Goal: Transaction & Acquisition: Obtain resource

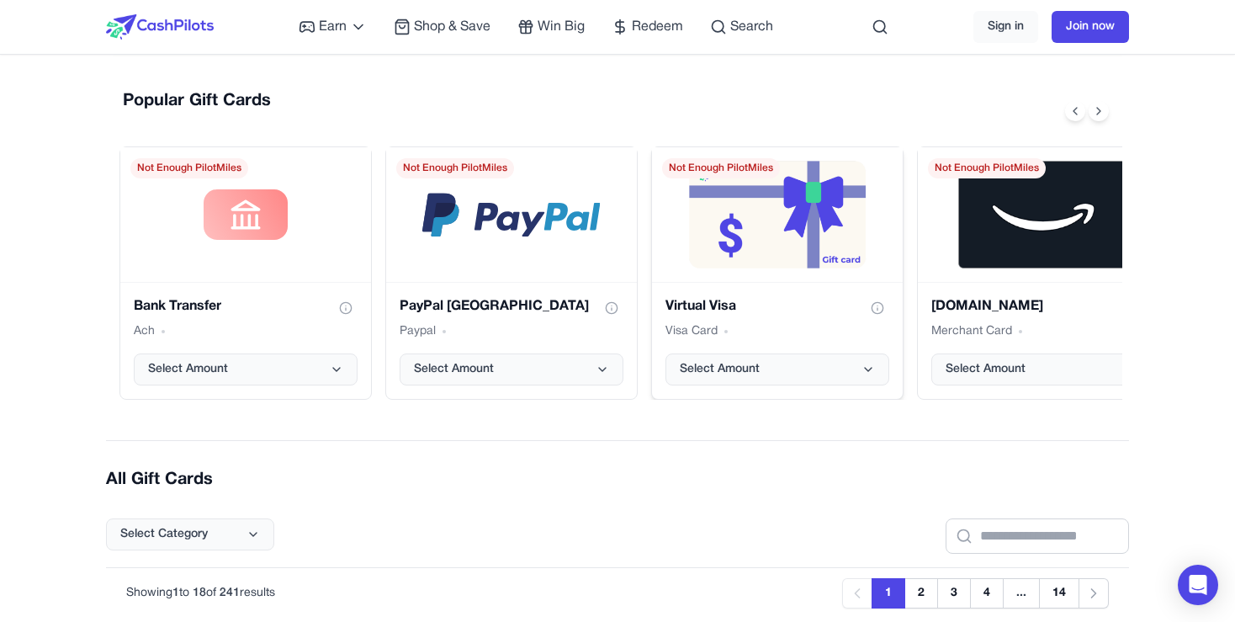
scroll to position [109, 0]
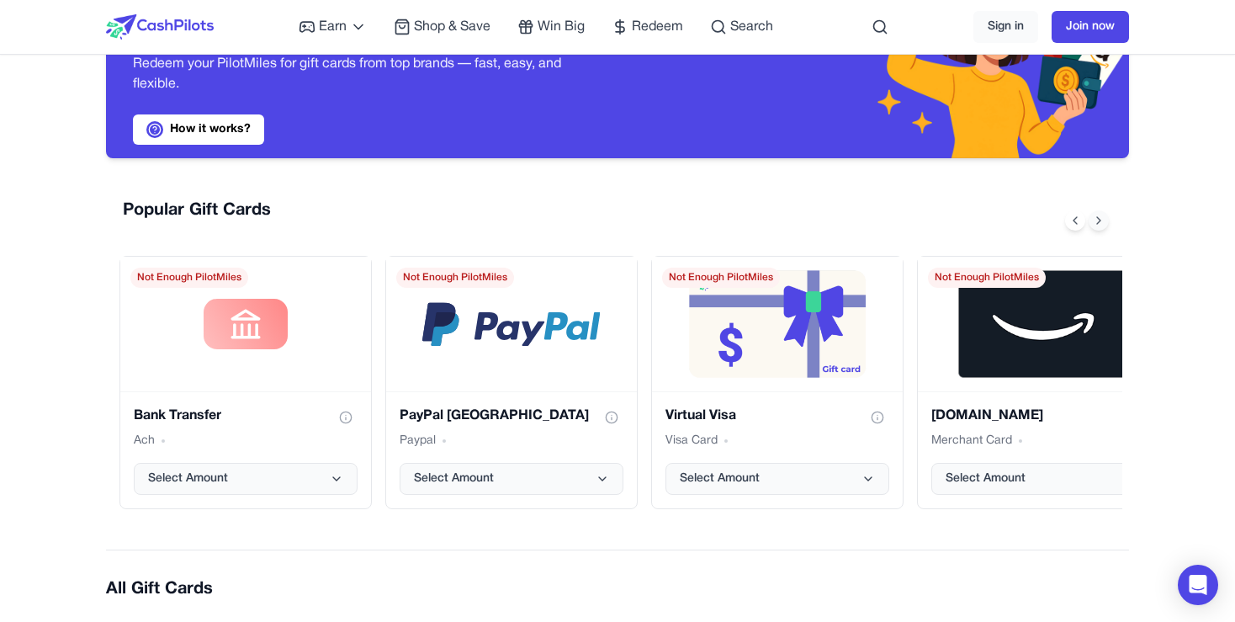
click at [1096, 219] on icon at bounding box center [1098, 220] width 13 height 13
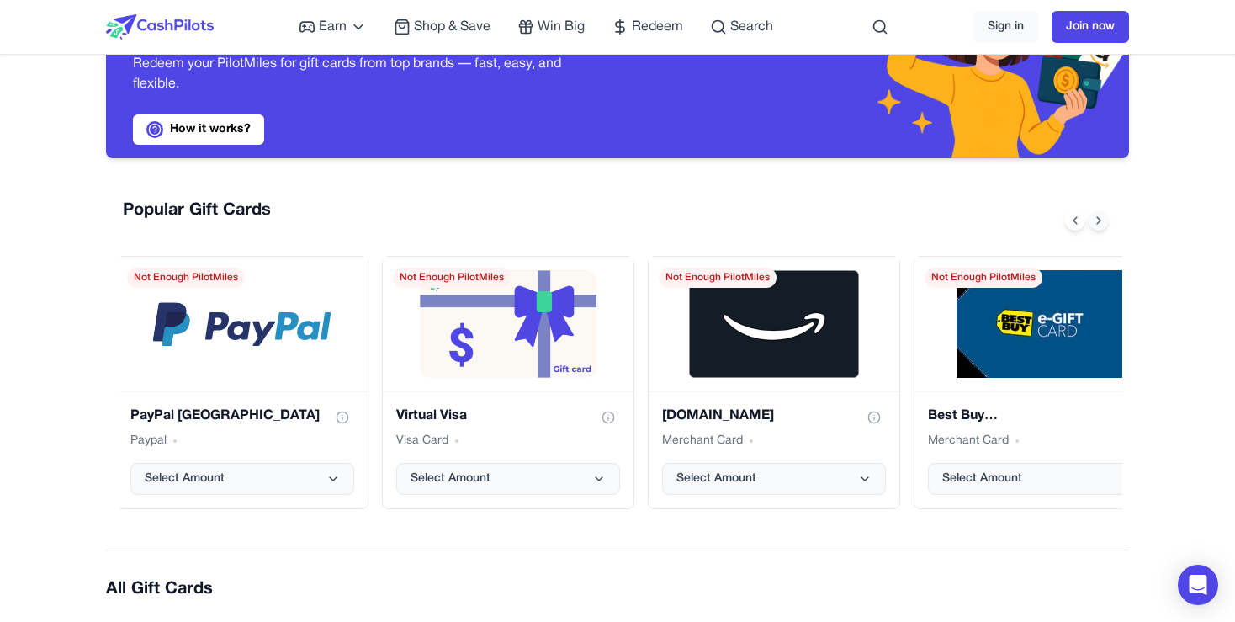
click at [1096, 219] on icon at bounding box center [1098, 220] width 13 height 13
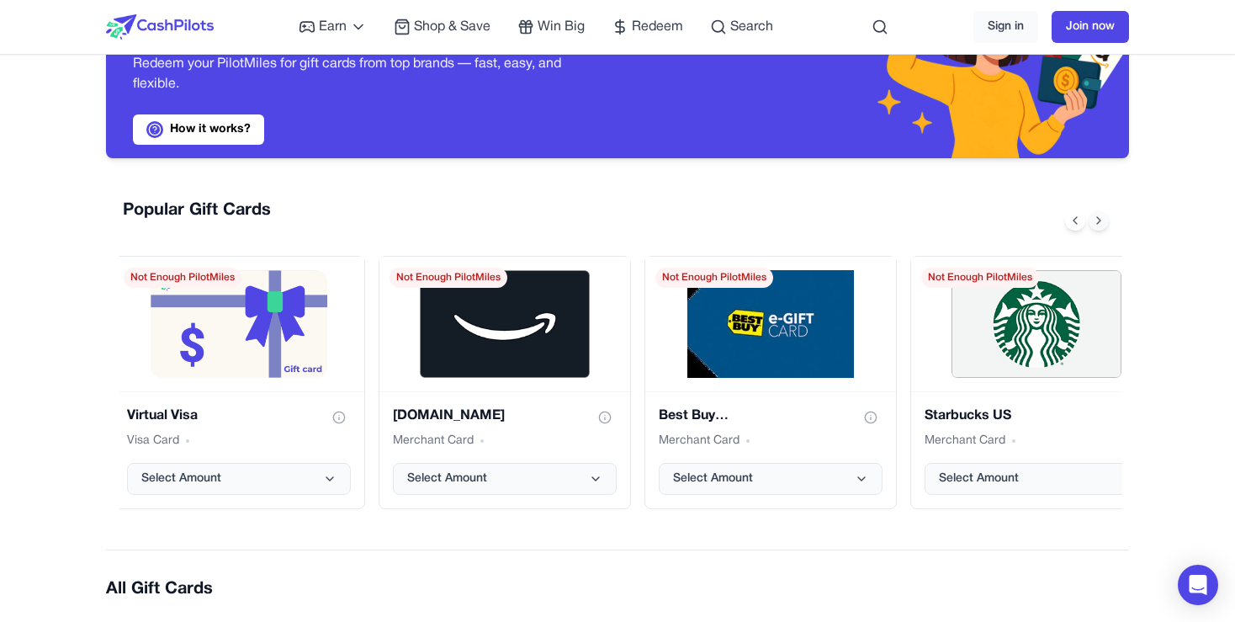
click at [1096, 219] on icon at bounding box center [1098, 220] width 13 height 13
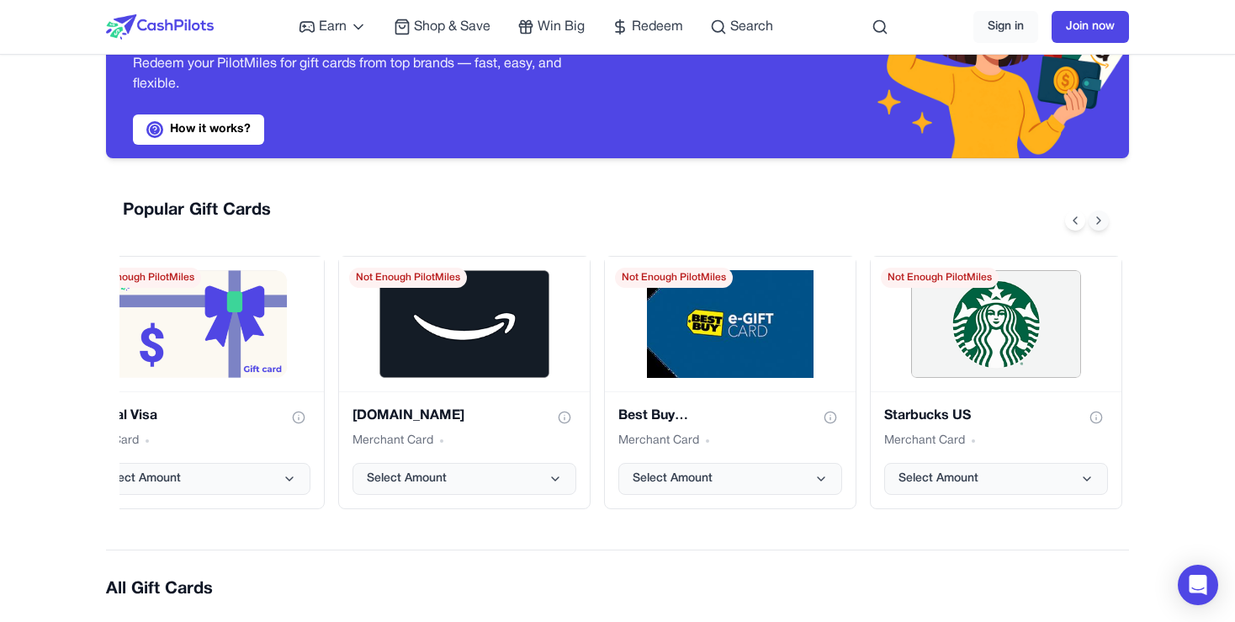
click at [1096, 219] on icon at bounding box center [1098, 220] width 13 height 13
click at [1082, 222] on button at bounding box center [1075, 220] width 20 height 20
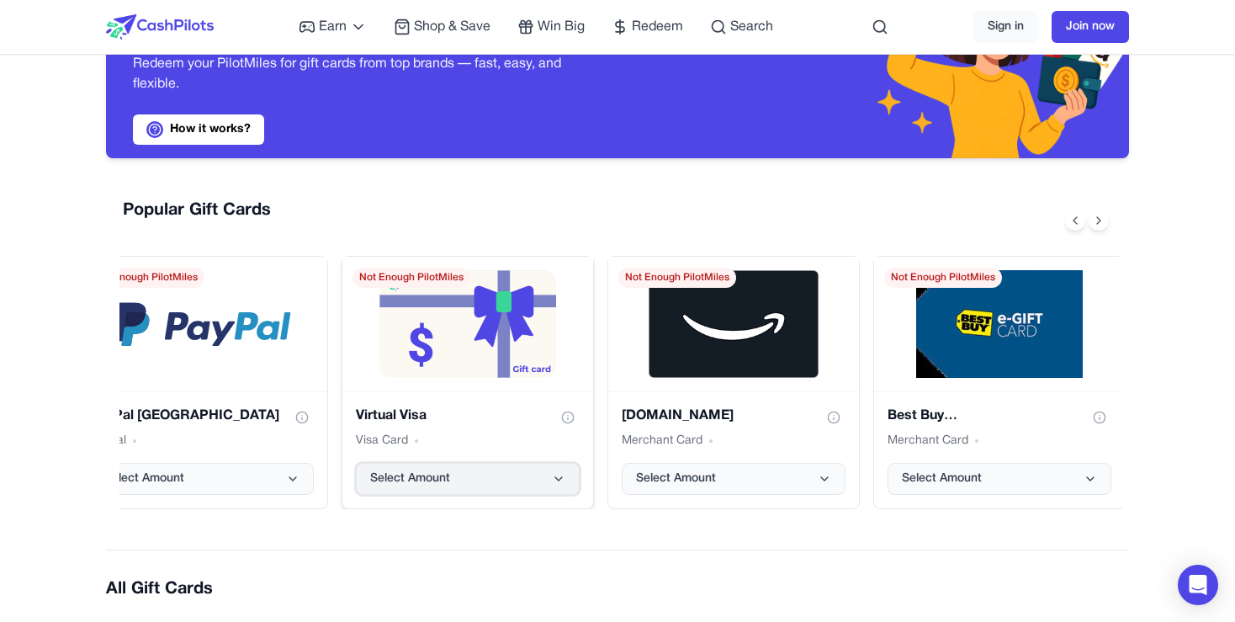
click at [436, 477] on span "Select Amount" at bounding box center [410, 478] width 80 height 17
click at [252, 486] on button "Select Amount" at bounding box center [202, 479] width 224 height 32
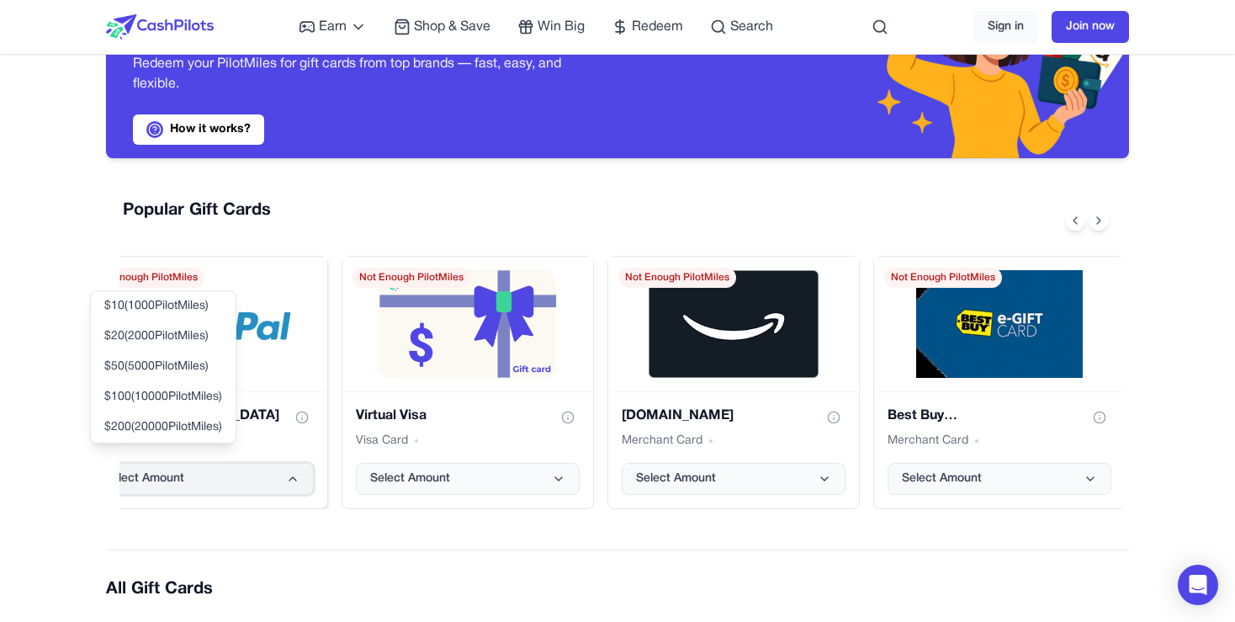
click at [252, 486] on button "Select Amount" at bounding box center [202, 479] width 224 height 32
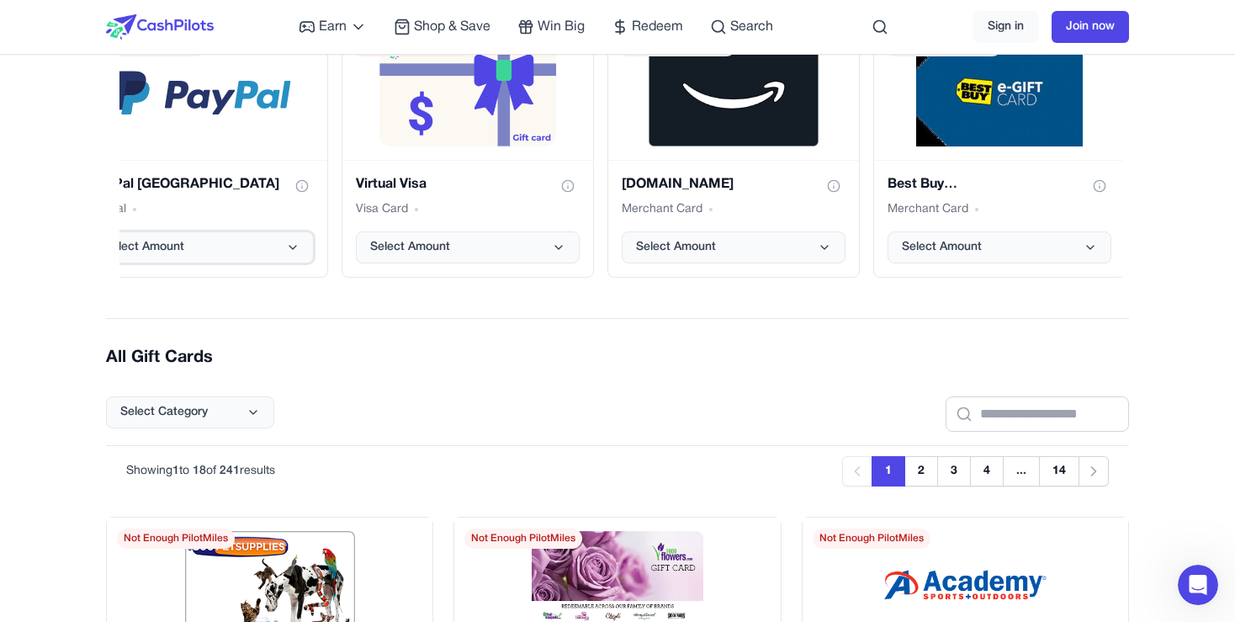
scroll to position [0, 0]
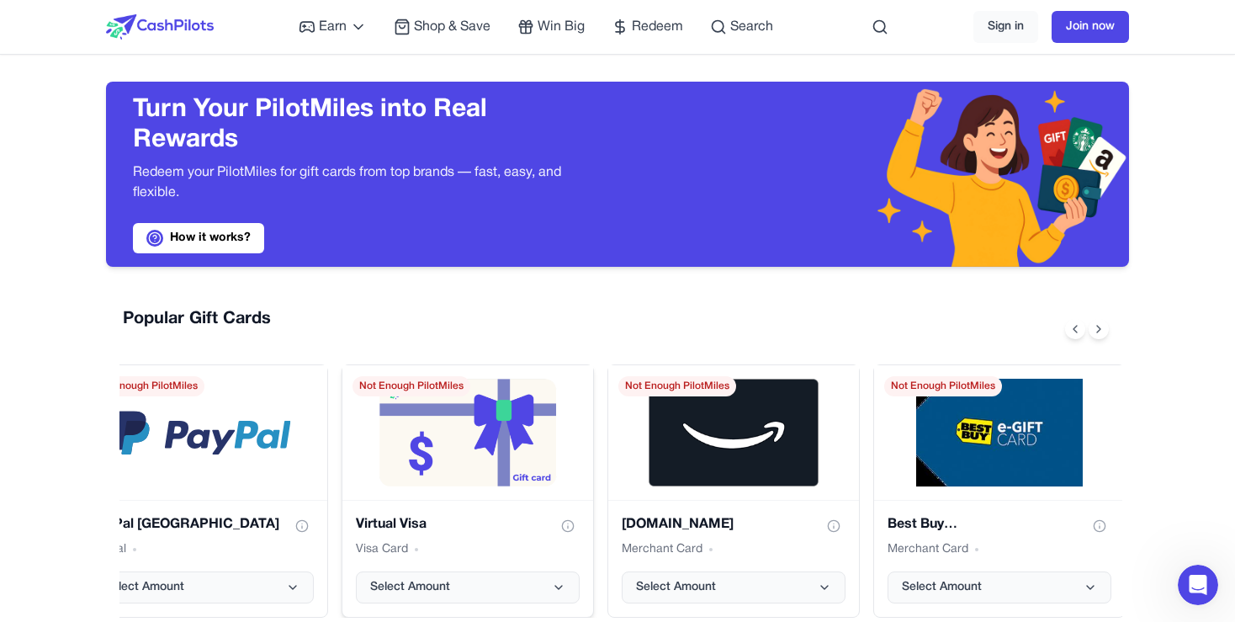
drag, startPoint x: 408, startPoint y: 426, endPoint x: 497, endPoint y: 457, distance: 94.4
click at [490, 461] on div "Virtual Visa gift card" at bounding box center [467, 432] width 251 height 135
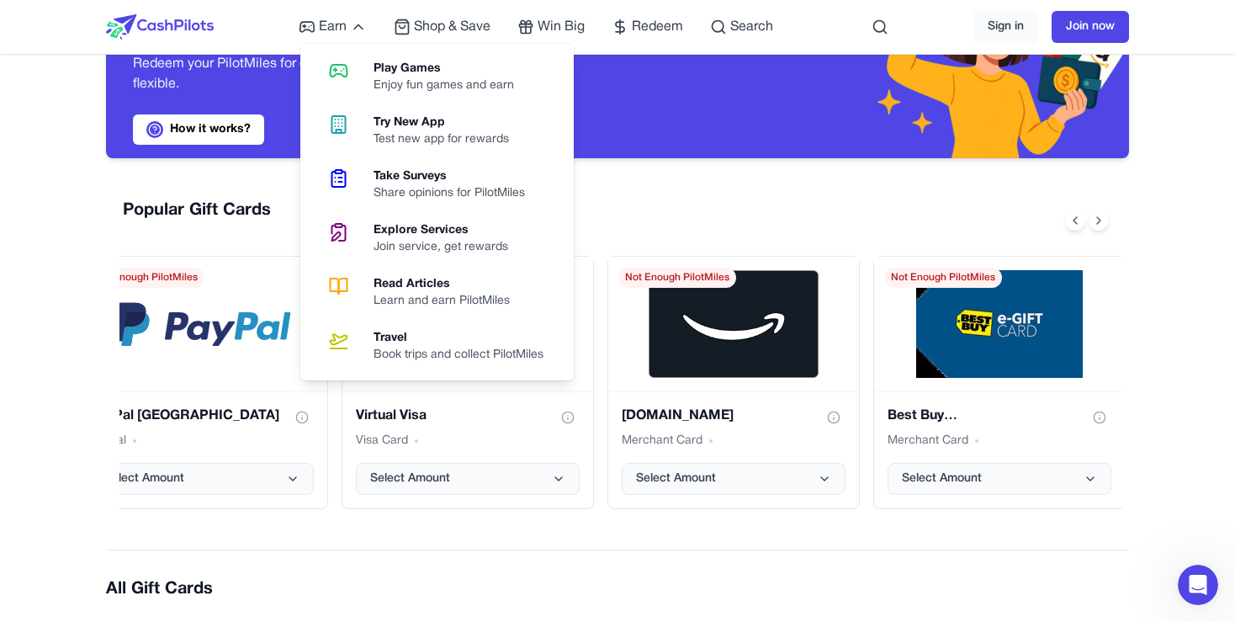
scroll to position [218, 0]
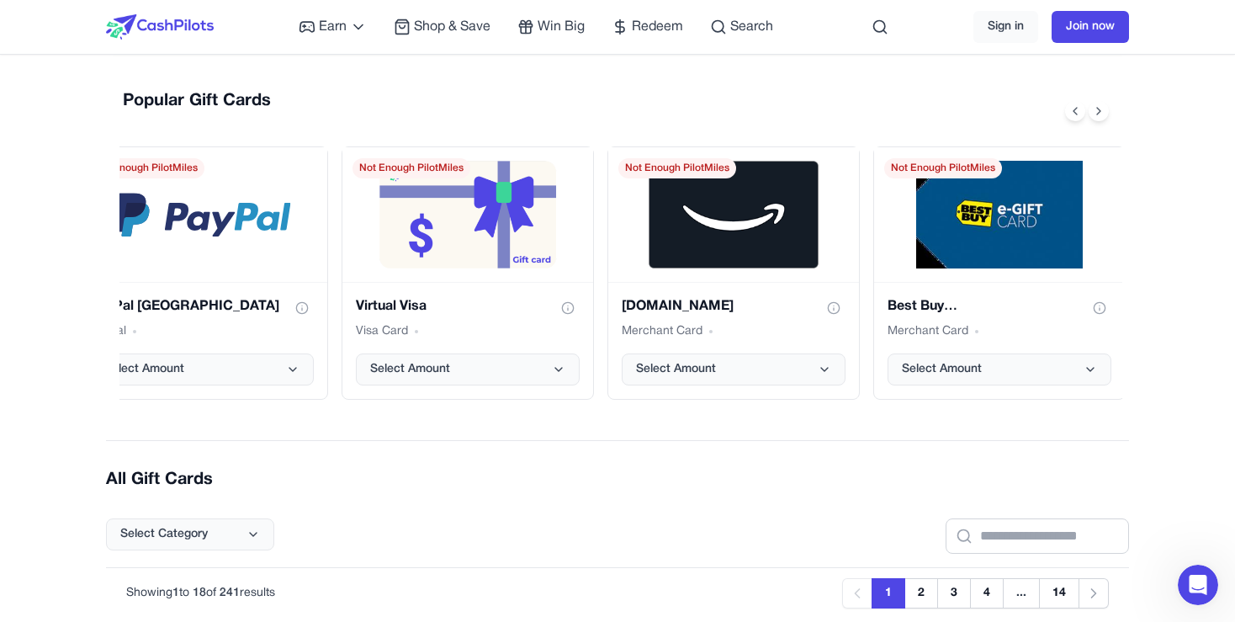
click at [742, 103] on div "Popular Gift Cards" at bounding box center [620, 111] width 1003 height 44
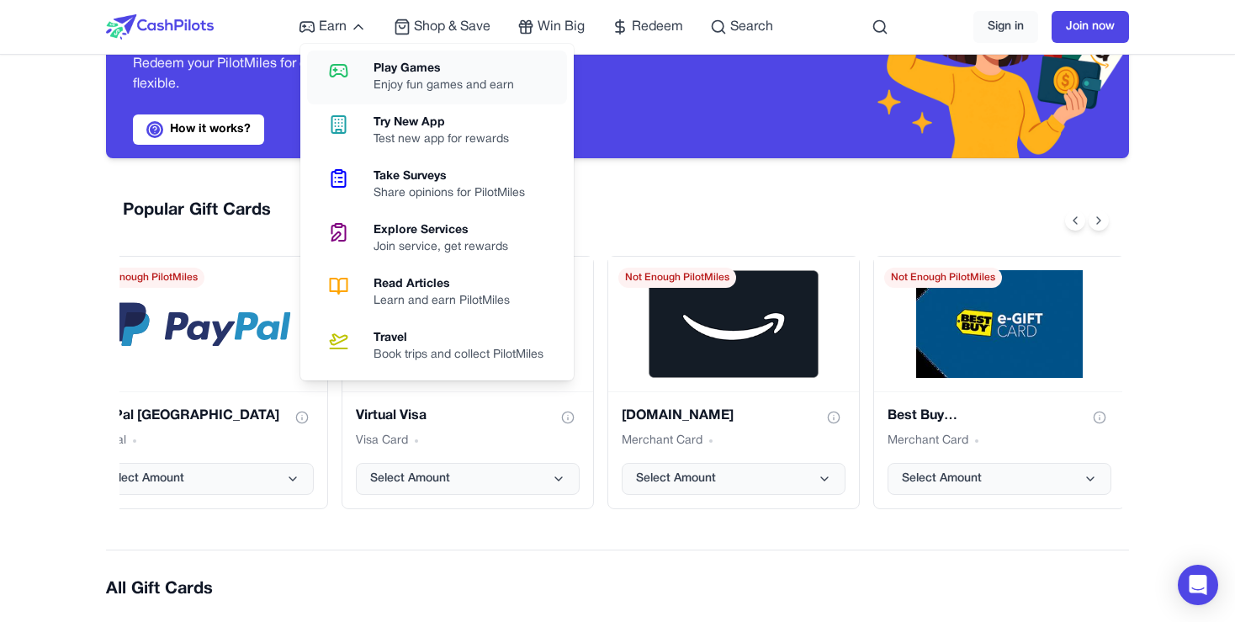
scroll to position [111, 0]
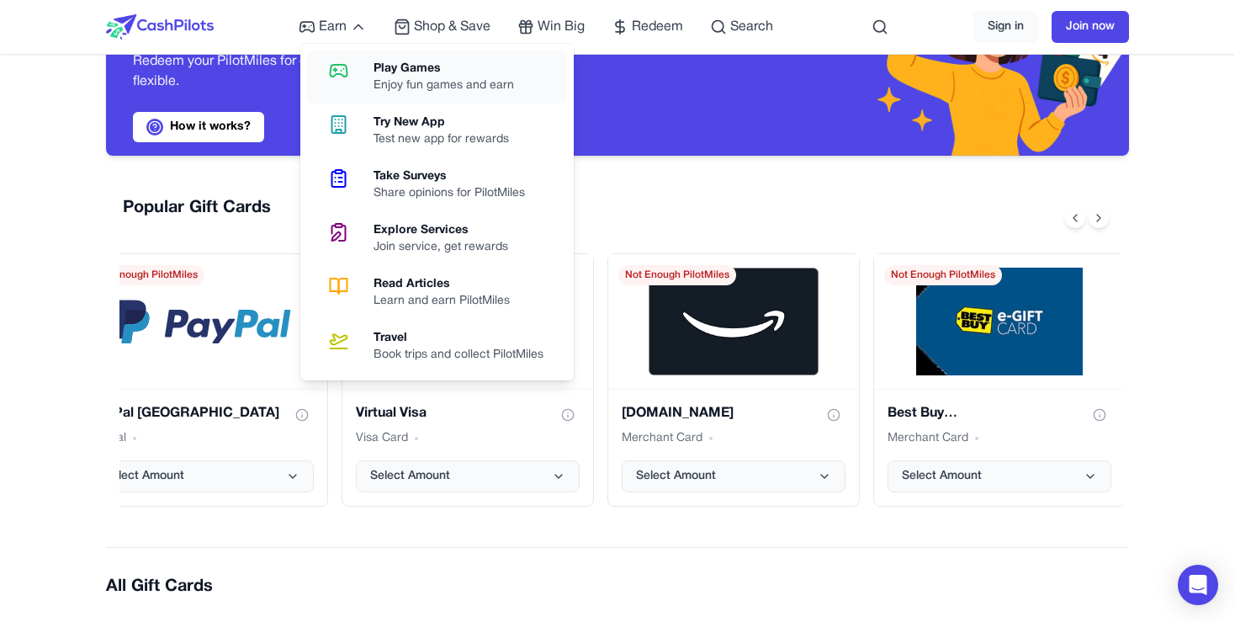
click at [379, 84] on div "Enjoy fun games and earn" at bounding box center [451, 85] width 154 height 17
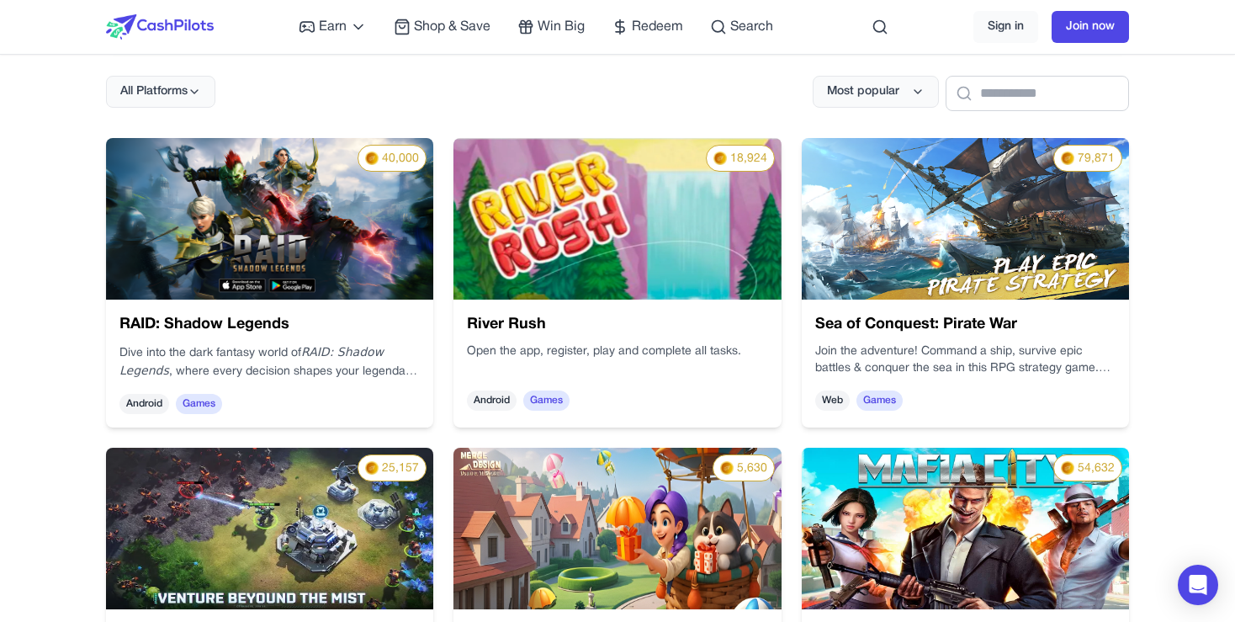
scroll to position [109, 0]
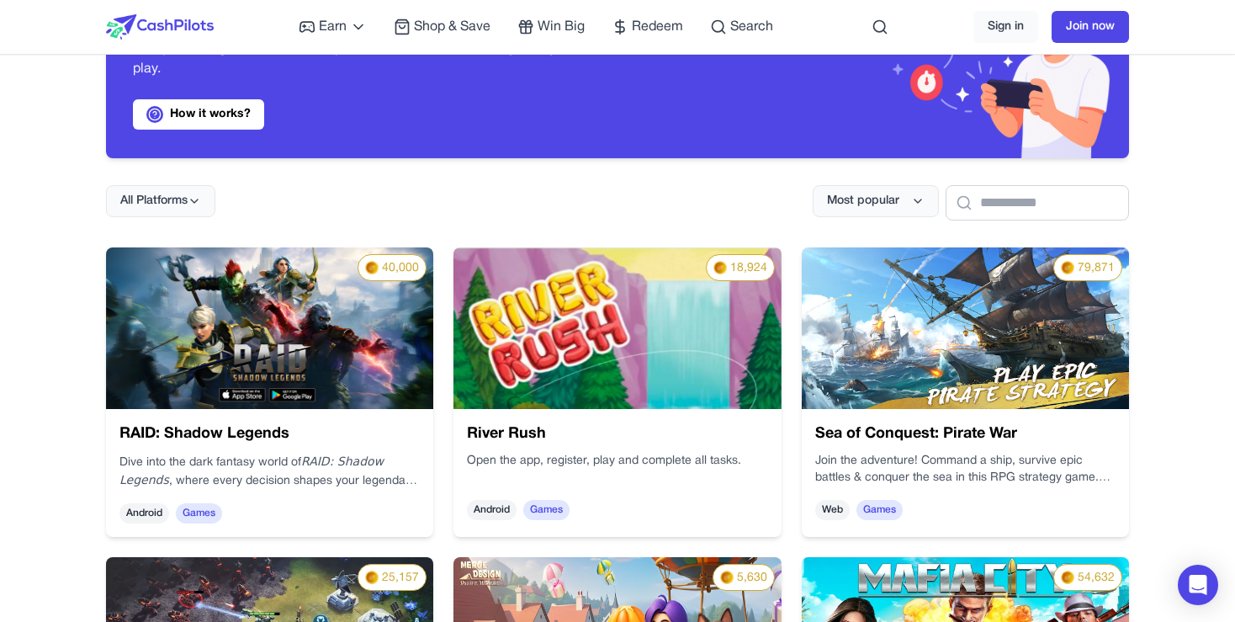
click at [386, 306] on img at bounding box center [269, 328] width 327 height 162
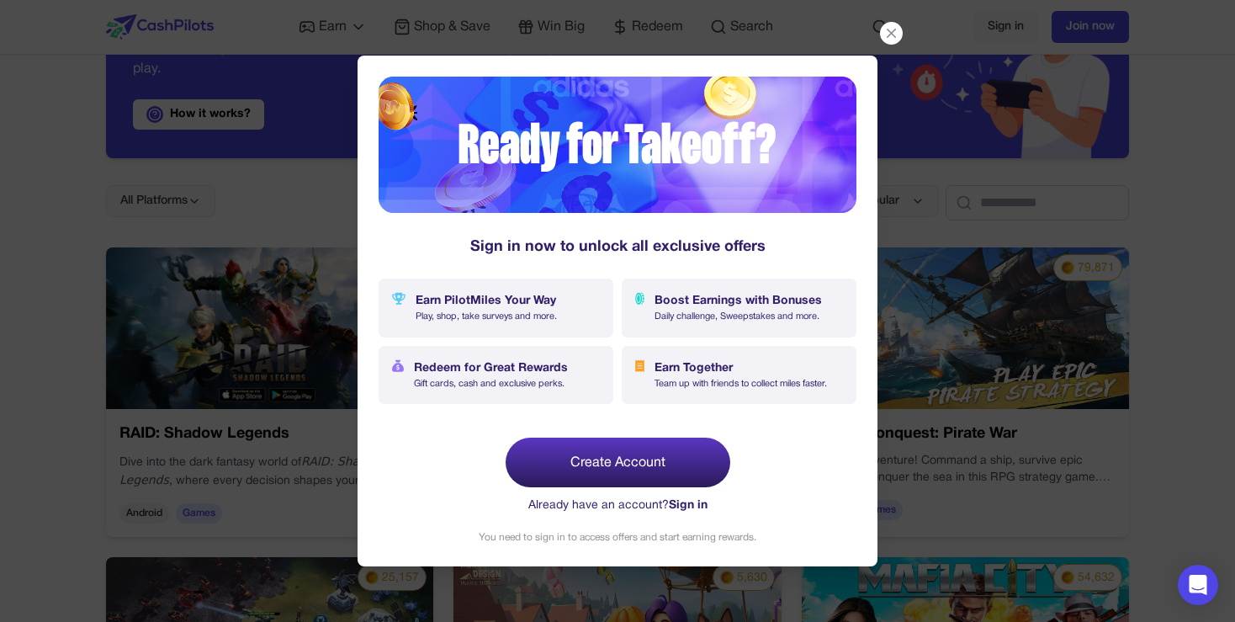
click at [640, 437] on link "Create Account" at bounding box center [618, 462] width 225 height 50
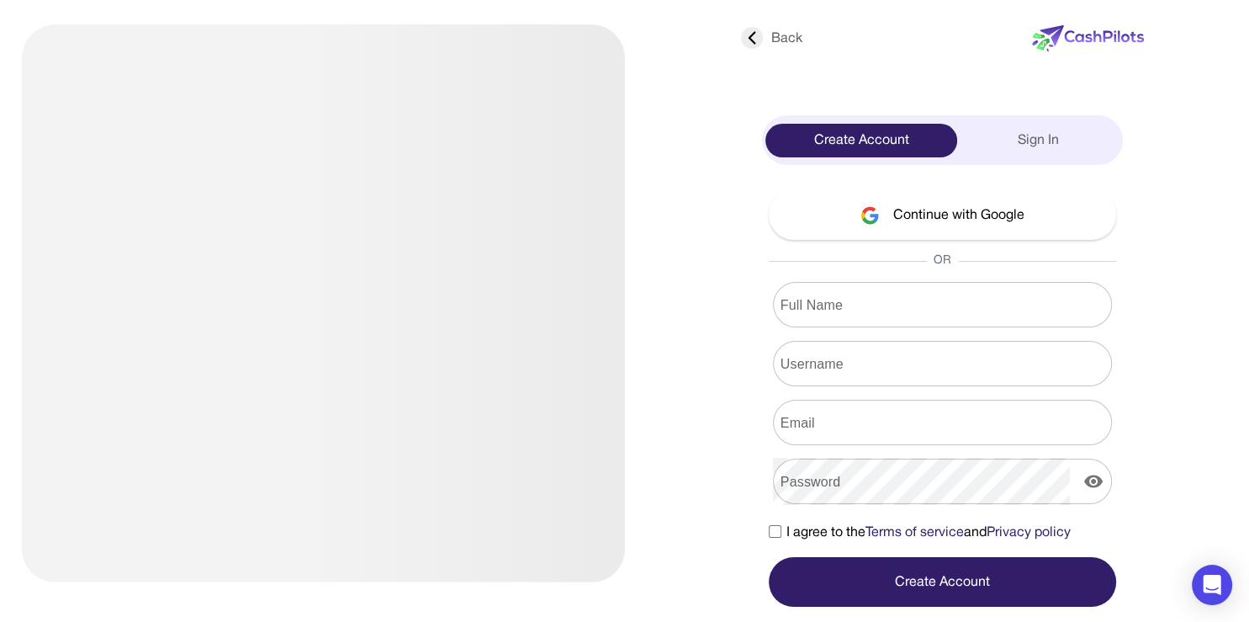
click at [828, 222] on button "Continue with Google" at bounding box center [942, 215] width 347 height 50
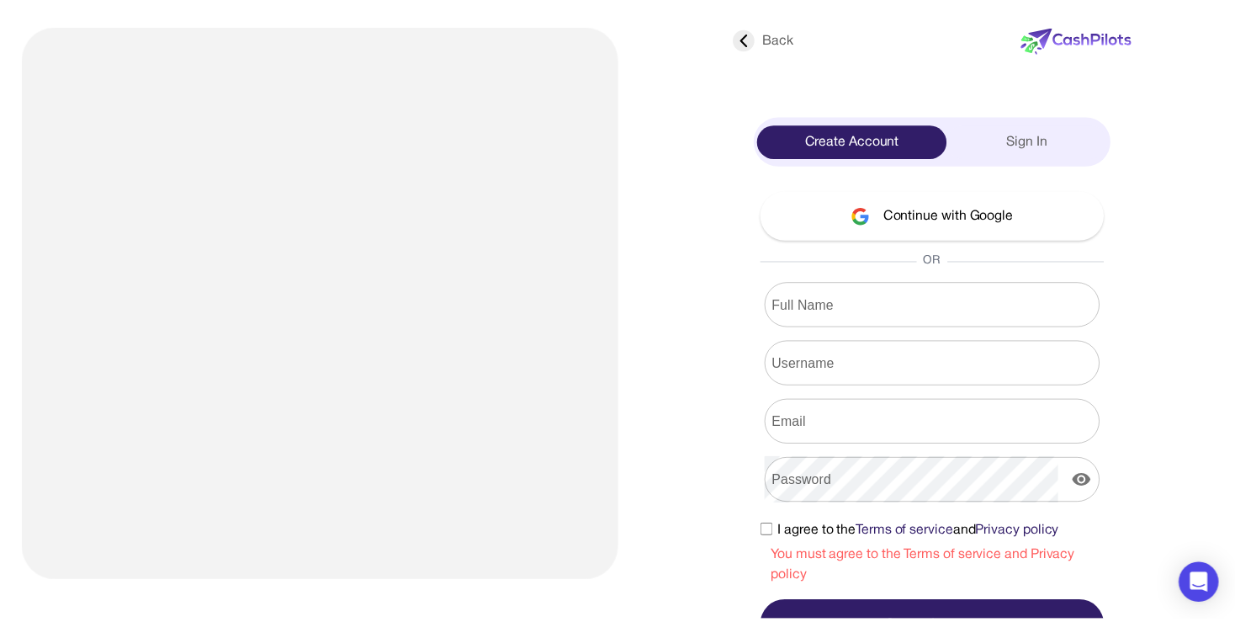
scroll to position [30, 0]
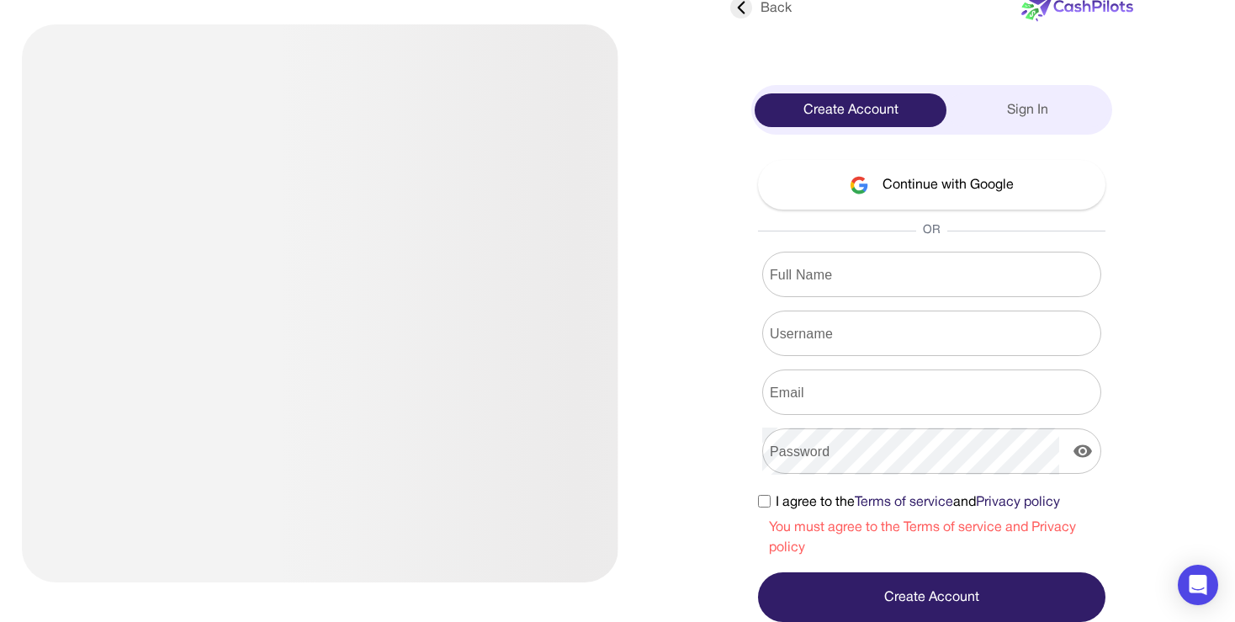
click at [845, 181] on button "Continue with Google" at bounding box center [931, 185] width 347 height 50
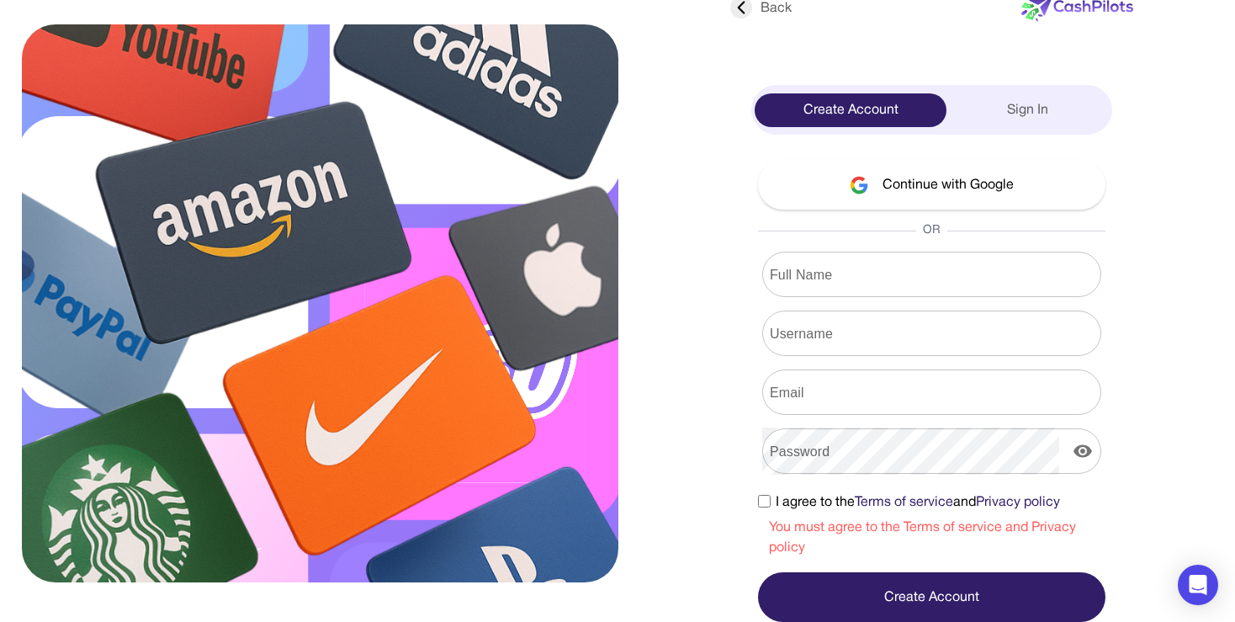
click at [935, 193] on button "Continue with Google" at bounding box center [931, 185] width 347 height 50
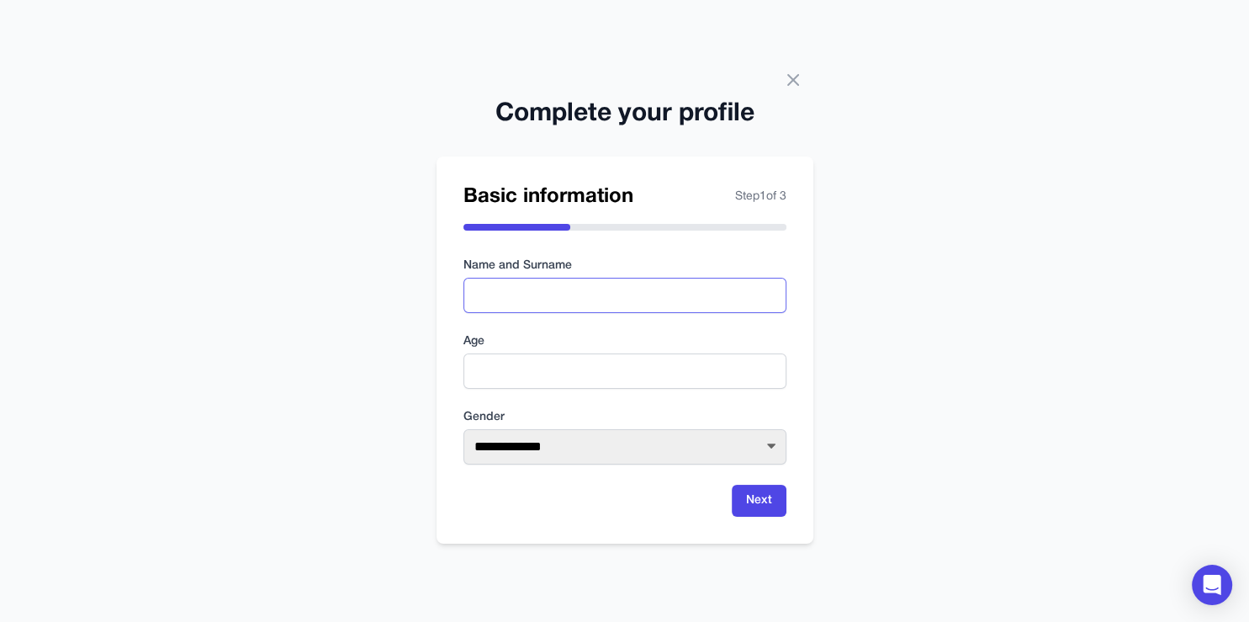
click at [583, 283] on input "text" at bounding box center [625, 295] width 323 height 35
type input "*"
type input "**********"
click at [705, 371] on input "number" at bounding box center [625, 370] width 323 height 35
type input "*"
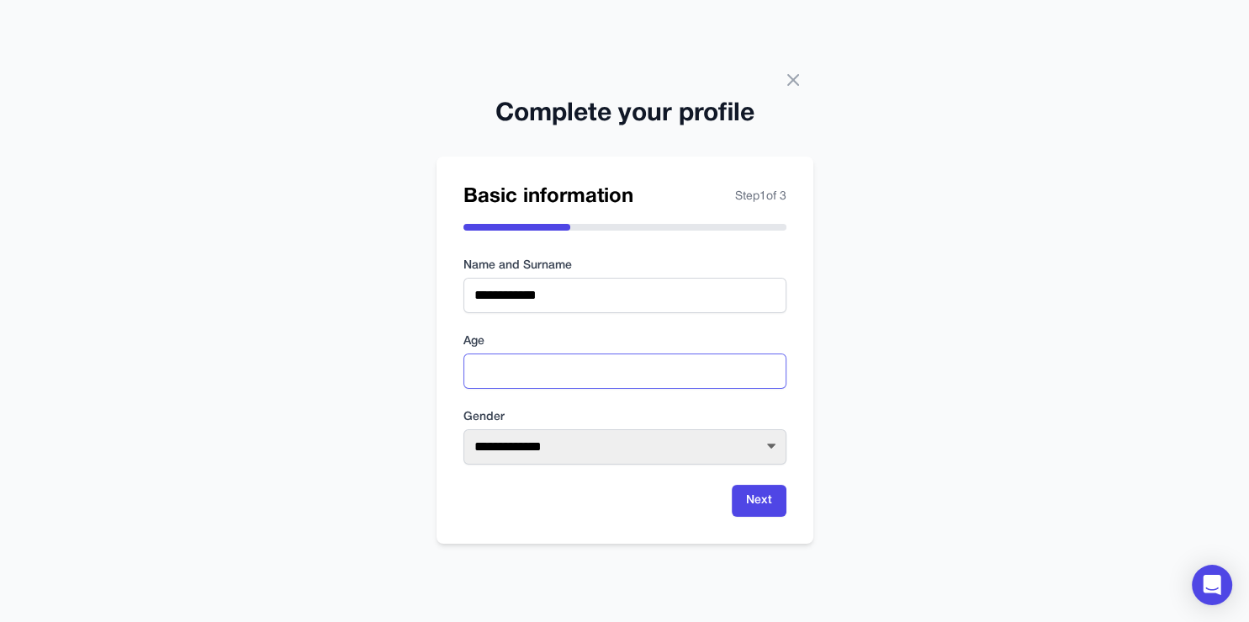
type input "**"
click at [464, 429] on select "**********" at bounding box center [625, 446] width 323 height 35
select select "****"
click option "****" at bounding box center [0, 0] width 0 height 0
click at [737, 506] on button "Next" at bounding box center [759, 501] width 55 height 32
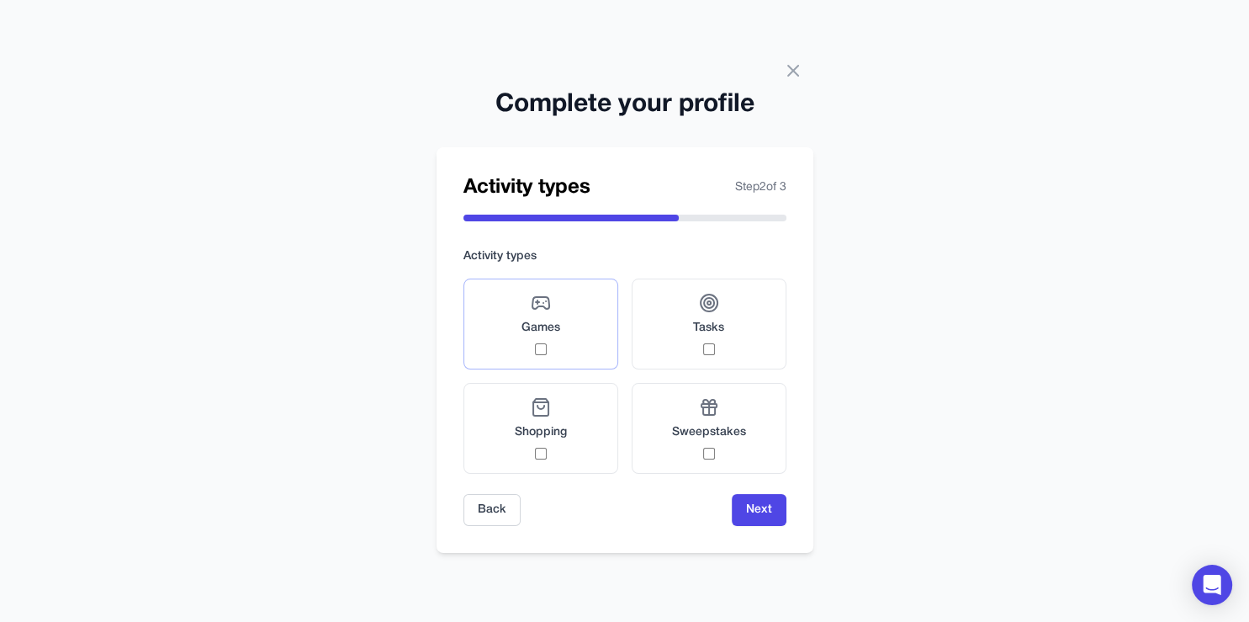
click at [551, 329] on span "Games" at bounding box center [541, 328] width 39 height 17
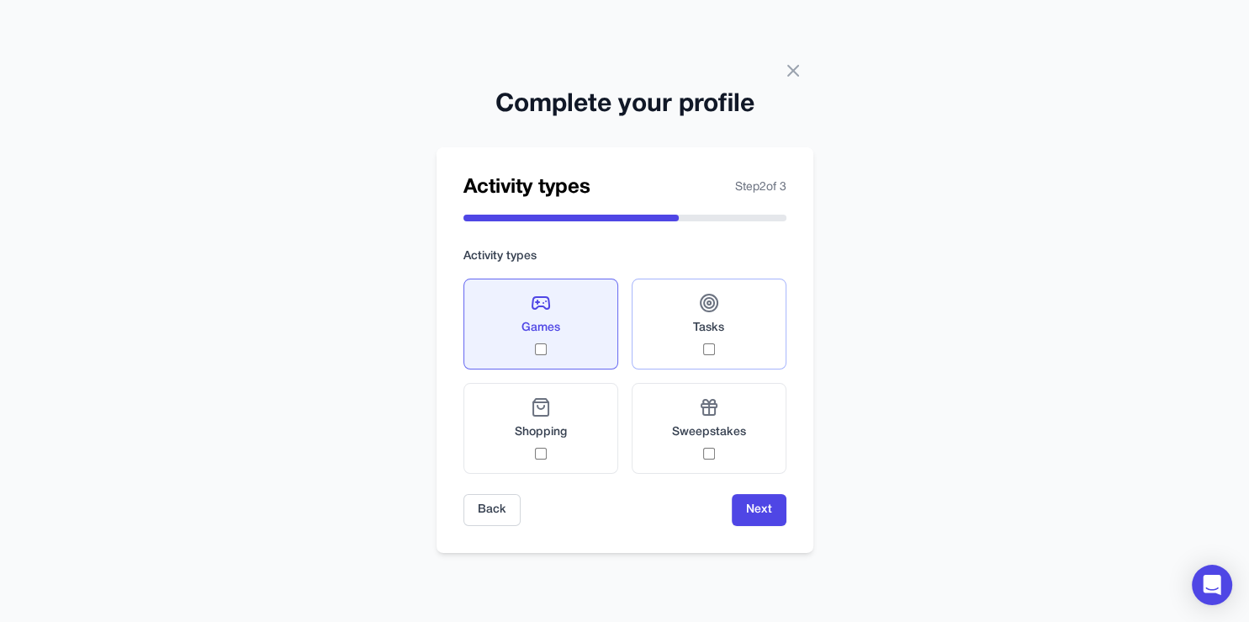
click at [677, 333] on label "Tasks" at bounding box center [709, 323] width 155 height 91
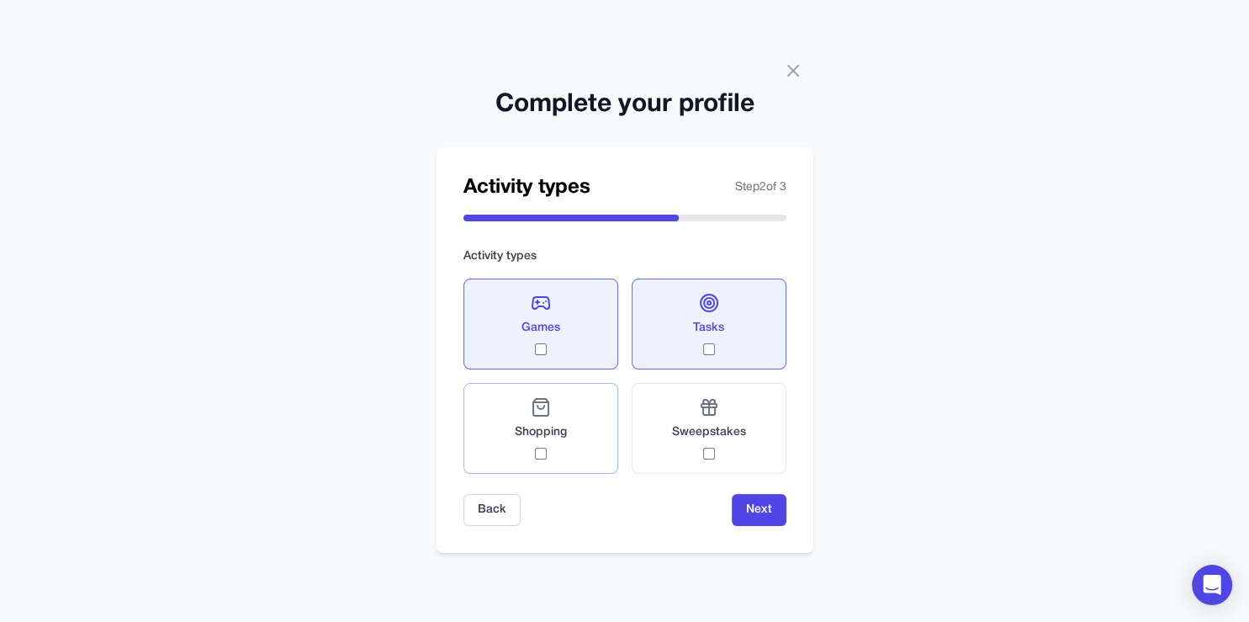
click at [601, 395] on label "Shopping" at bounding box center [541, 428] width 155 height 91
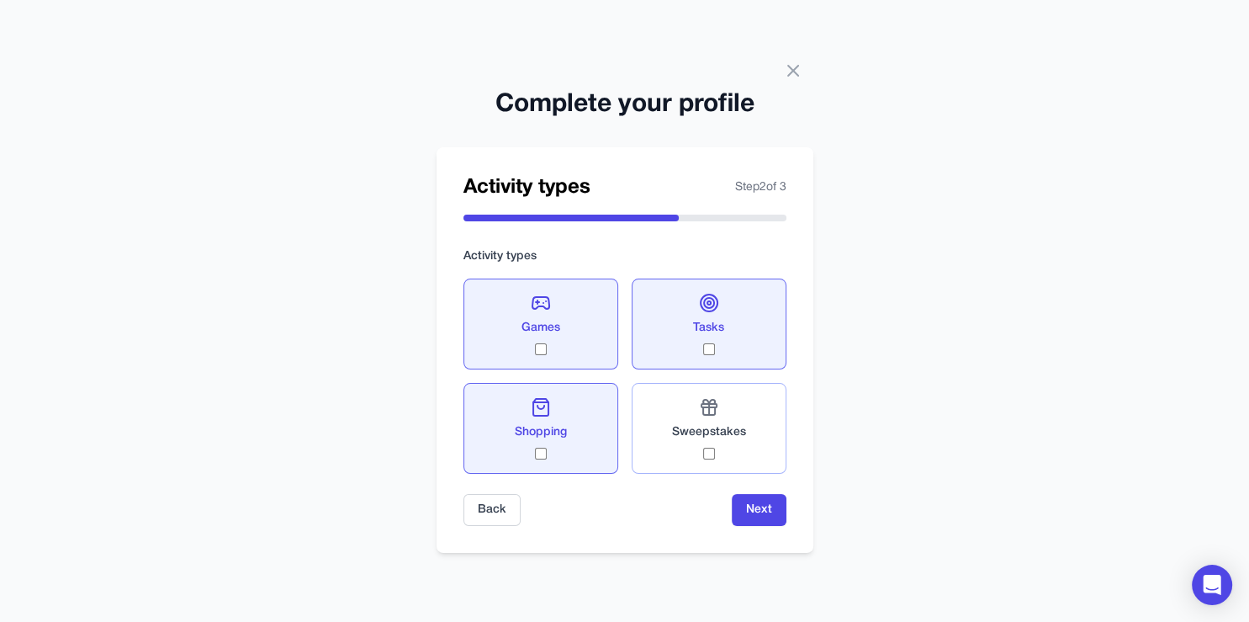
click at [681, 416] on div "Sweepstakes" at bounding box center [709, 428] width 74 height 62
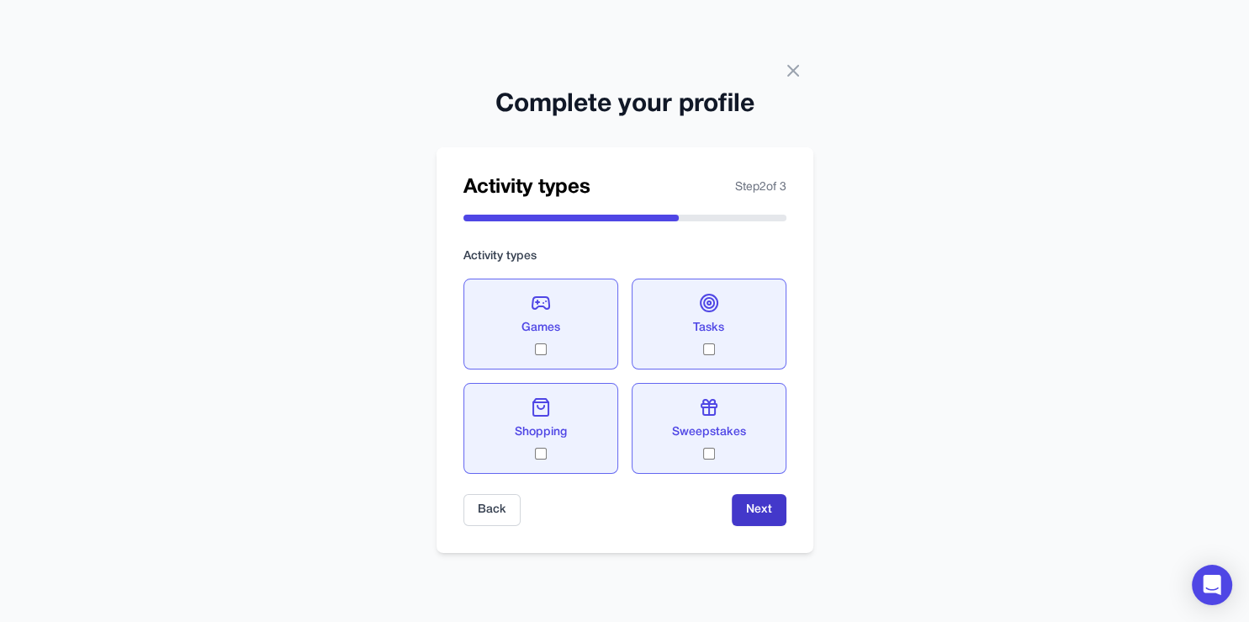
click at [769, 517] on button "Next" at bounding box center [759, 510] width 55 height 32
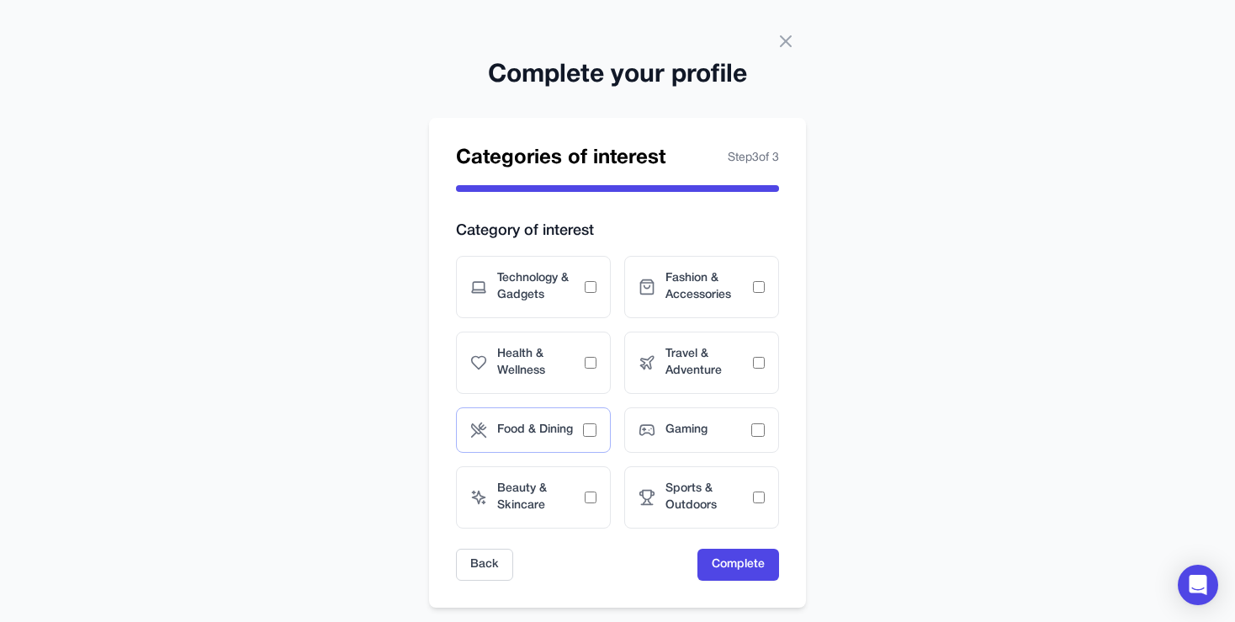
scroll to position [24, 0]
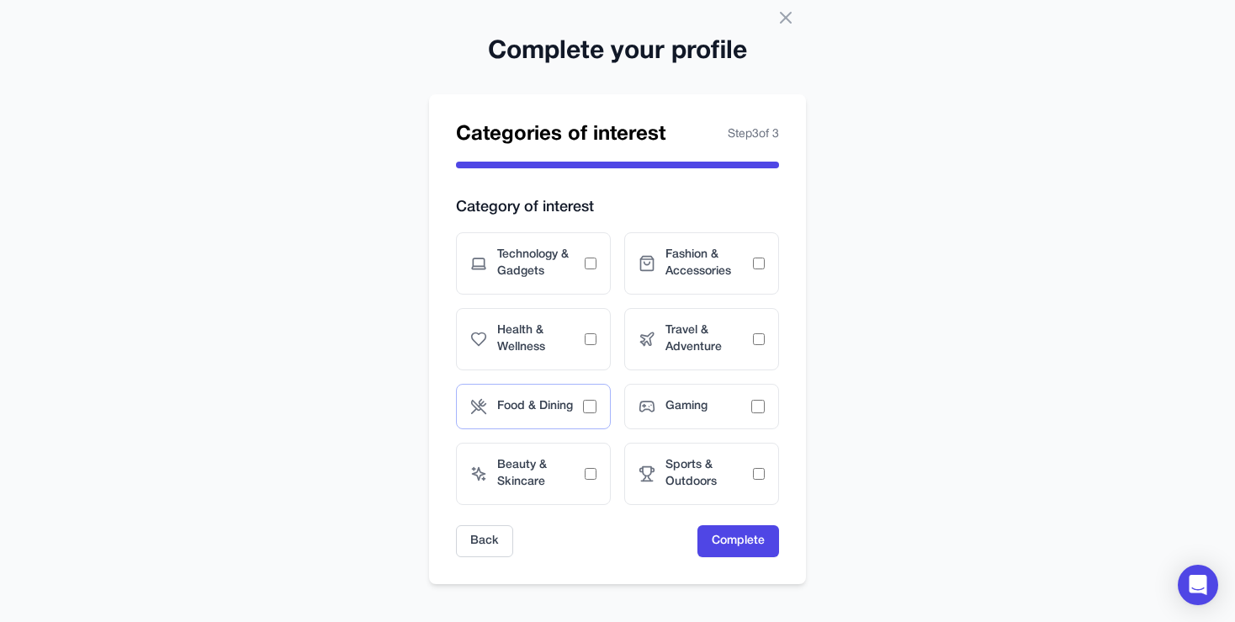
click at [571, 394] on div "Food & Dining" at bounding box center [533, 406] width 155 height 45
click at [574, 346] on span "Health & Wellness" at bounding box center [540, 339] width 87 height 34
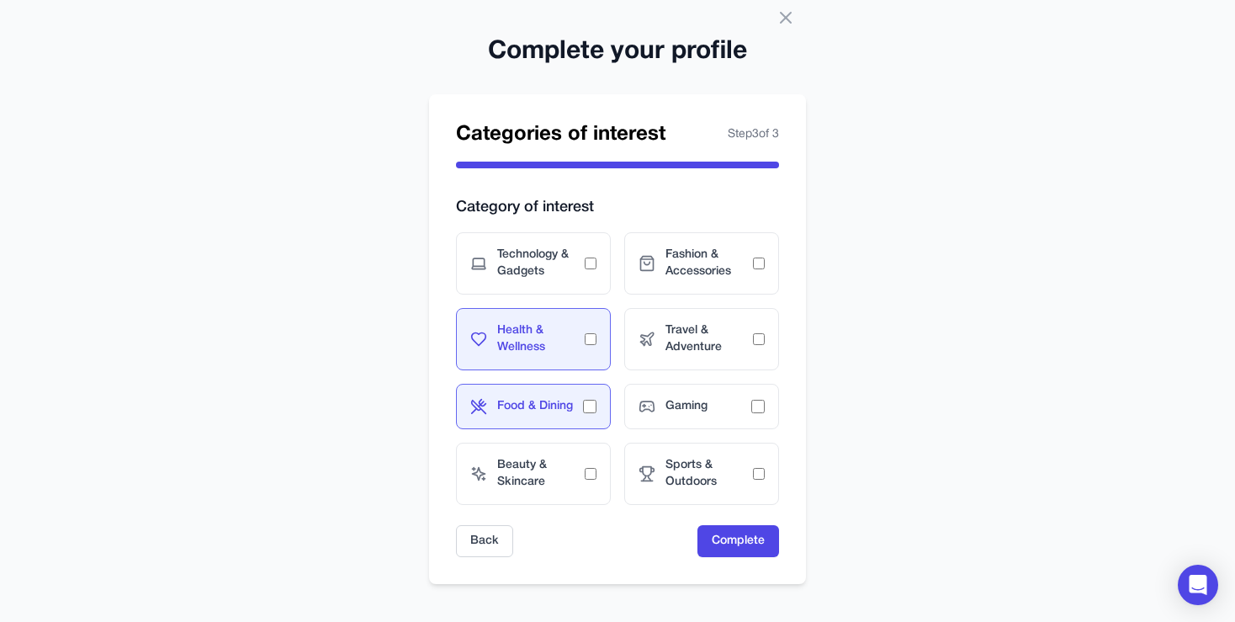
click at [580, 298] on div "Technology & Gadgets Fashion & Accessories Health & Wellness Travel & Adventure…" at bounding box center [617, 368] width 323 height 273
click at [660, 261] on div "Fashion & Accessories" at bounding box center [701, 263] width 155 height 62
click at [704, 322] on span "Travel & Adventure" at bounding box center [708, 339] width 87 height 34
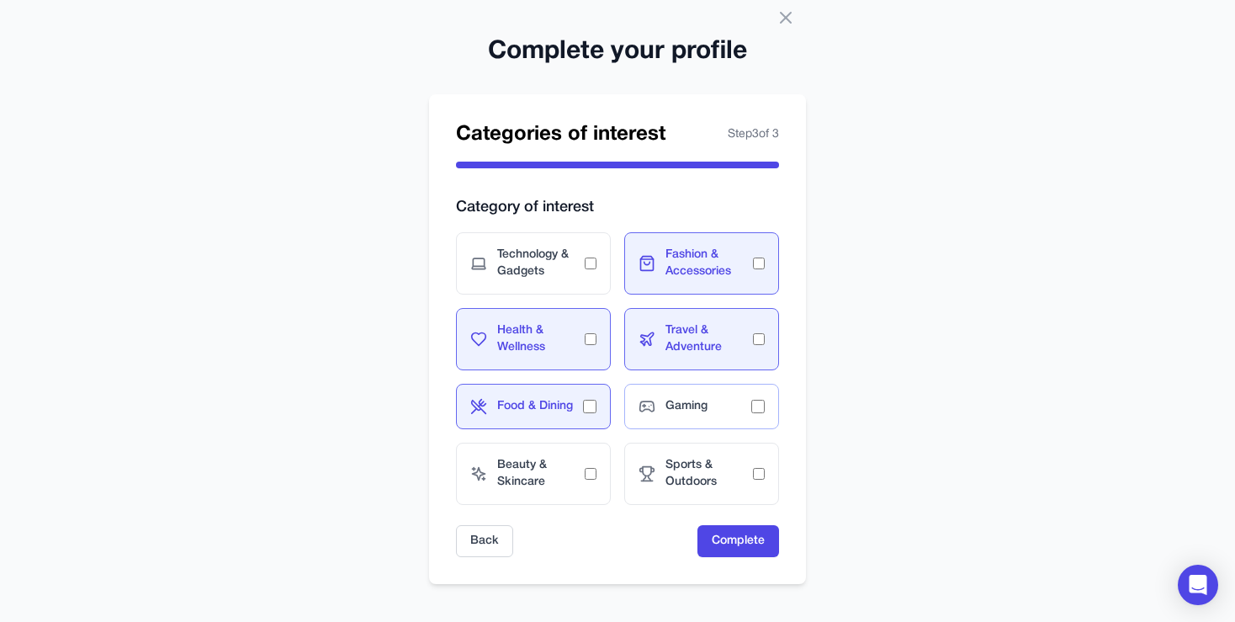
click at [702, 408] on span "Gaming" at bounding box center [708, 406] width 86 height 17
click at [693, 449] on div "Sports & Outdoors" at bounding box center [701, 473] width 155 height 62
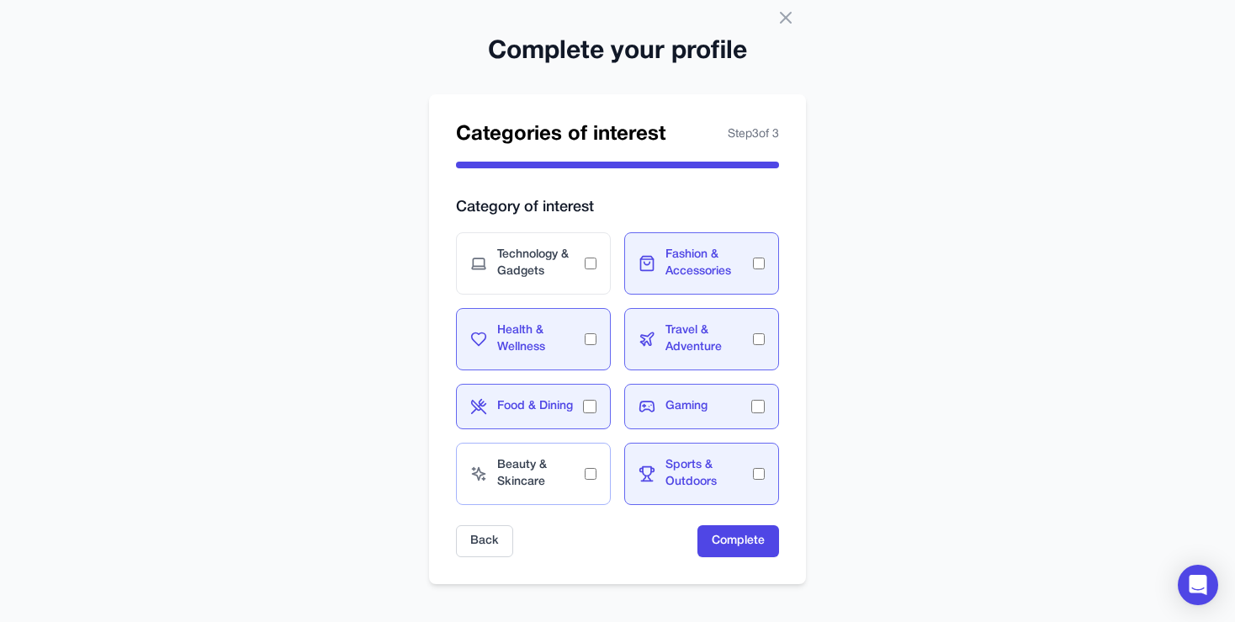
click at [543, 466] on span "Beauty & Skincare" at bounding box center [540, 474] width 87 height 34
click at [562, 291] on div "Technology & Gadgets" at bounding box center [533, 263] width 155 height 62
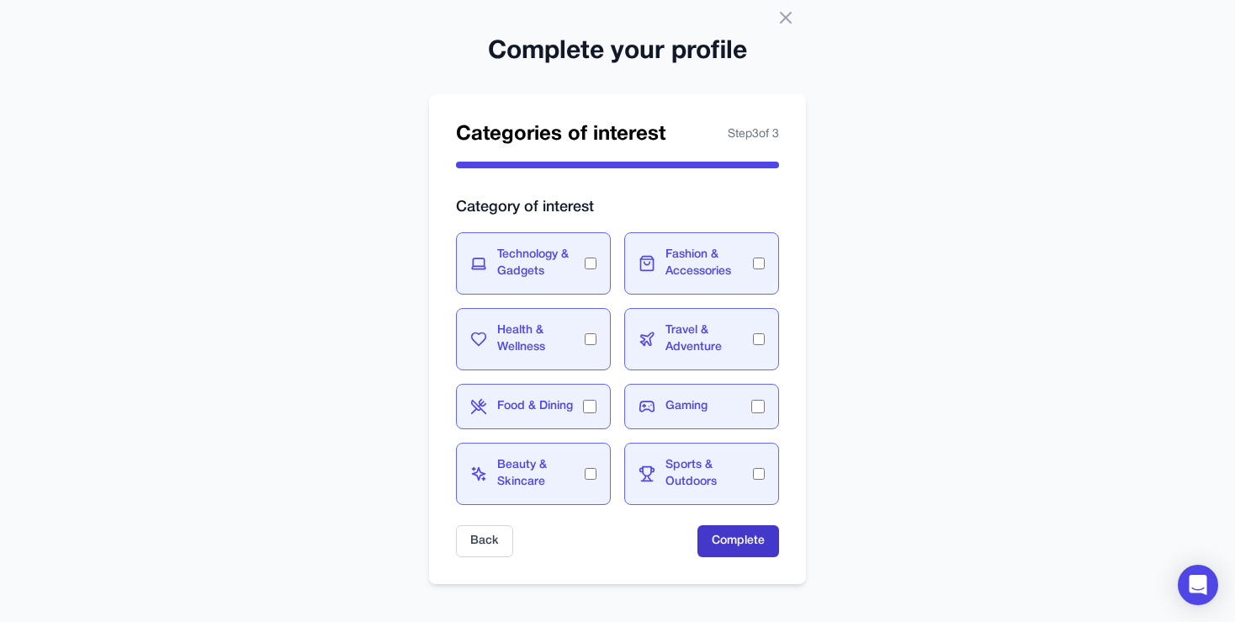
click at [723, 530] on button "Complete" at bounding box center [738, 541] width 82 height 32
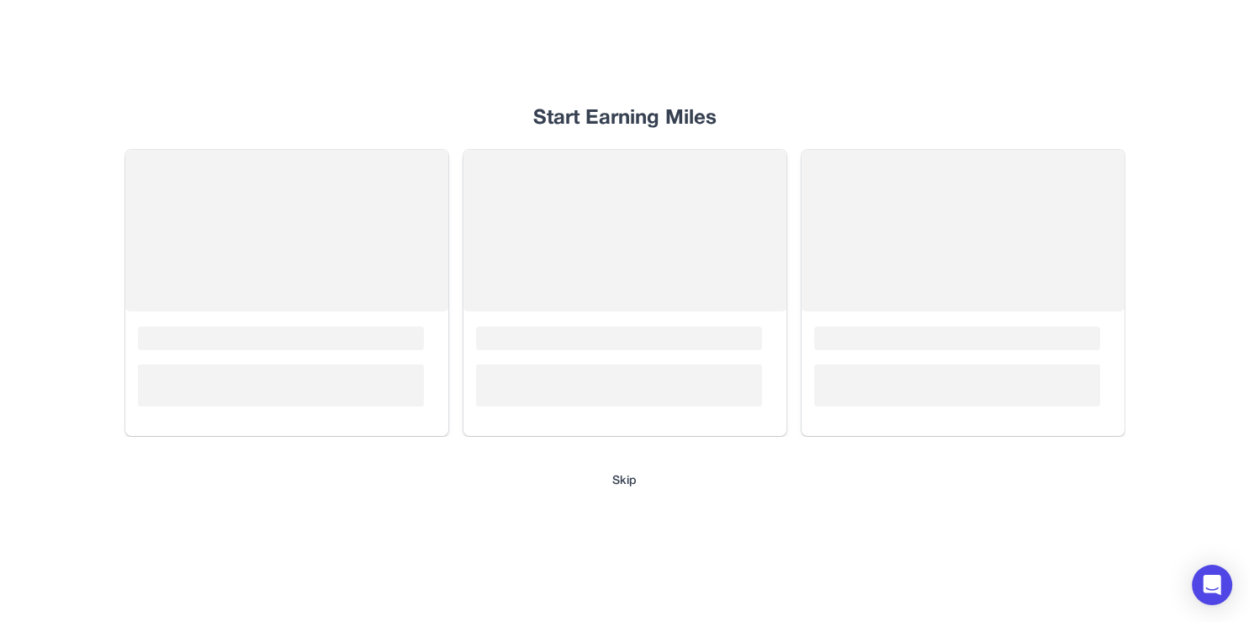
click at [222, 149] on div "Start Earning Miles Loading... Loading... Loading... Skip" at bounding box center [625, 311] width 1077 height 622
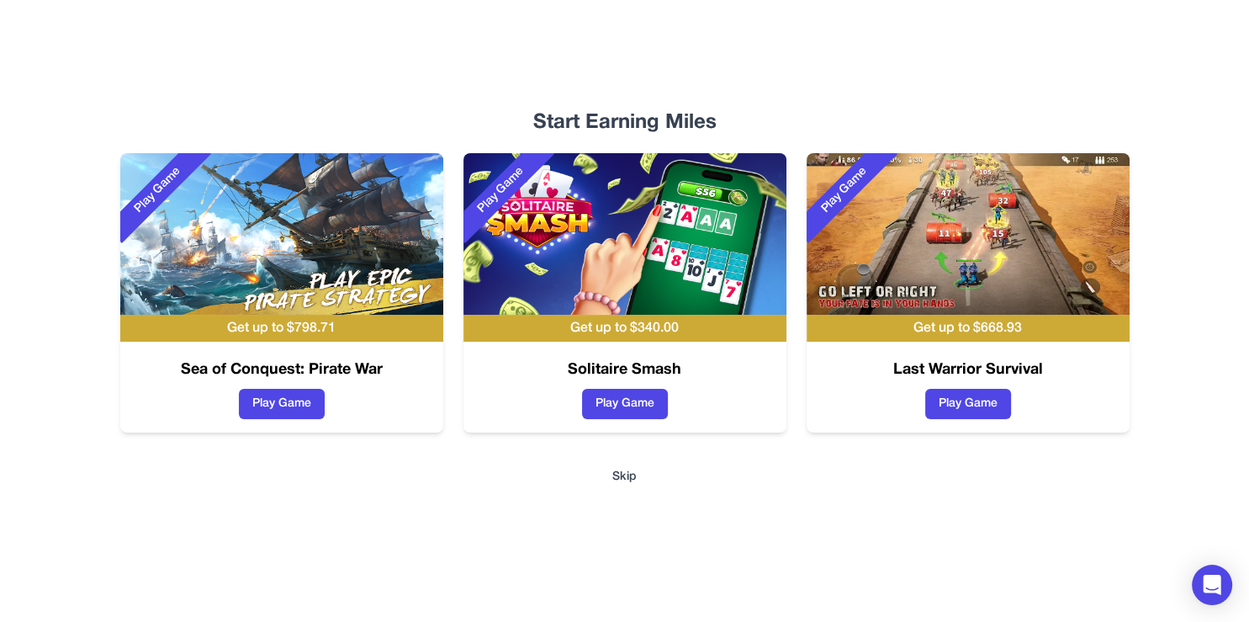
click at [628, 478] on button "Skip" at bounding box center [624, 477] width 24 height 17
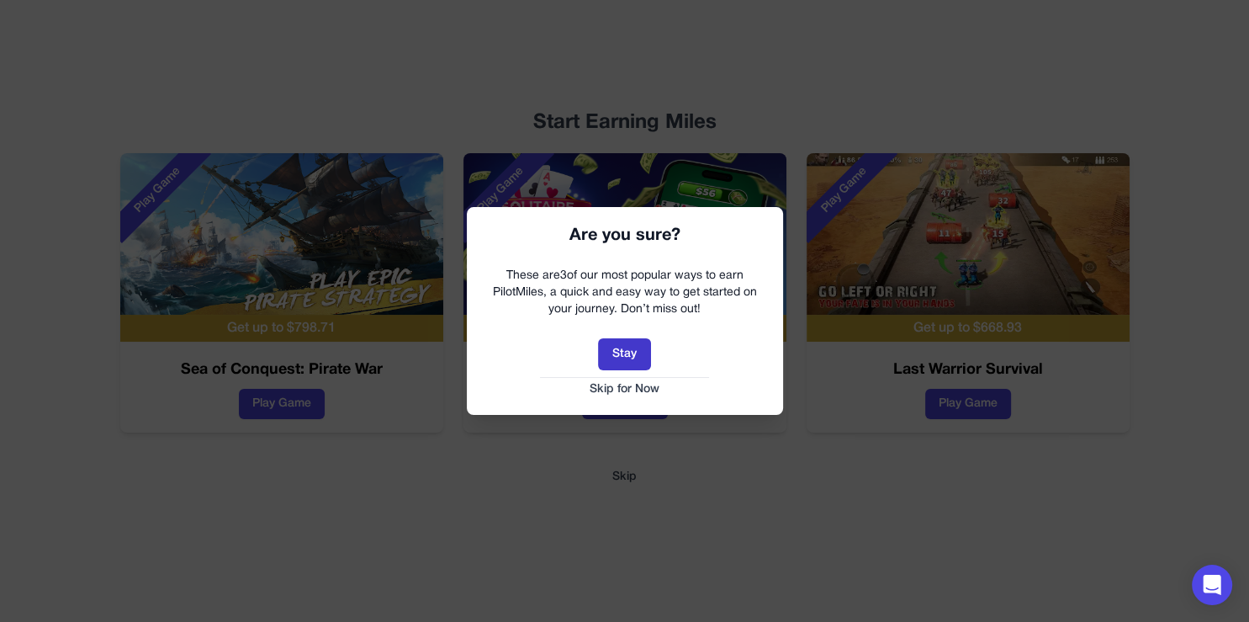
click at [625, 345] on button "Stay" at bounding box center [624, 354] width 53 height 32
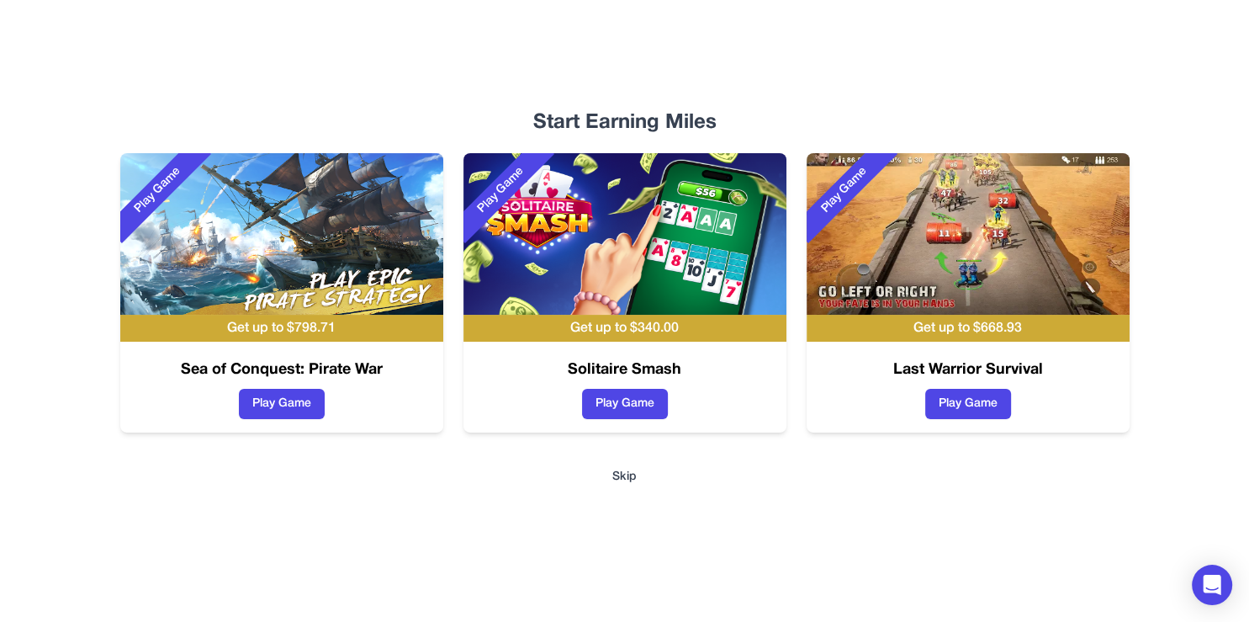
click at [624, 471] on button "Skip" at bounding box center [624, 477] width 24 height 17
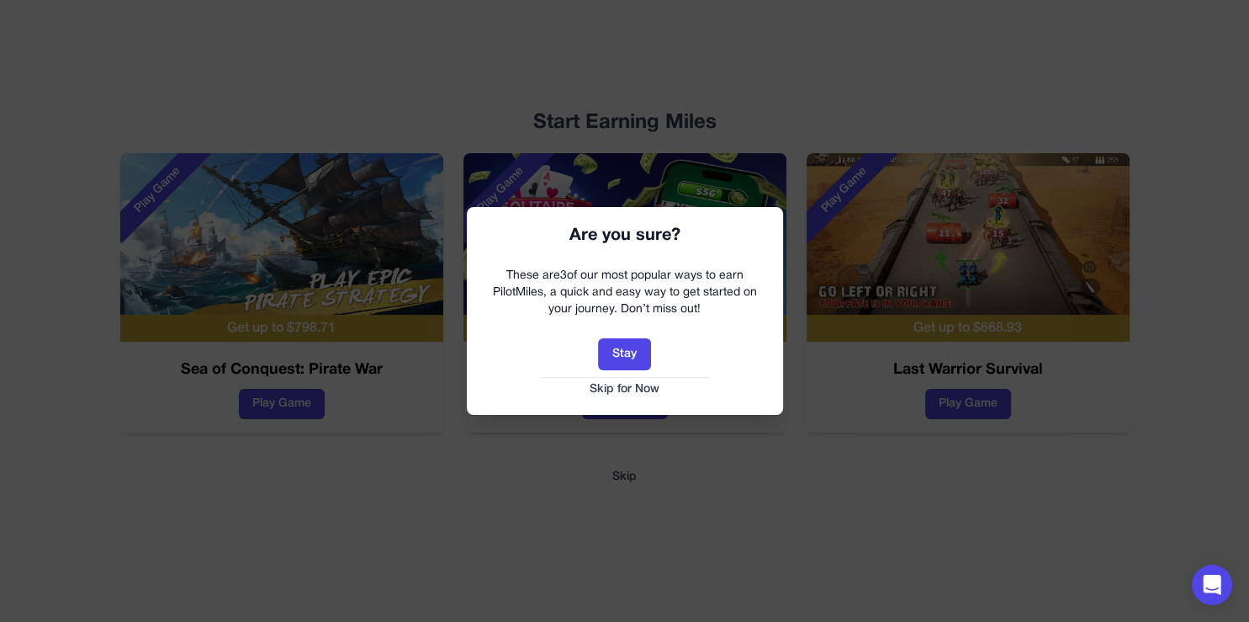
click at [624, 385] on button "Skip for Now" at bounding box center [625, 389] width 283 height 17
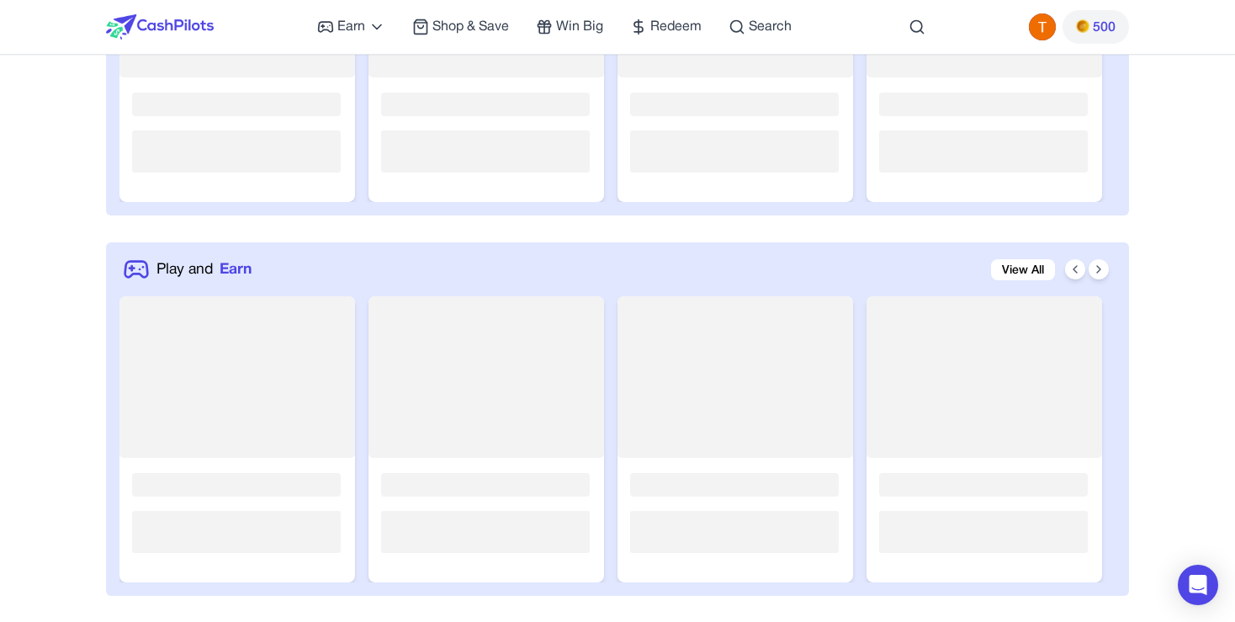
scroll to position [326, 0]
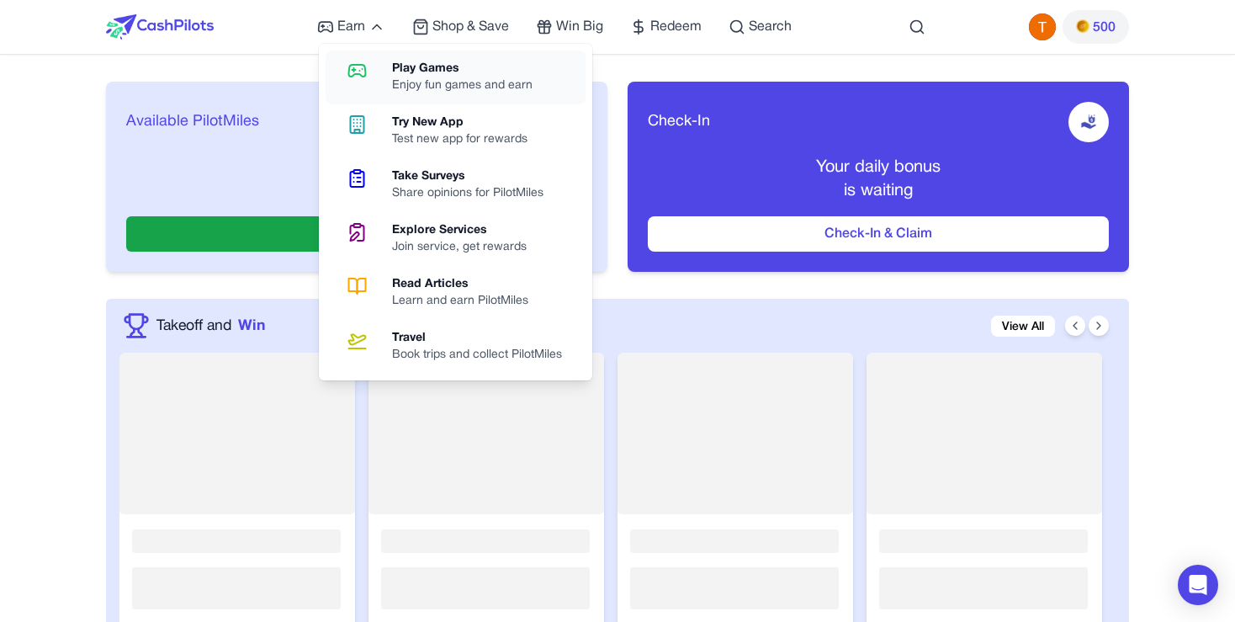
click at [379, 82] on link "Play Games Enjoy fun games and earn" at bounding box center [456, 77] width 260 height 54
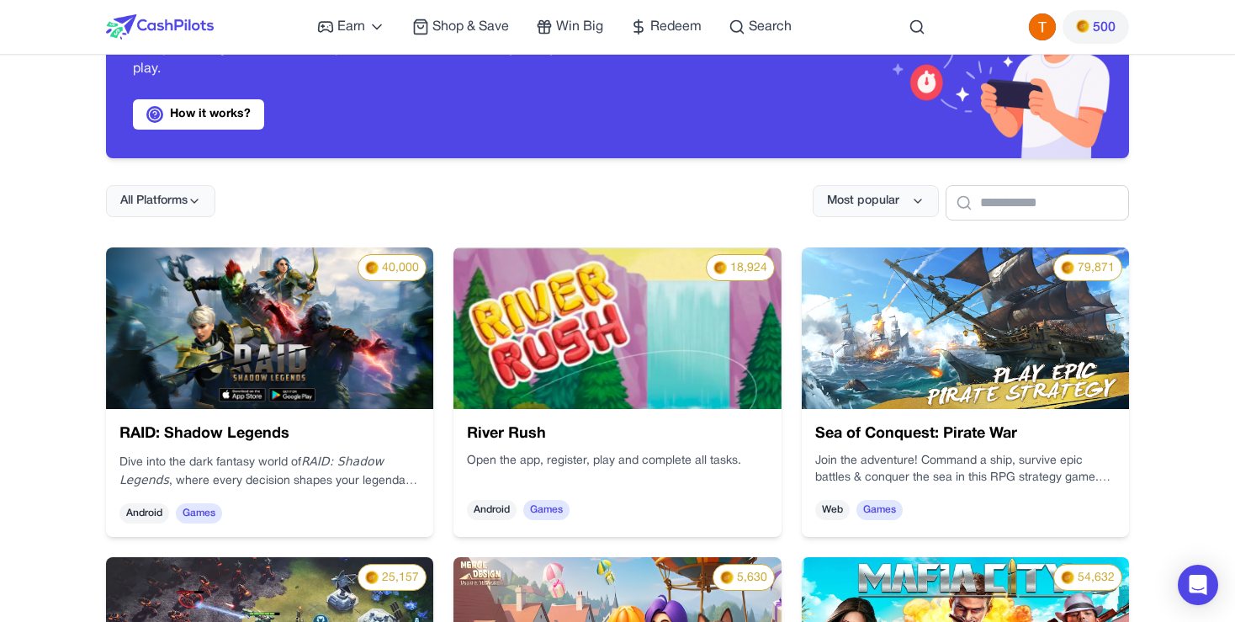
scroll to position [218, 0]
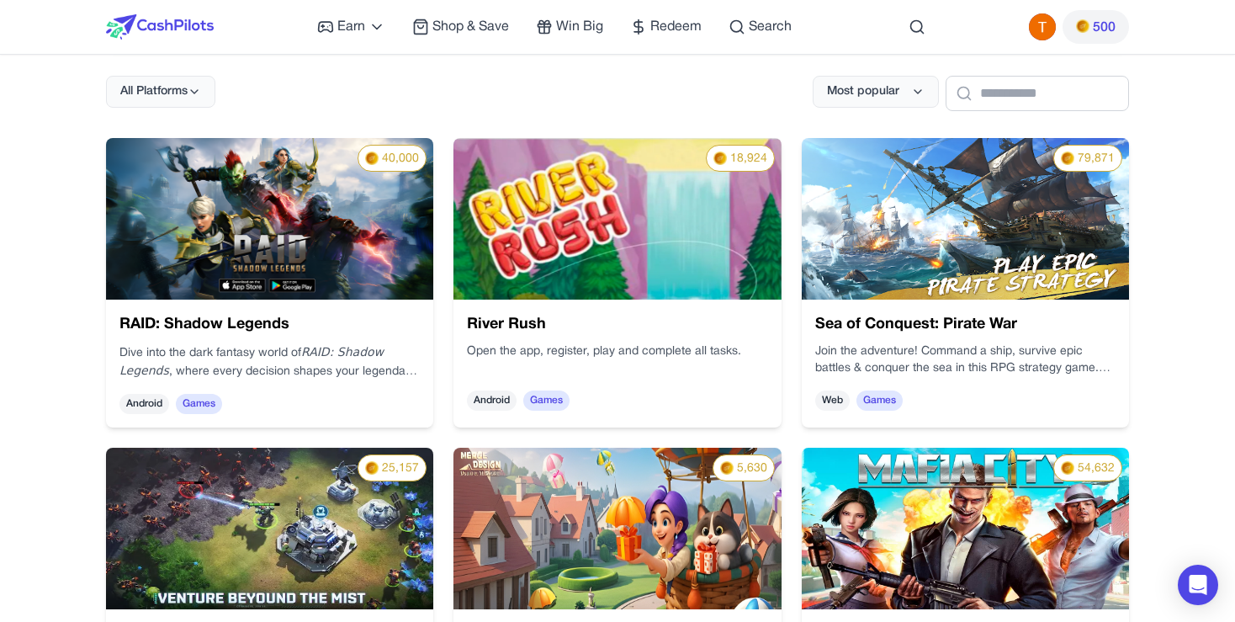
click at [374, 289] on img at bounding box center [269, 219] width 327 height 162
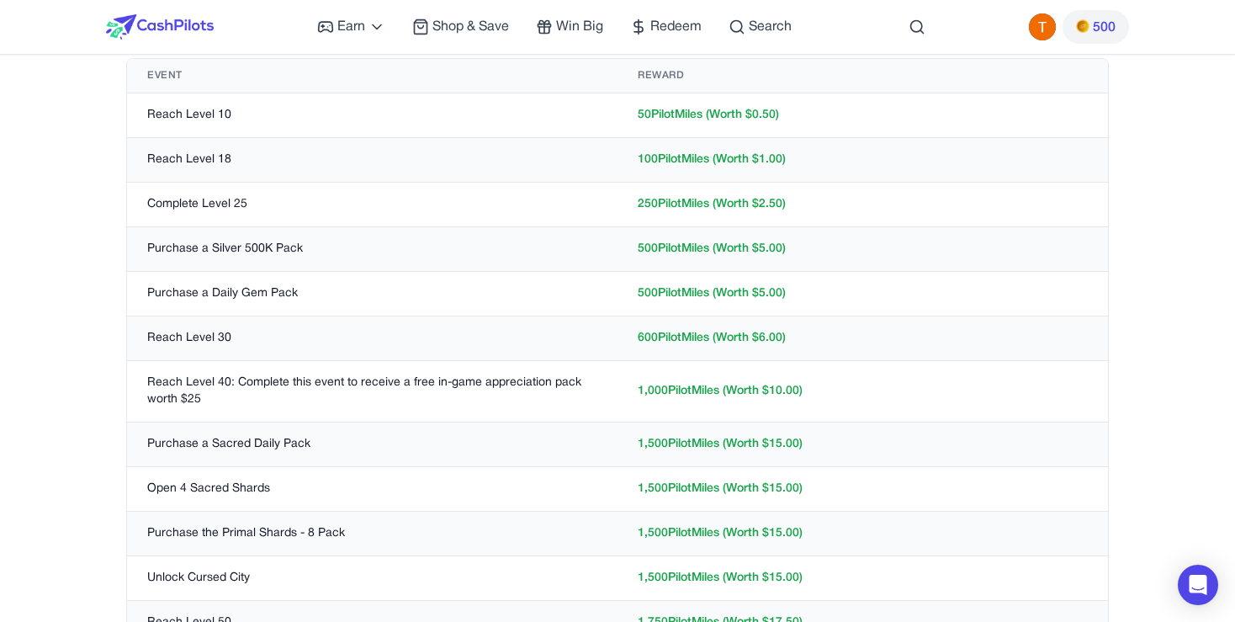
scroll to position [326, 0]
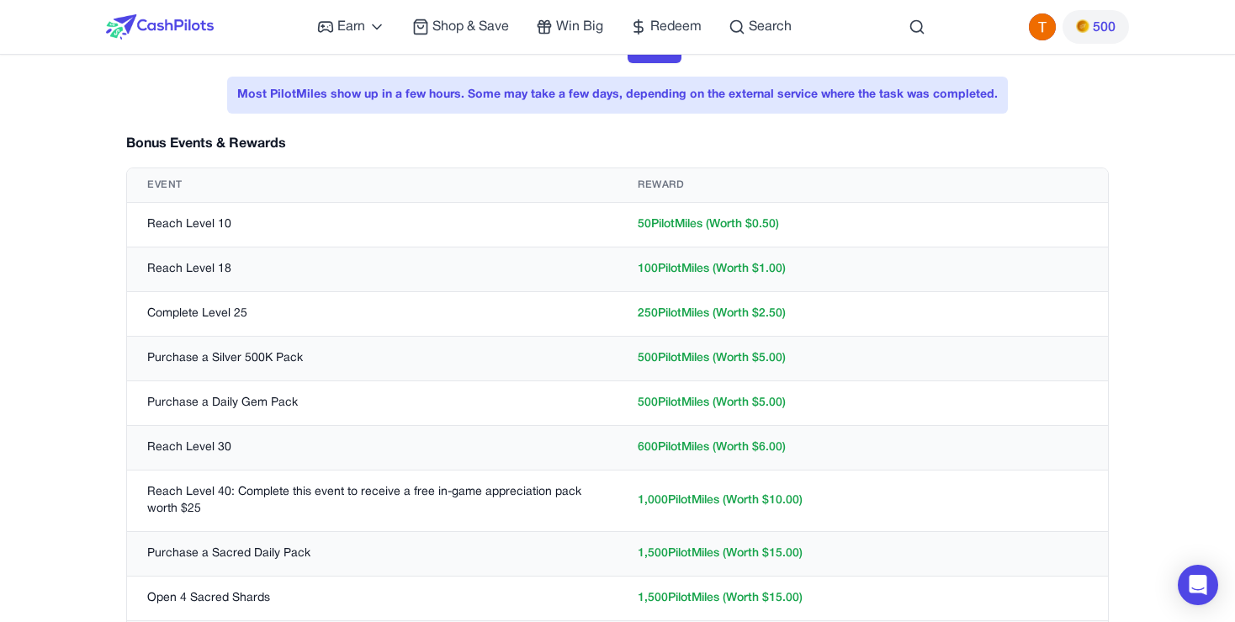
click at [653, 440] on td "600 PilotMiles (Worth $ 6.00 )" at bounding box center [862, 448] width 490 height 45
click at [698, 409] on td "500 PilotMiles (Worth $ 5.00 )" at bounding box center [862, 403] width 490 height 45
drag, startPoint x: 220, startPoint y: 241, endPoint x: 223, endPoint y: 273, distance: 32.1
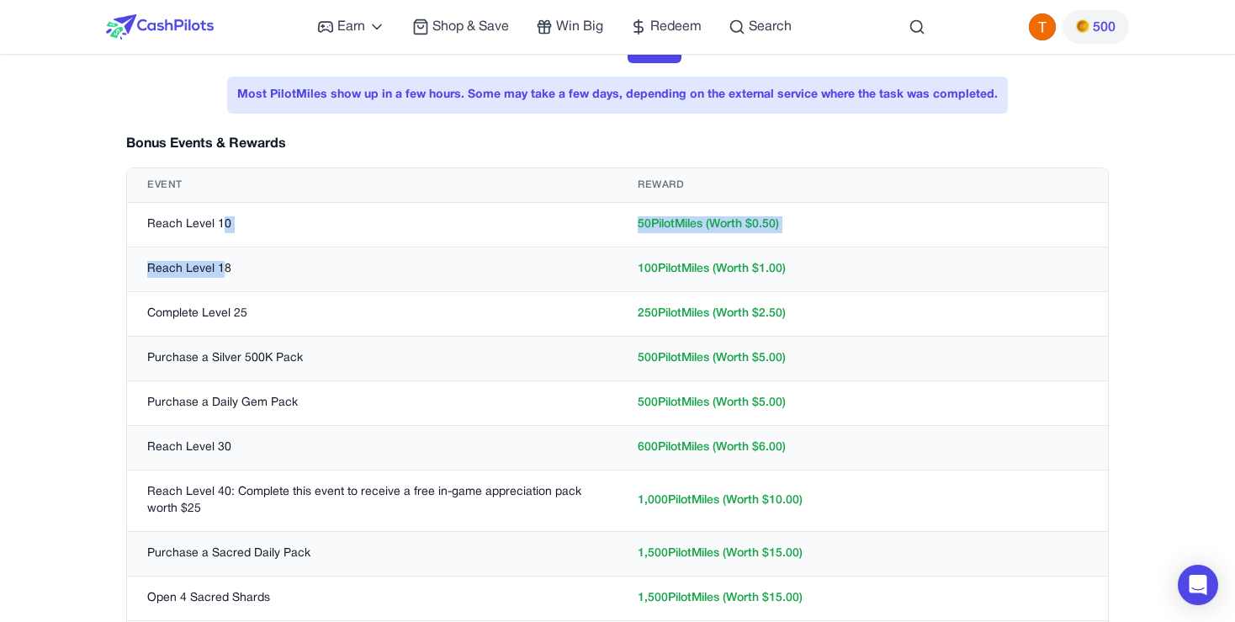
click at [223, 273] on td "Reach Level 18" at bounding box center [372, 269] width 490 height 45
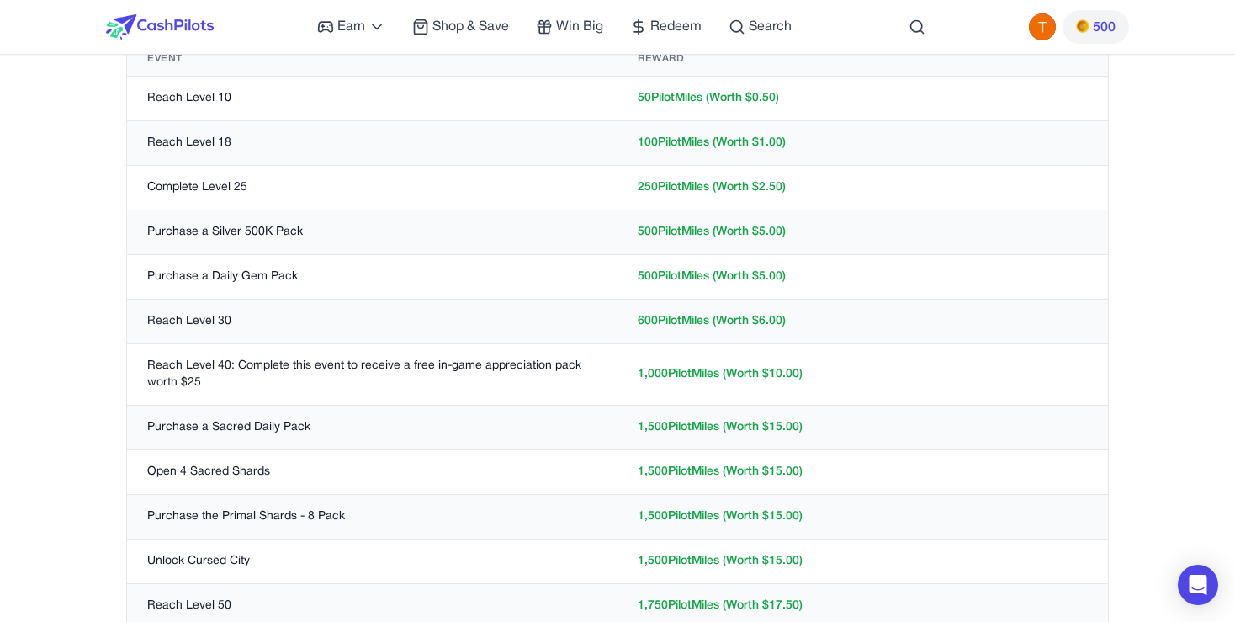
scroll to position [0, 0]
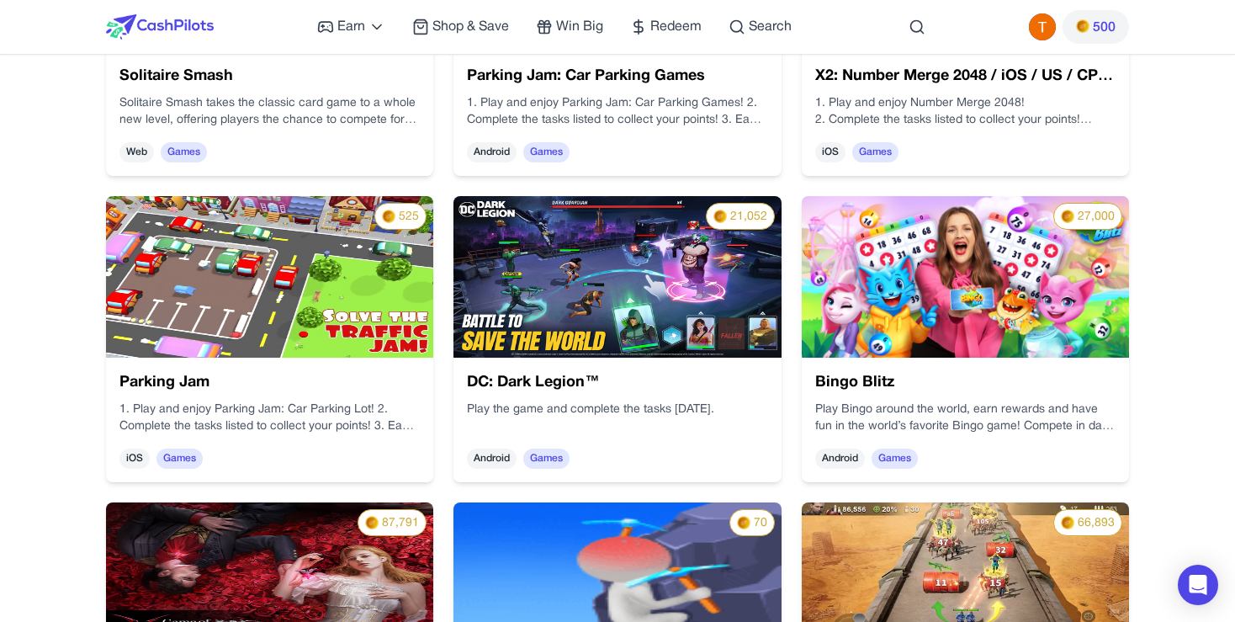
scroll to position [3028, 0]
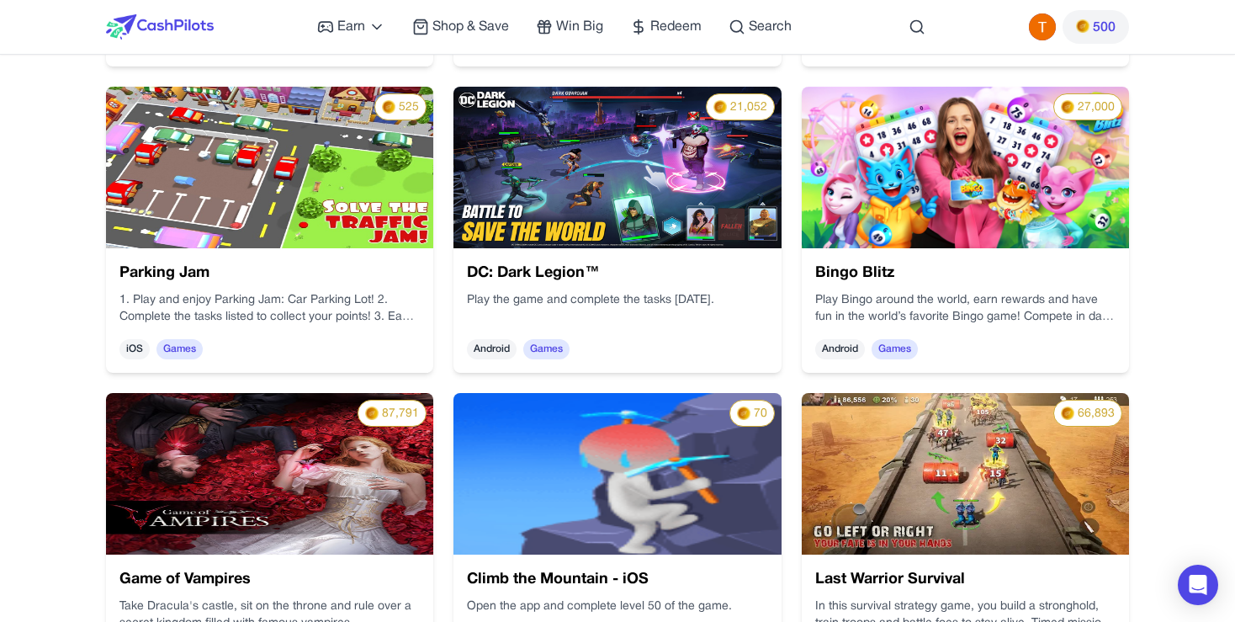
click at [946, 210] on img at bounding box center [965, 168] width 327 height 162
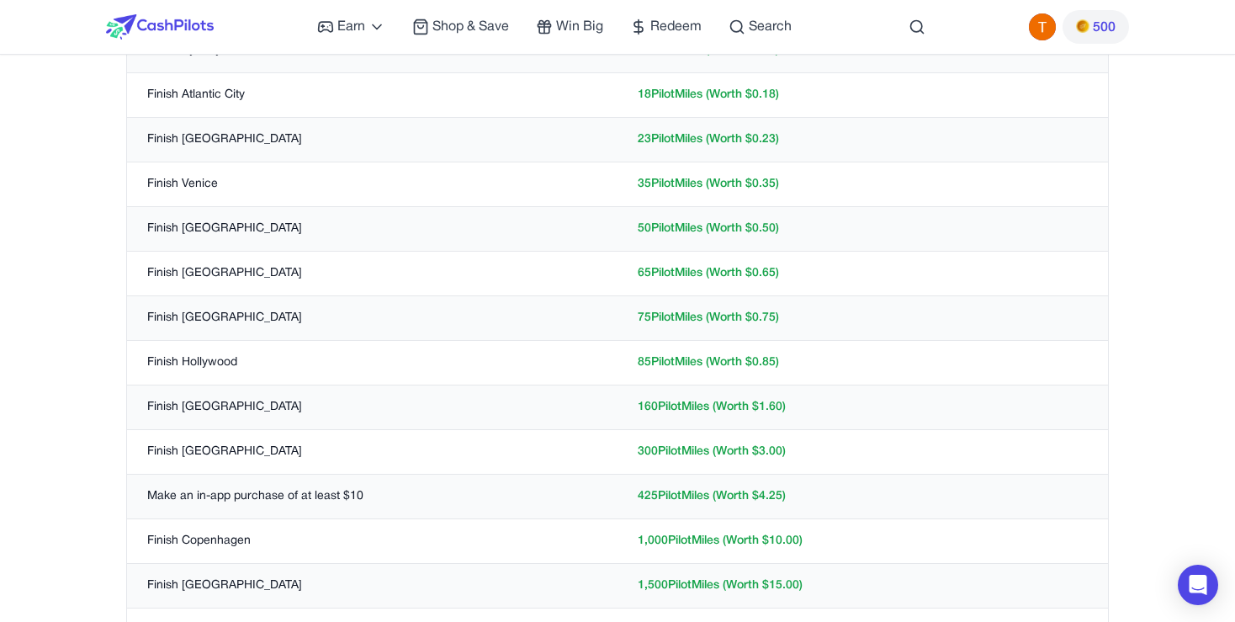
scroll to position [981, 0]
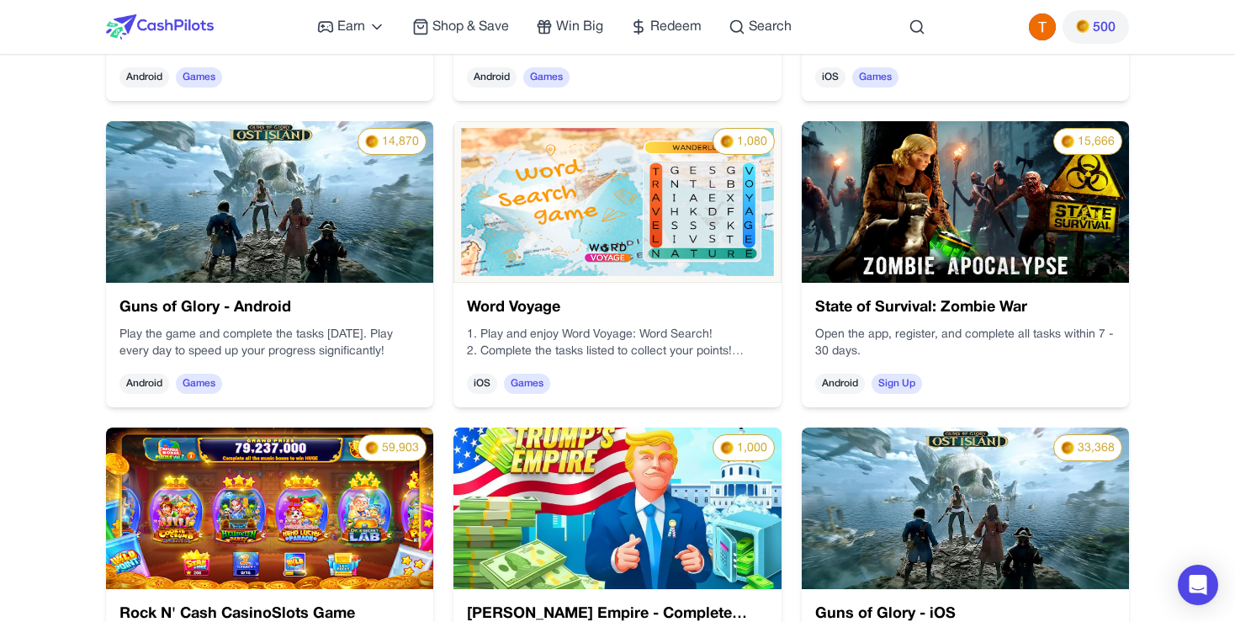
scroll to position [1047, 0]
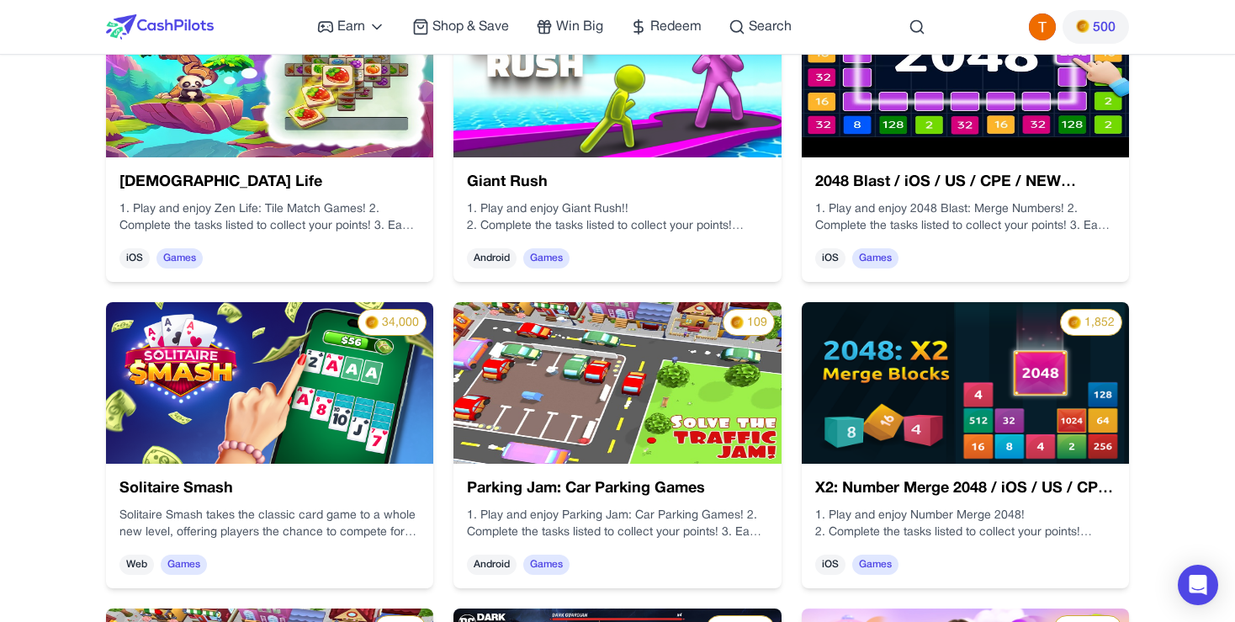
scroll to position [2944, 0]
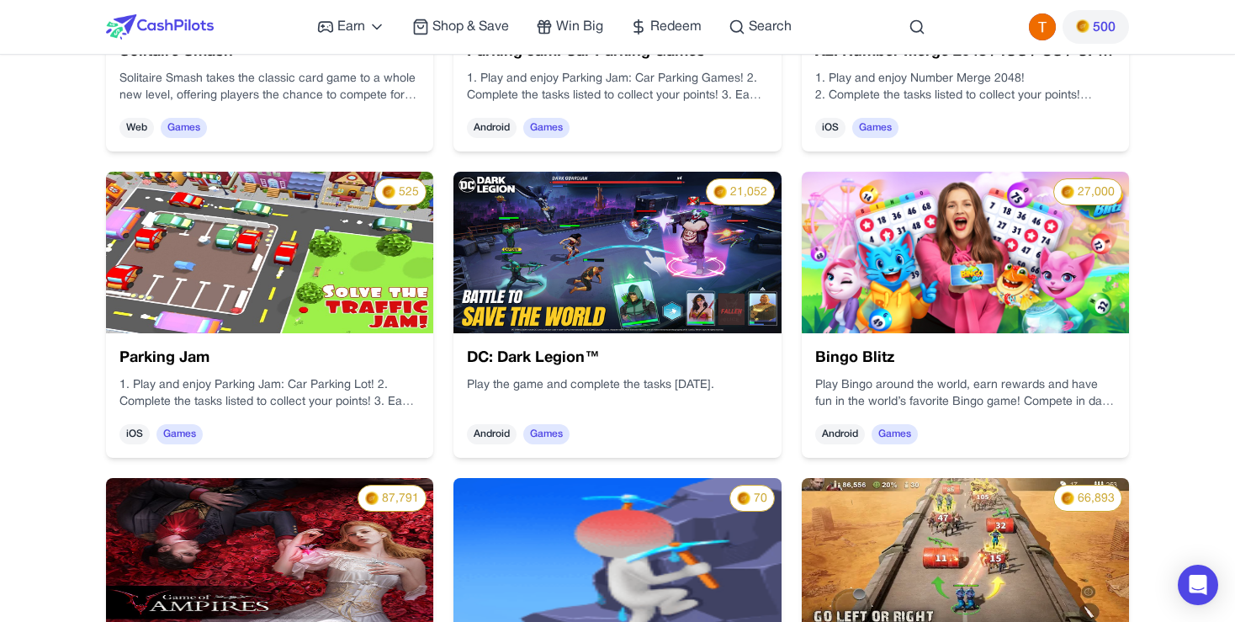
click at [880, 304] on img at bounding box center [965, 253] width 327 height 162
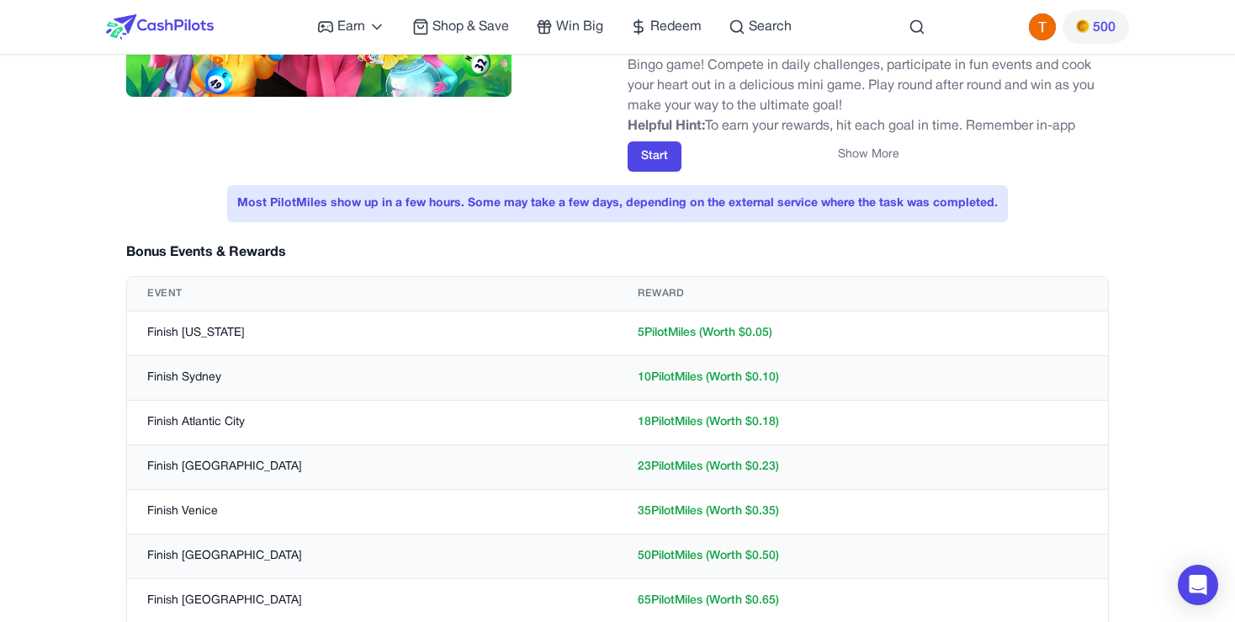
scroll to position [326, 0]
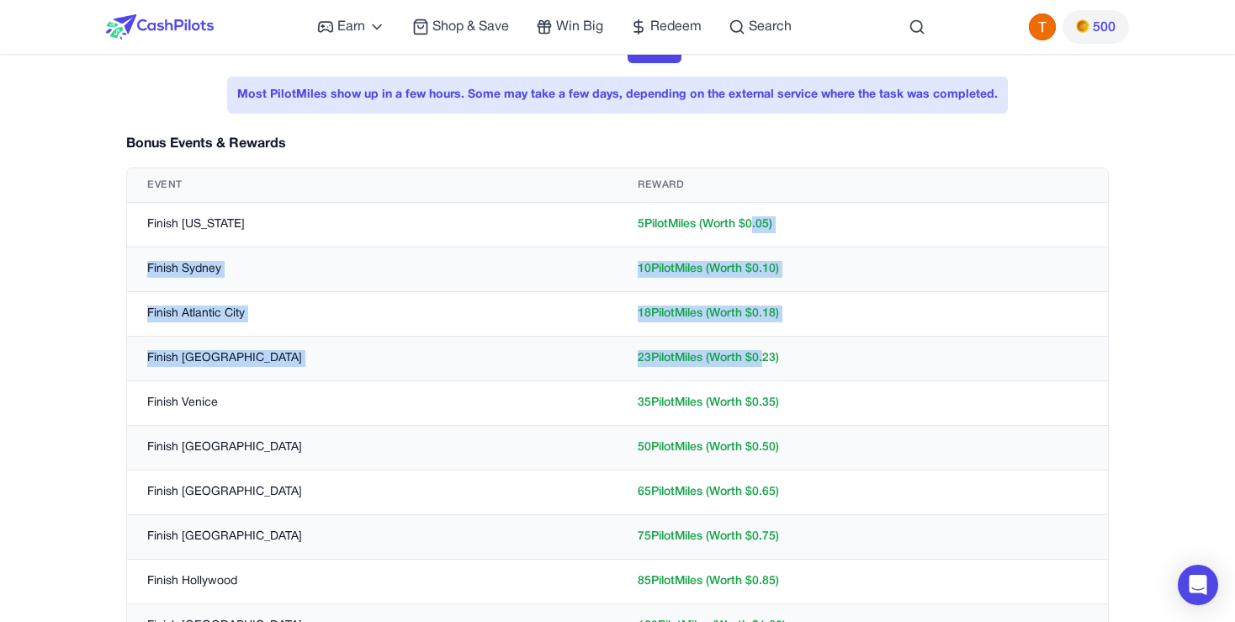
drag, startPoint x: 757, startPoint y: 228, endPoint x: 766, endPoint y: 371, distance: 143.3
click at [766, 371] on tbody "Finish [US_STATE] 5 PilotMiles (Worth $ 0.05 ) Finish Sydney 10 PilotMiles (Wor…" at bounding box center [617, 604] width 981 height 803
click at [766, 371] on td "23 PilotMiles (Worth $ 0.23 )" at bounding box center [862, 358] width 490 height 45
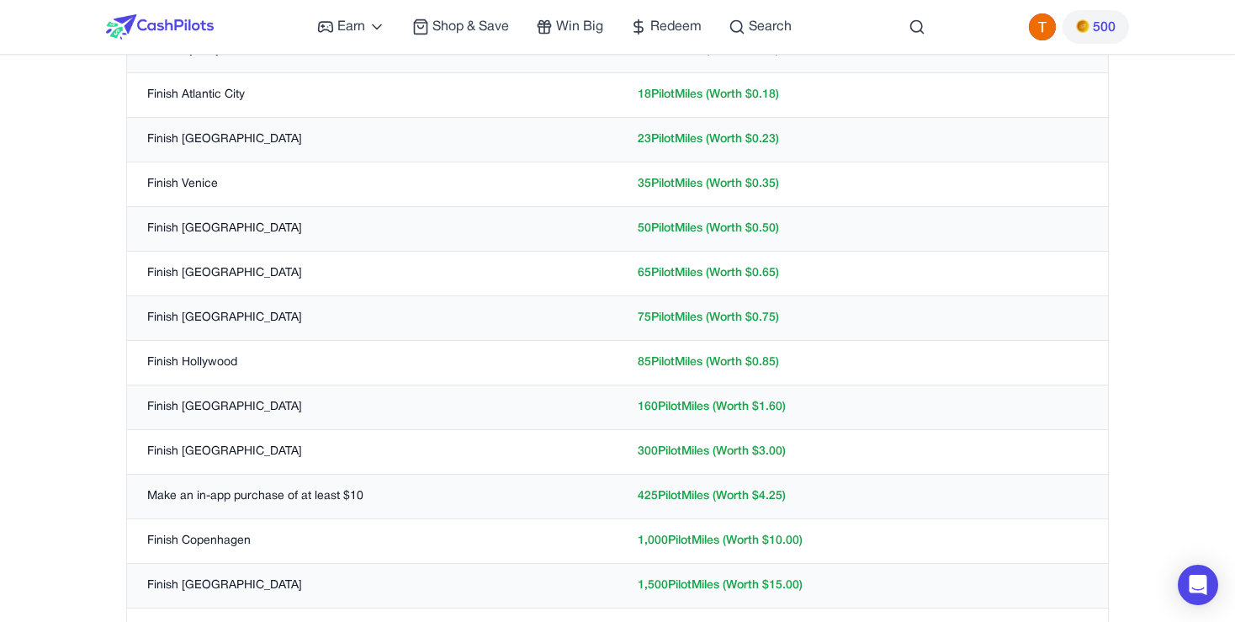
scroll to position [436, 0]
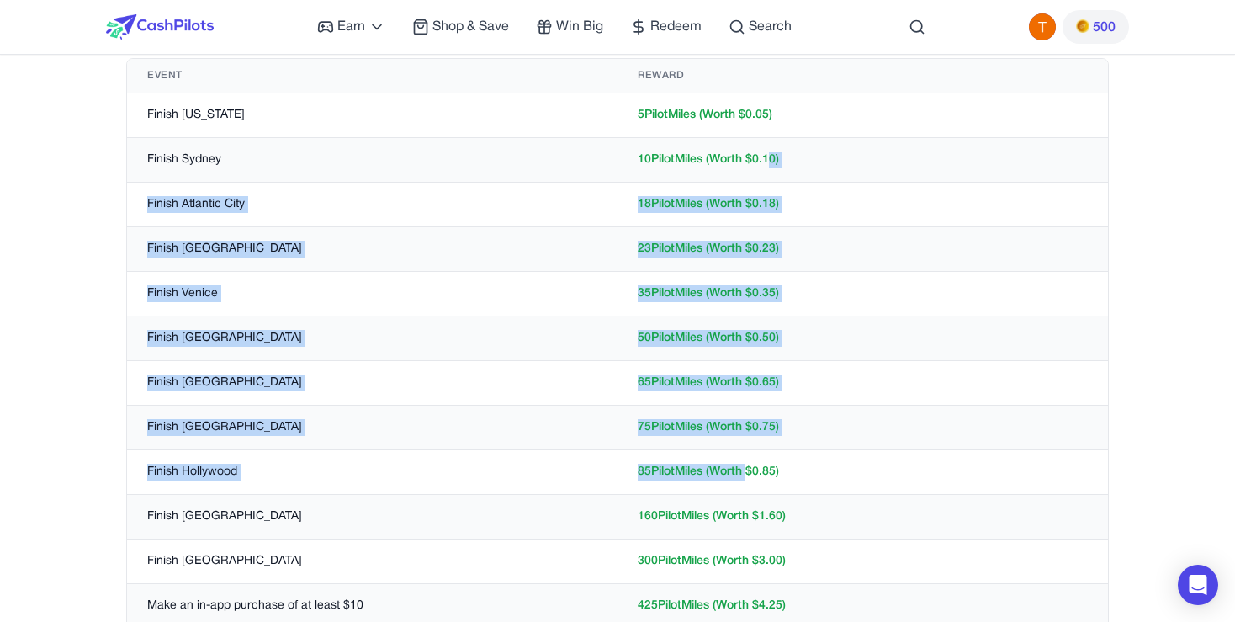
drag, startPoint x: 772, startPoint y: 143, endPoint x: 745, endPoint y: 490, distance: 347.6
click at [745, 490] on tbody "Finish [US_STATE] 5 PilotMiles (Worth $ 0.05 ) Finish Sydney 10 PilotMiles (Wor…" at bounding box center [617, 494] width 981 height 803
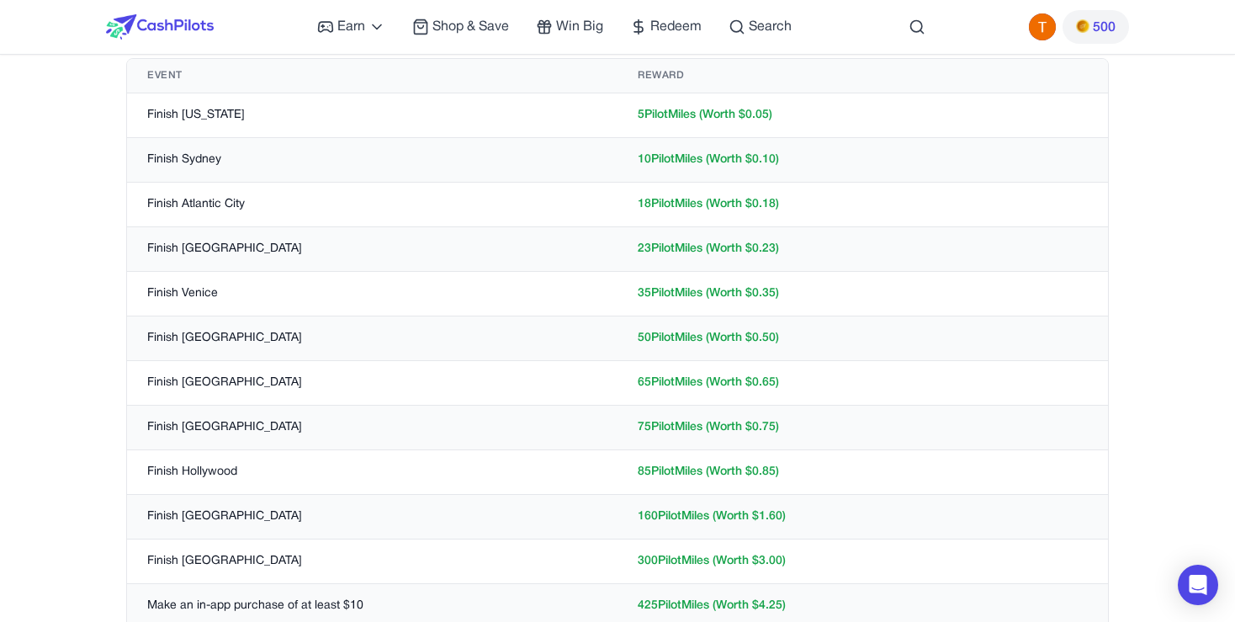
click at [749, 480] on td "85 PilotMiles (Worth $ 0.85 )" at bounding box center [862, 472] width 490 height 45
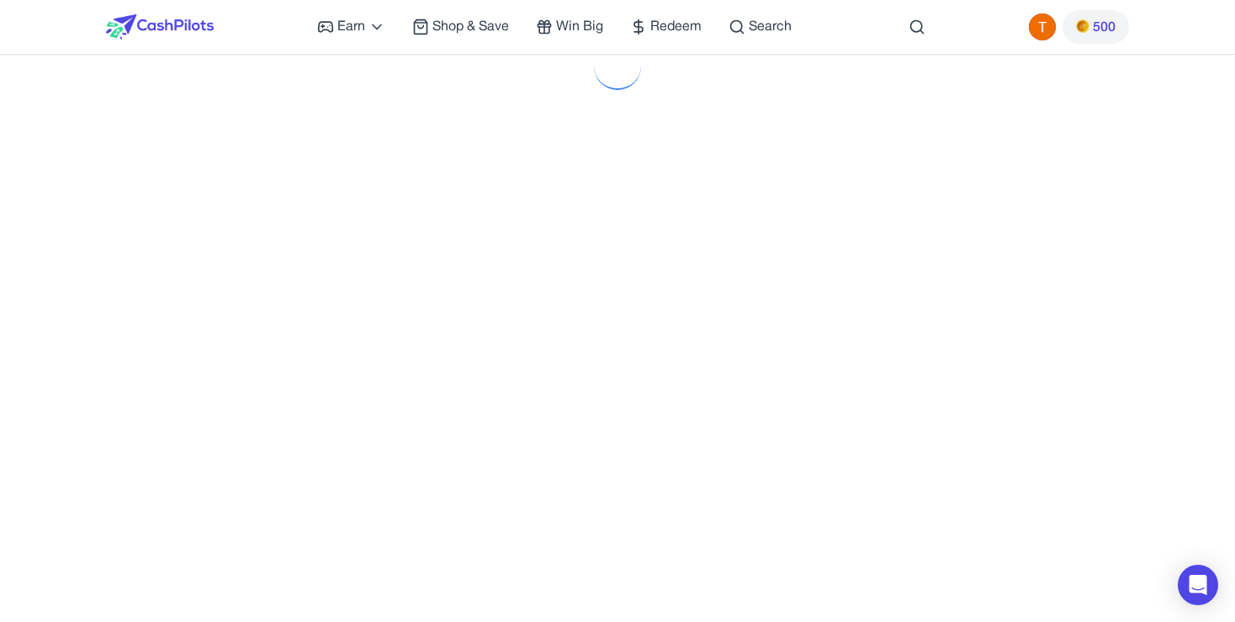
scroll to position [109, 0]
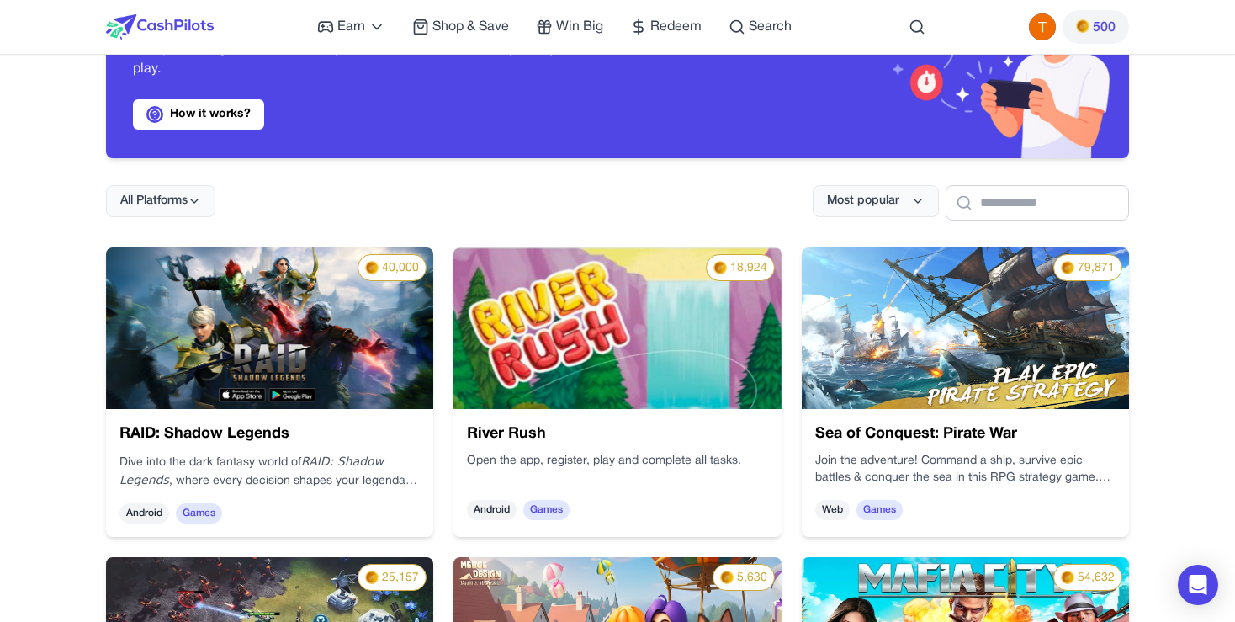
click at [378, 321] on img at bounding box center [454, 301] width 342 height 195
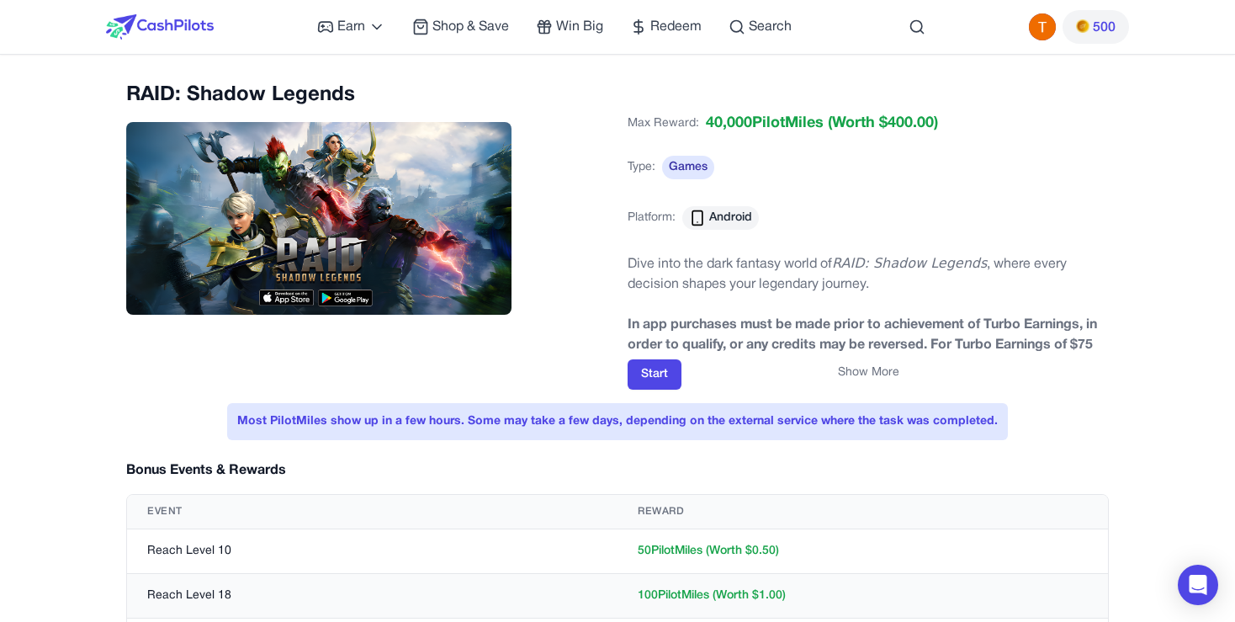
scroll to position [326, 0]
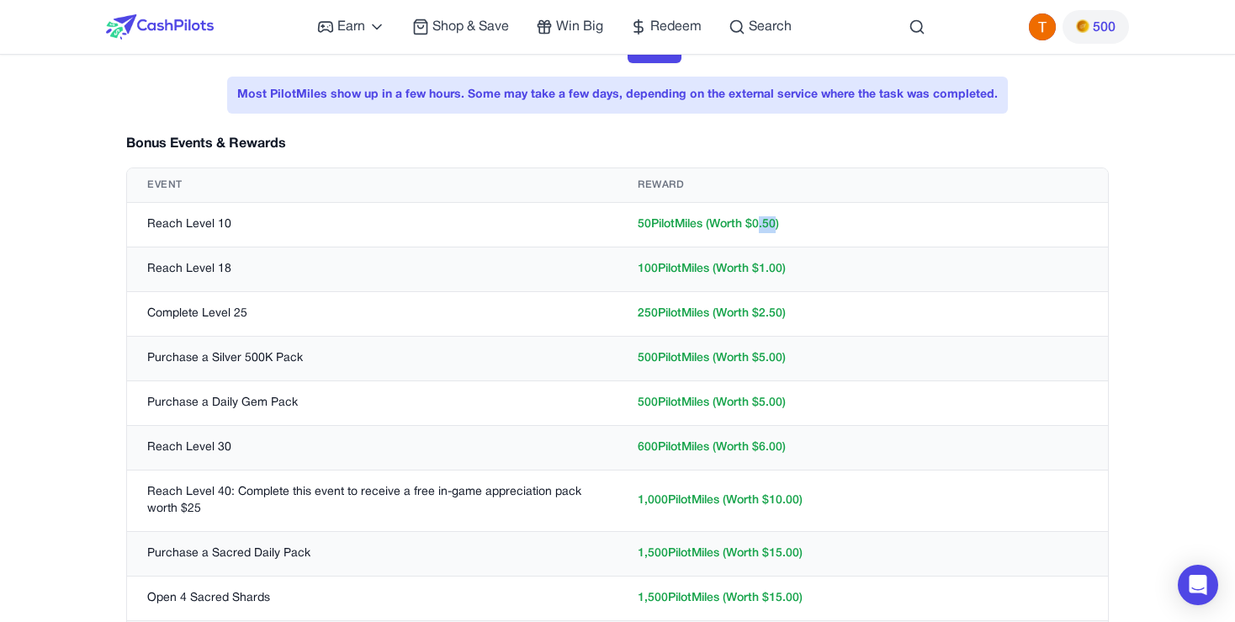
drag, startPoint x: 778, startPoint y: 224, endPoint x: 761, endPoint y: 227, distance: 17.2
click at [761, 227] on td "50 PilotMiles (Worth $ 0.50 )" at bounding box center [862, 225] width 490 height 45
click at [763, 222] on td "50 PilotMiles (Worth $ 0.50 )" at bounding box center [862, 225] width 490 height 45
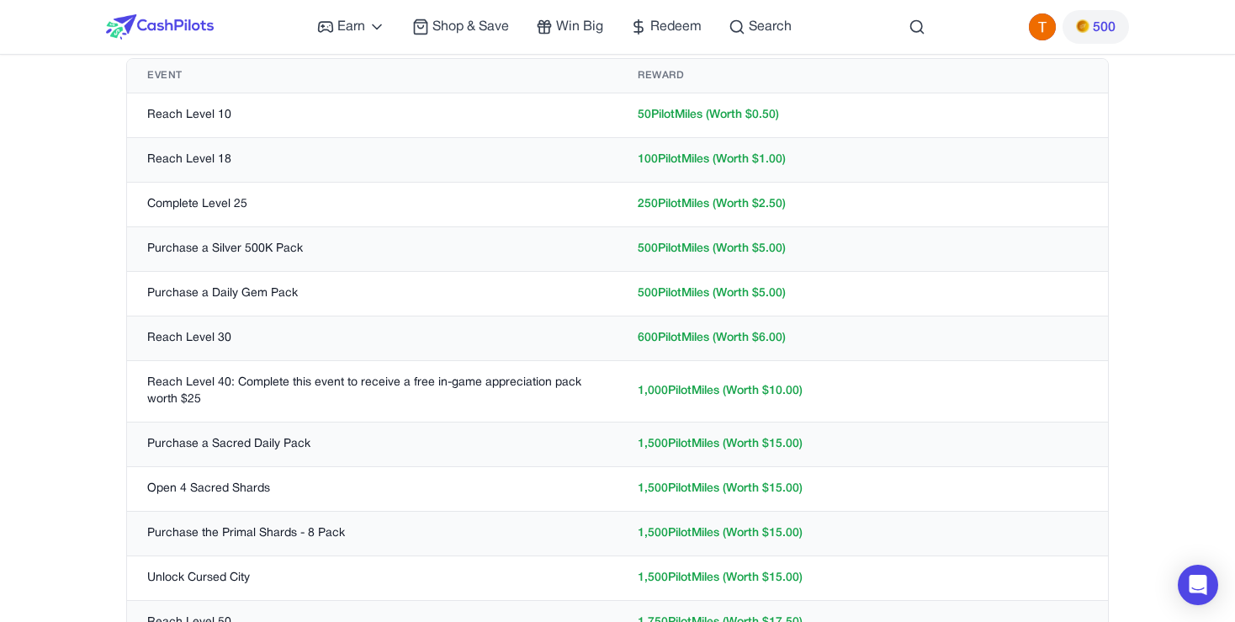
scroll to position [0, 0]
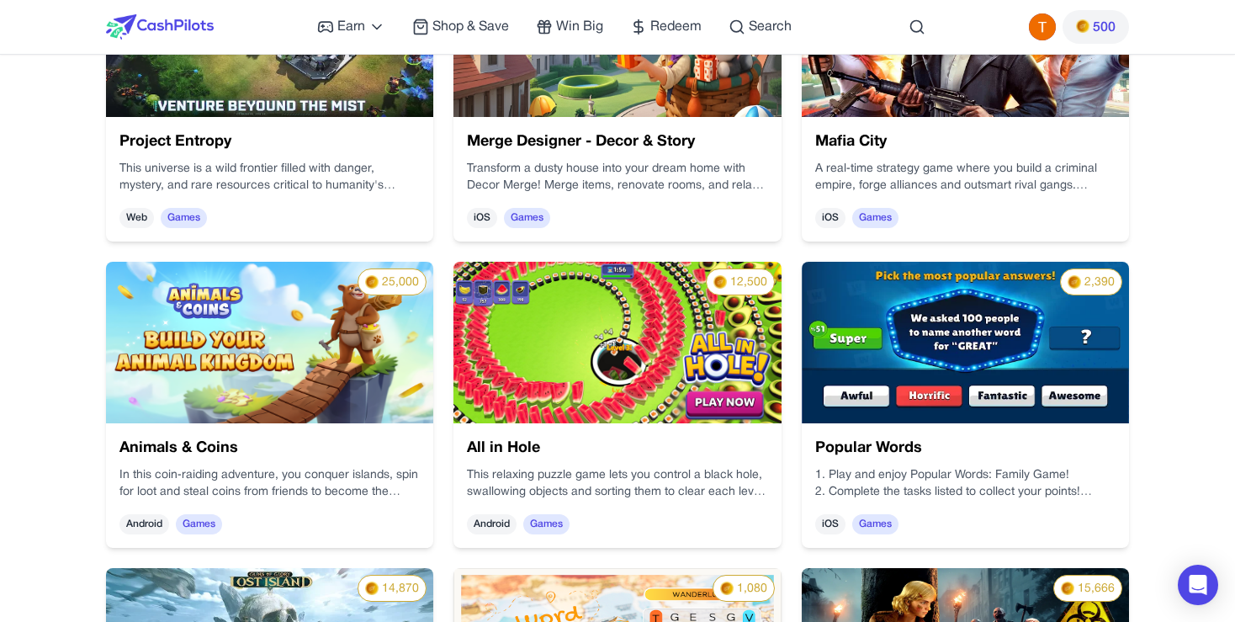
scroll to position [928, 0]
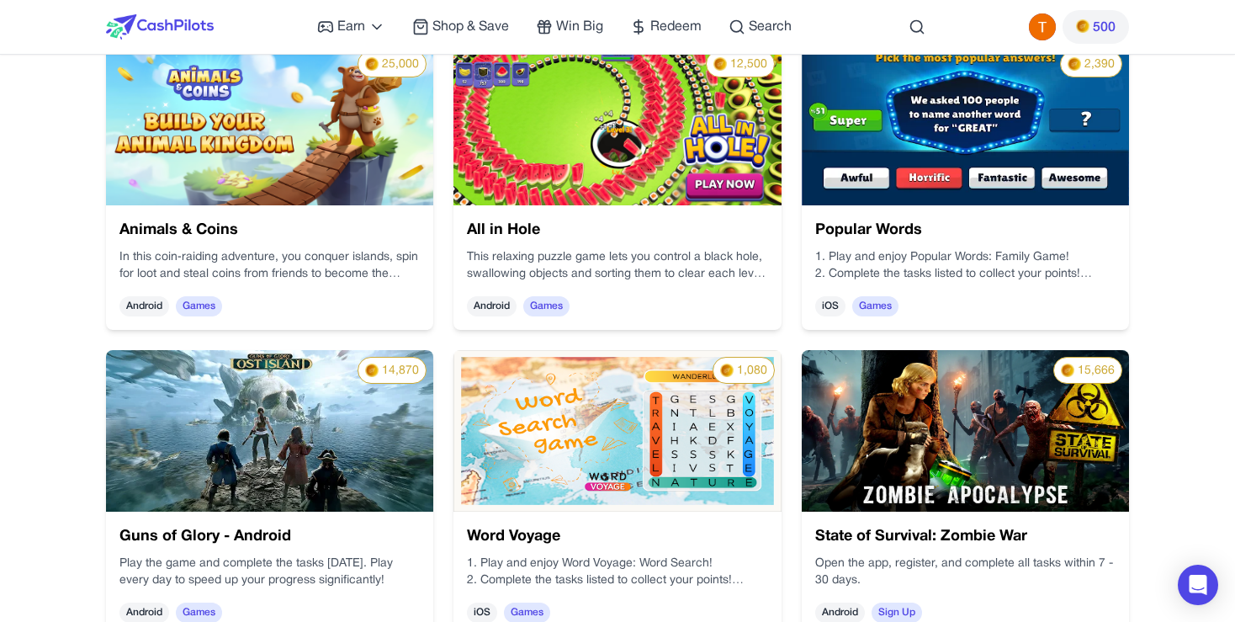
click at [356, 157] on img at bounding box center [269, 125] width 327 height 162
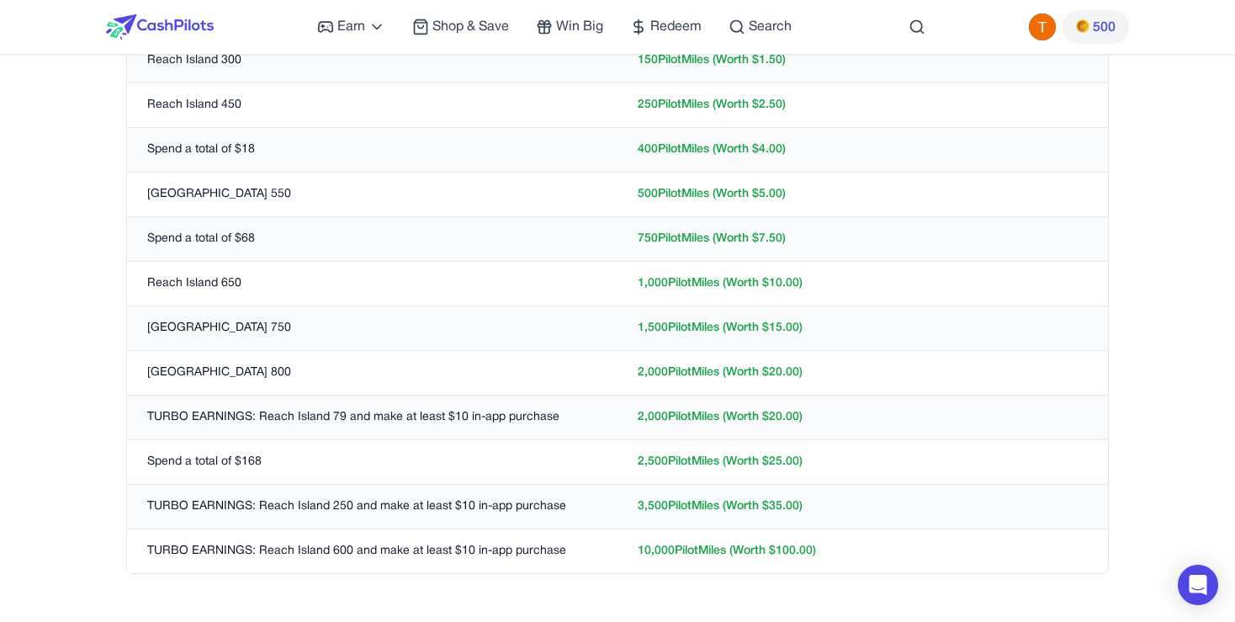
scroll to position [1090, 0]
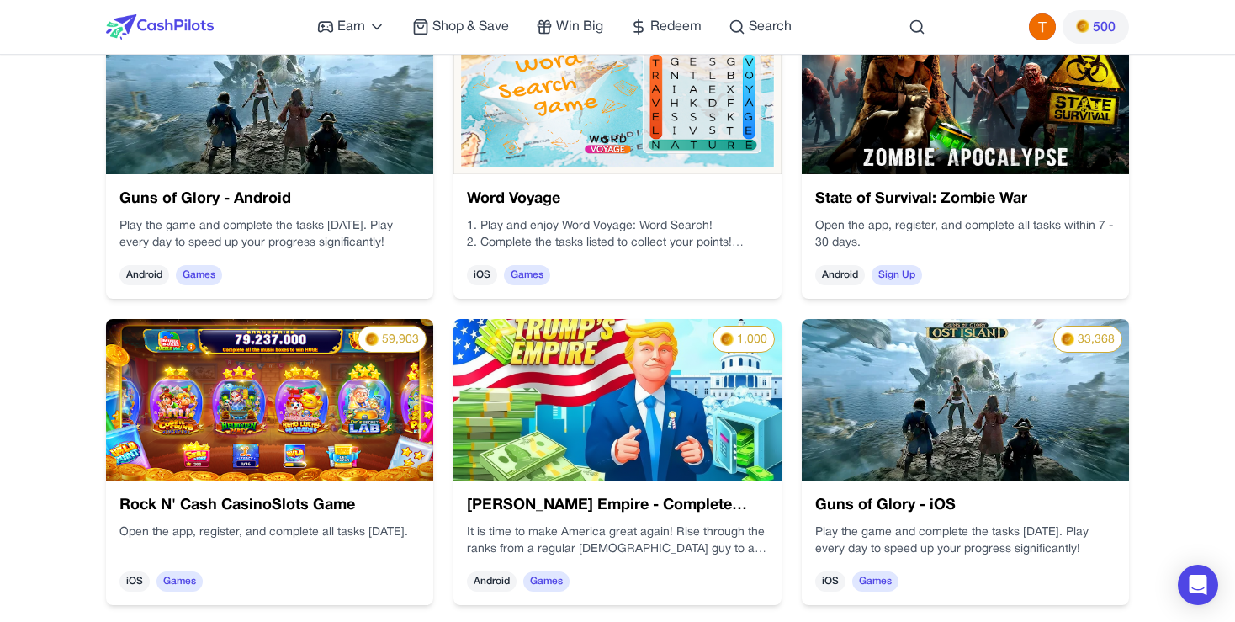
scroll to position [1047, 0]
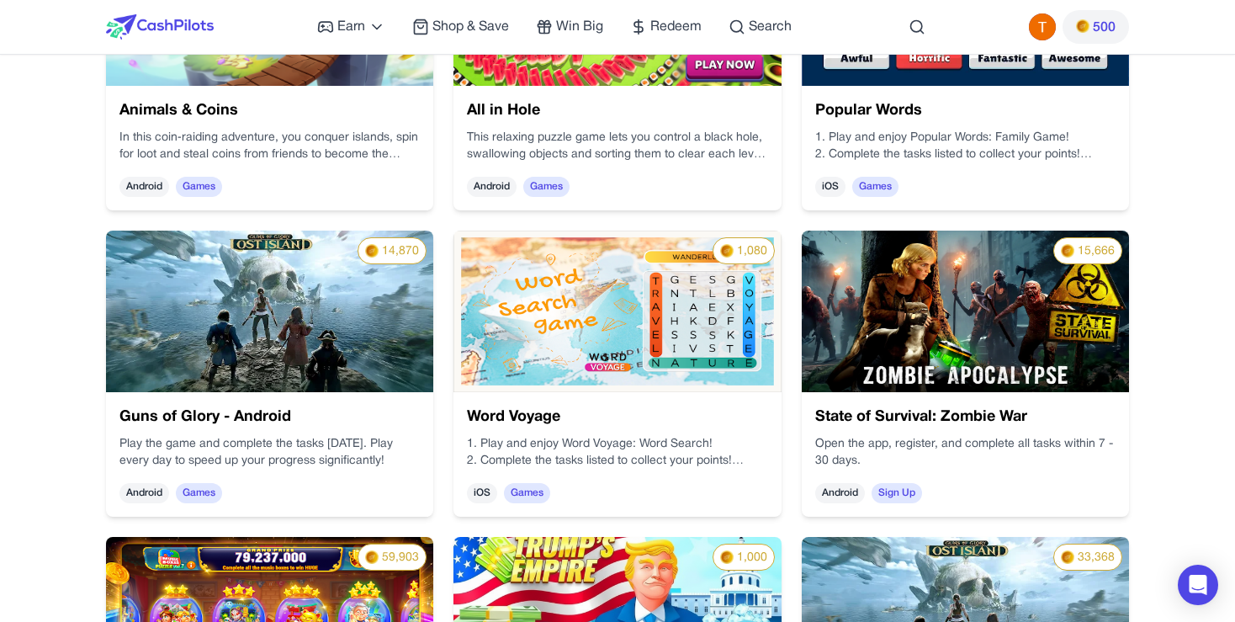
click at [330, 369] on img at bounding box center [269, 312] width 327 height 162
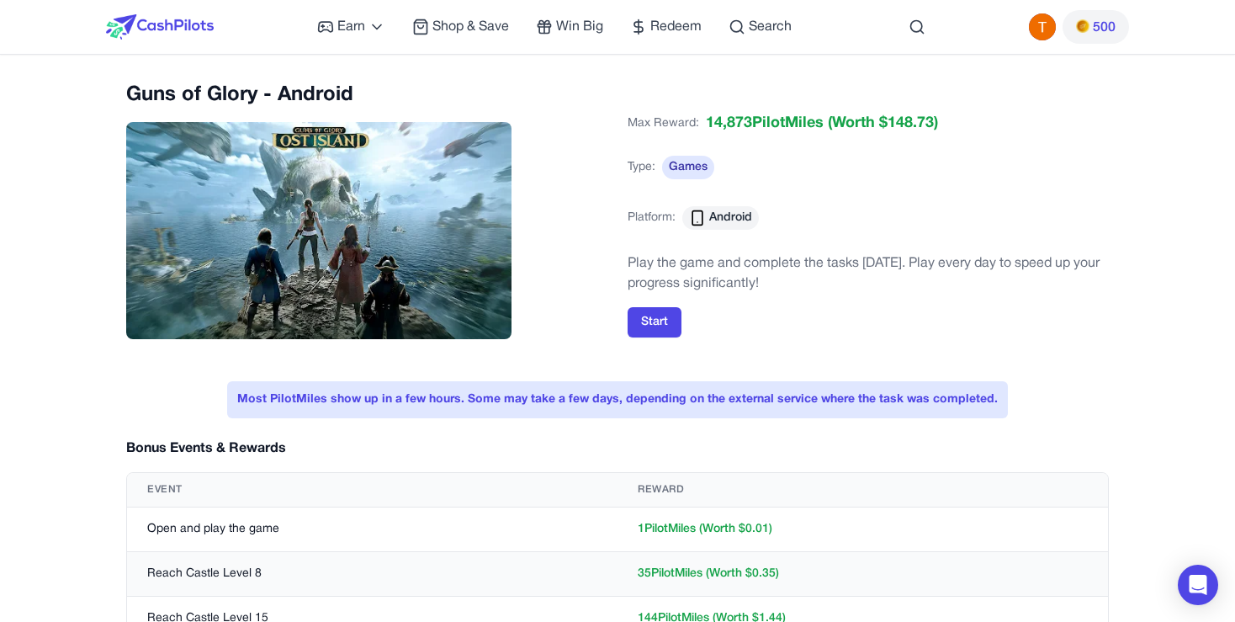
click at [184, 20] on img at bounding box center [160, 26] width 108 height 25
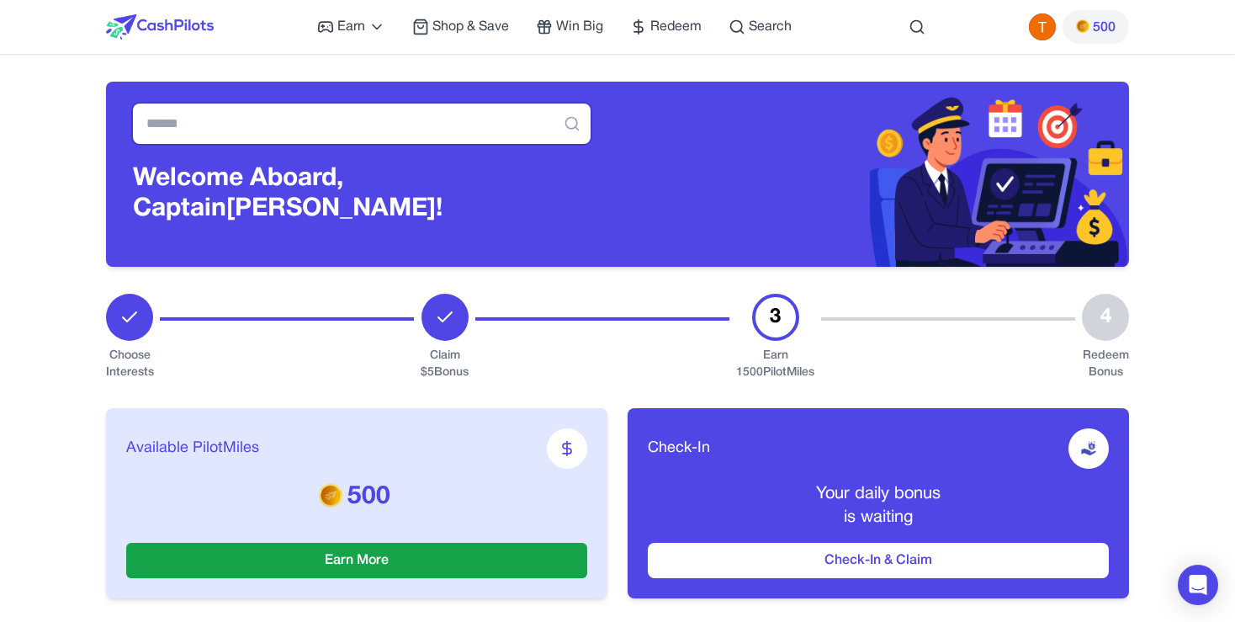
click at [527, 138] on input "text" at bounding box center [362, 123] width 458 height 40
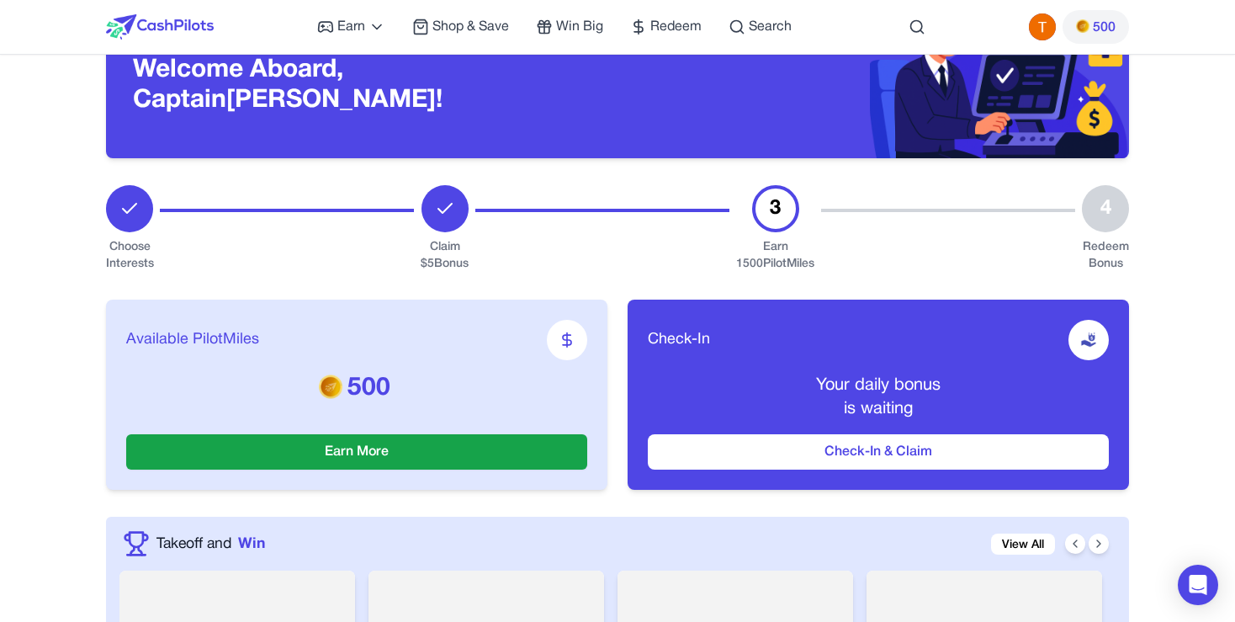
click at [1121, 201] on div "4" at bounding box center [1105, 208] width 47 height 47
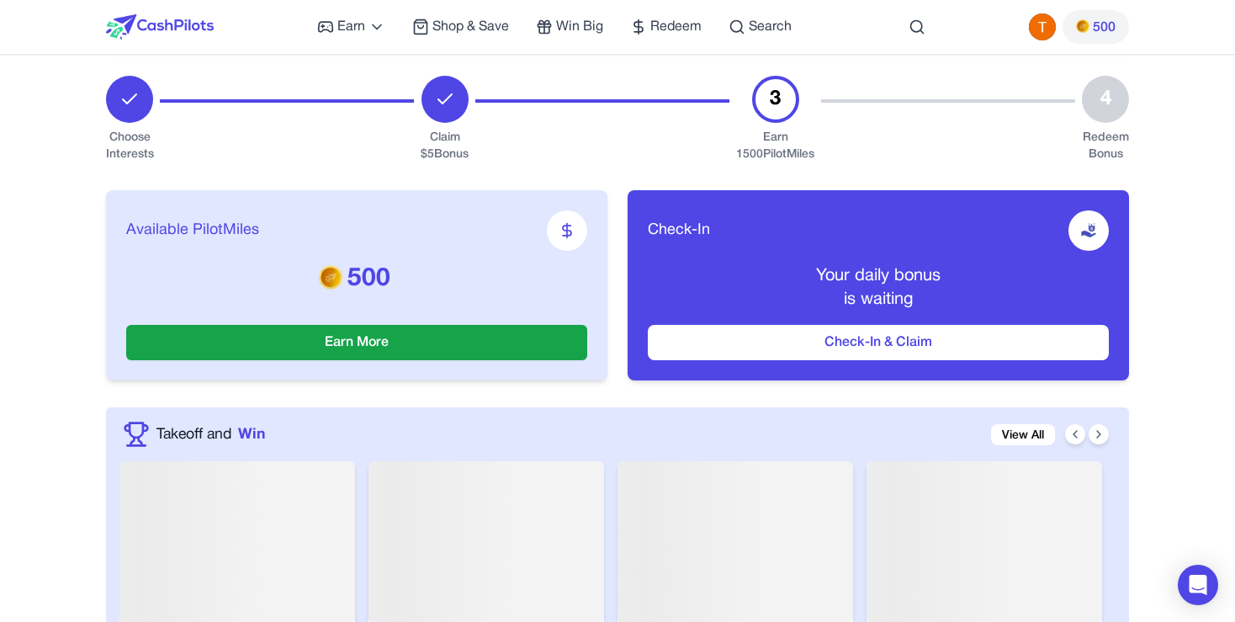
click at [560, 220] on div at bounding box center [567, 230] width 40 height 40
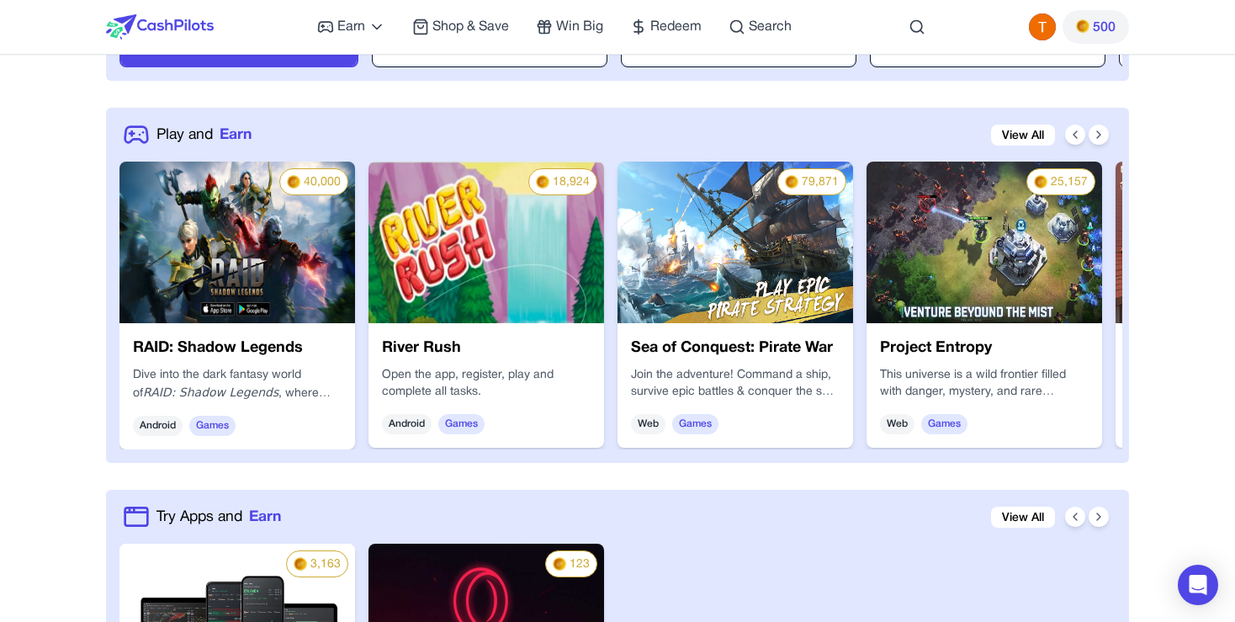
scroll to position [490, 0]
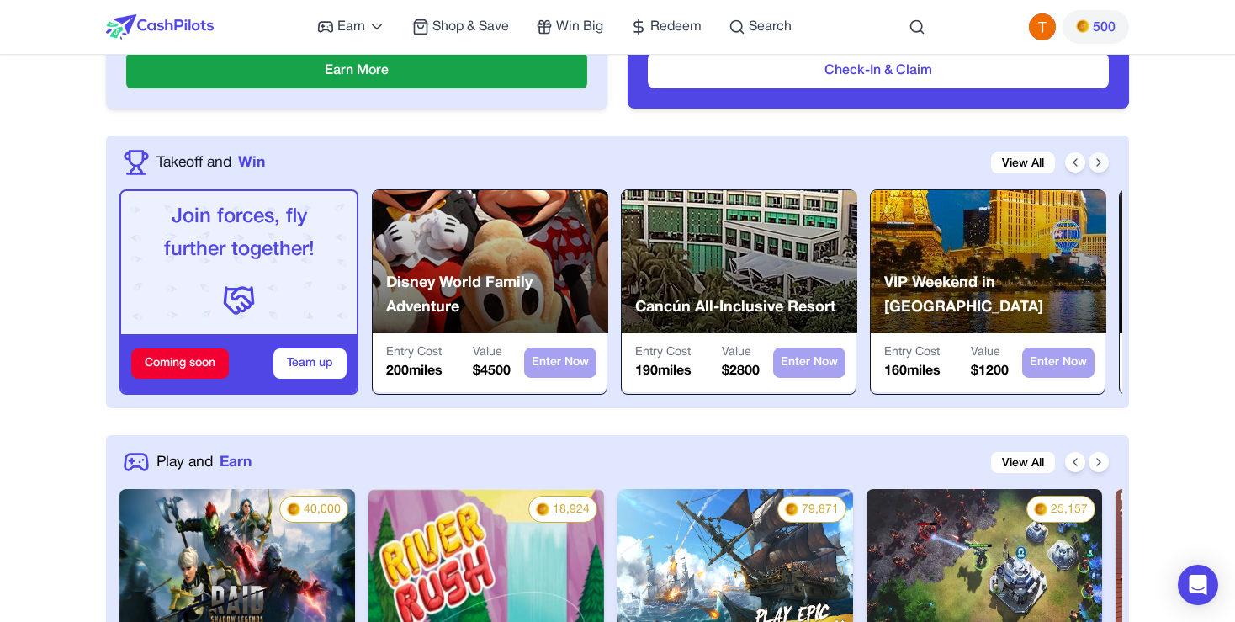
click at [1102, 162] on icon at bounding box center [1098, 162] width 13 height 13
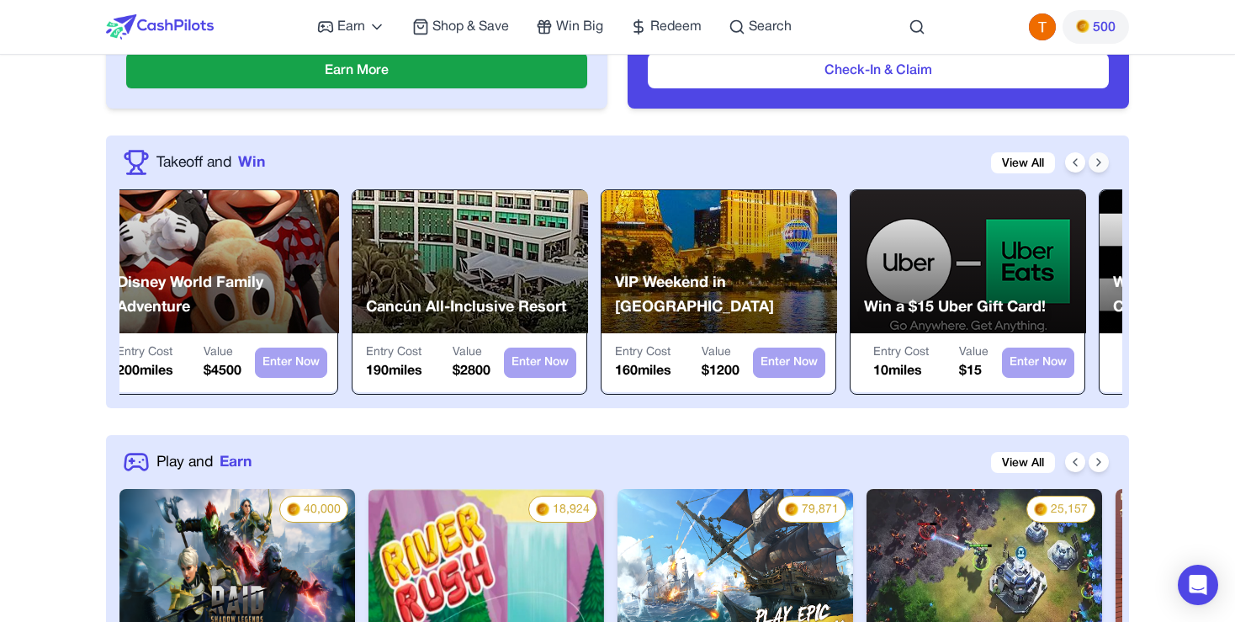
click at [1102, 162] on icon at bounding box center [1098, 162] width 13 height 13
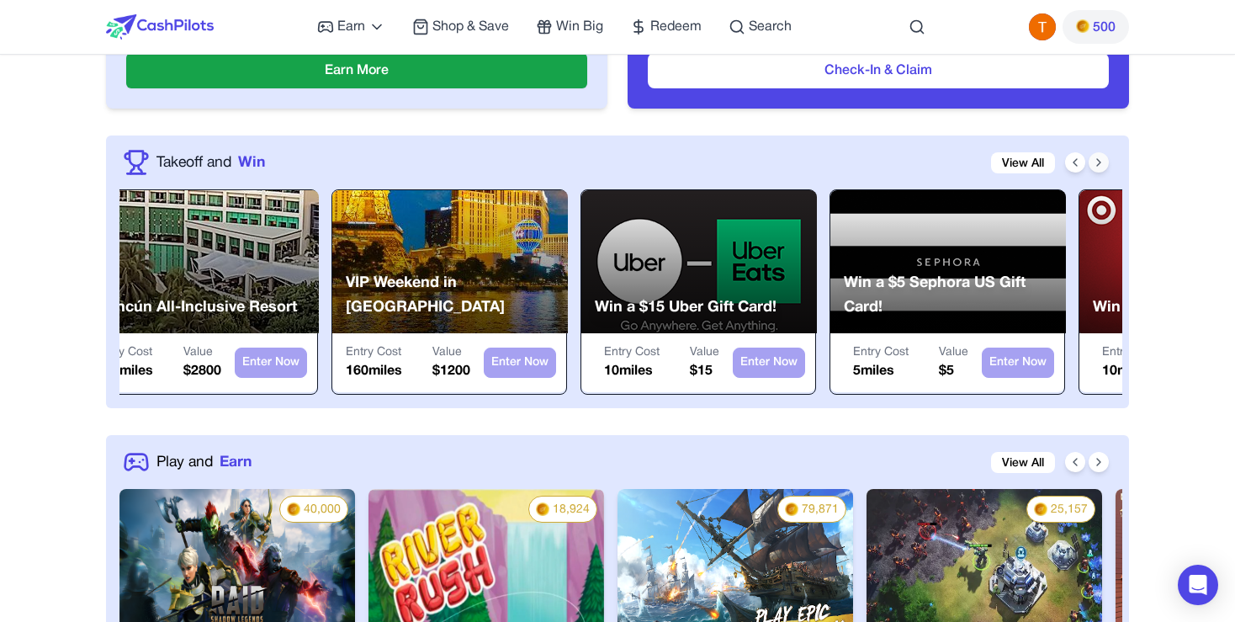
click at [1102, 162] on icon at bounding box center [1098, 162] width 13 height 13
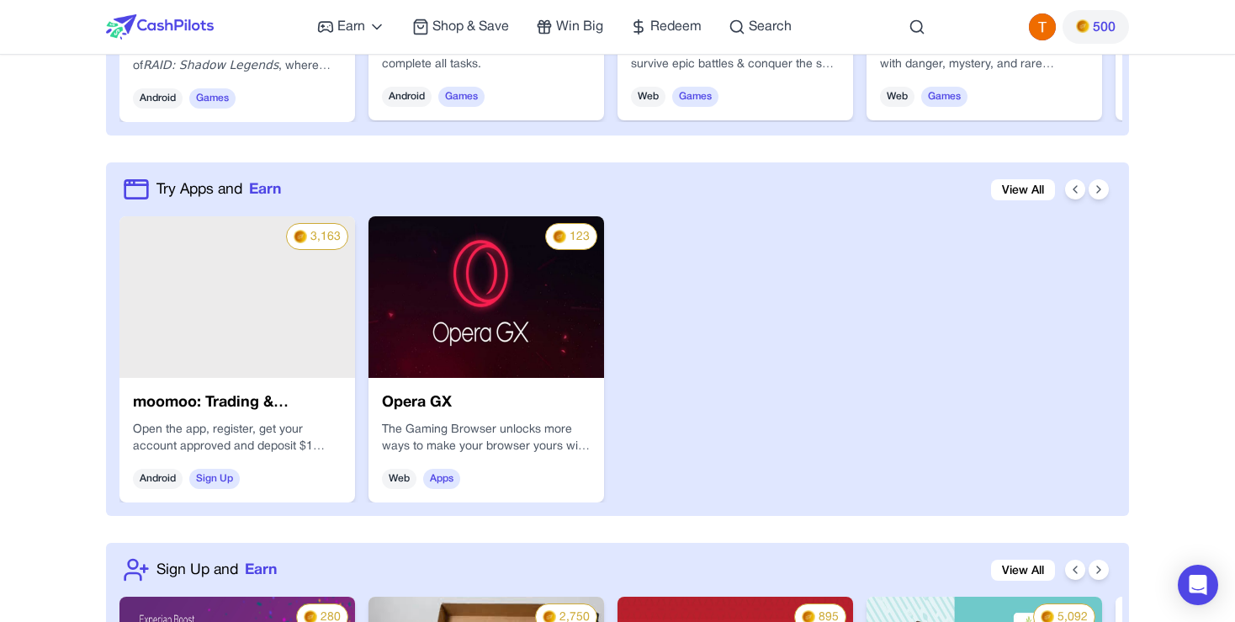
scroll to position [1253, 0]
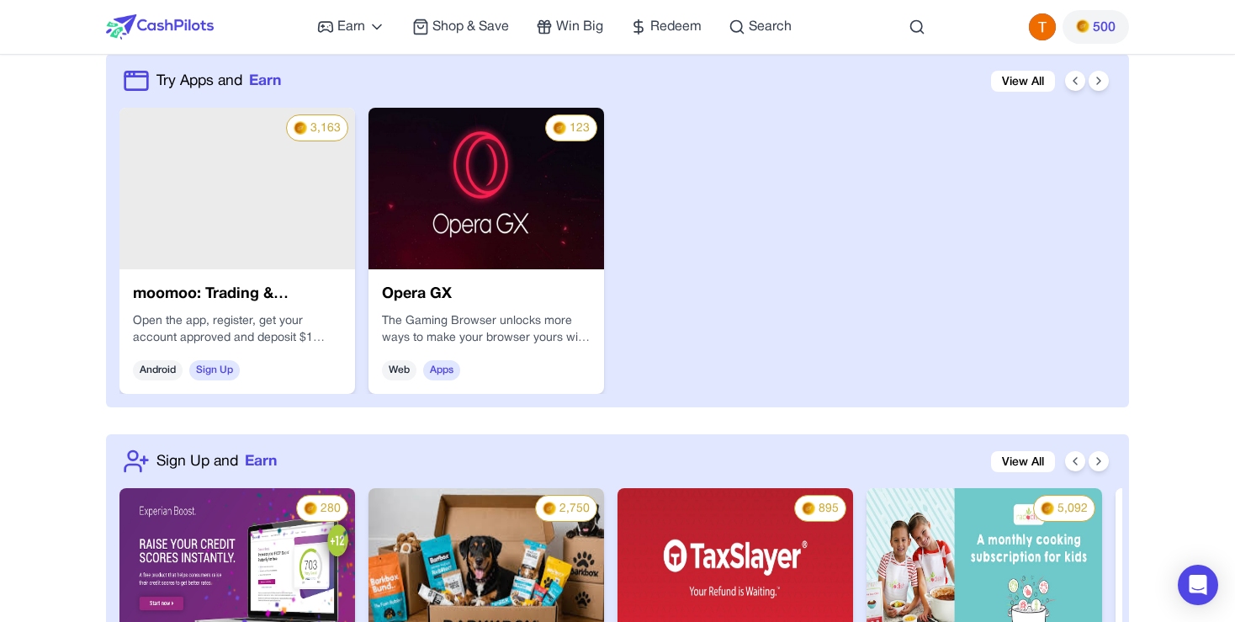
click at [577, 254] on img at bounding box center [486, 189] width 236 height 162
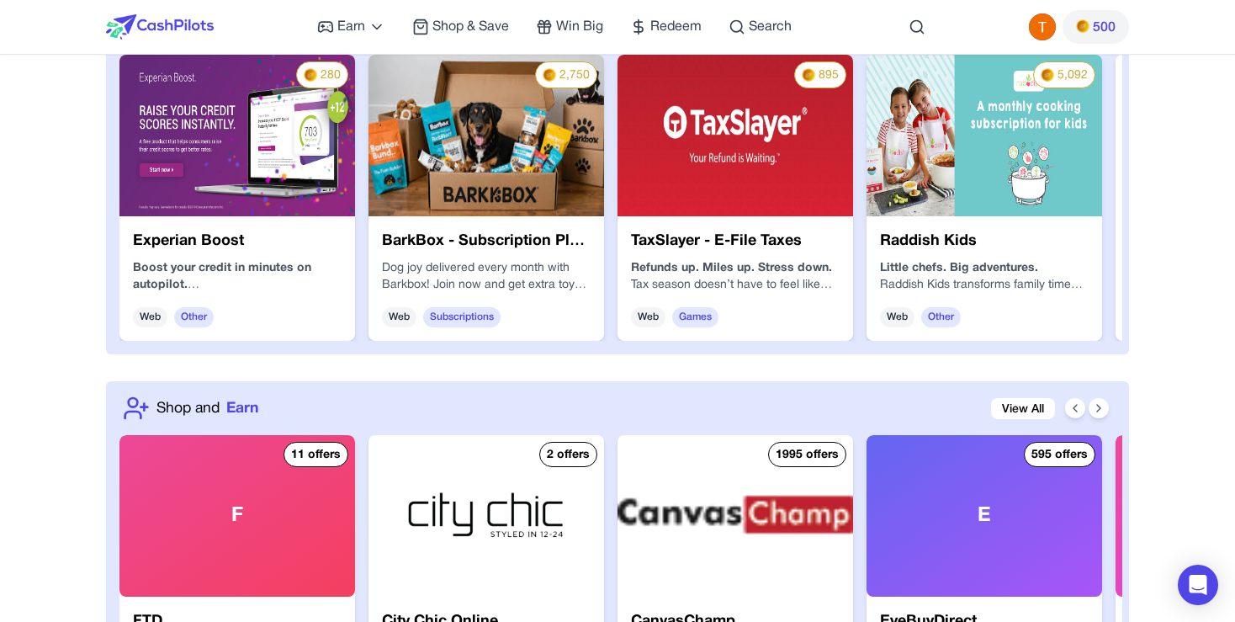
scroll to position [1576, 0]
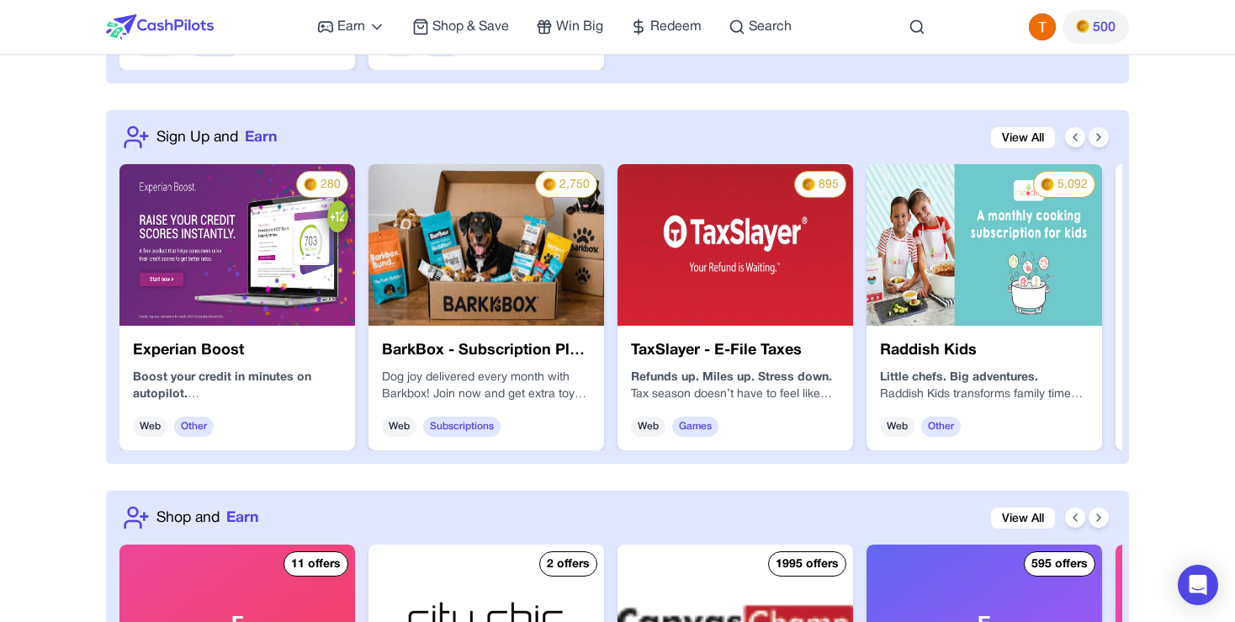
click at [1103, 131] on icon at bounding box center [1098, 136] width 13 height 13
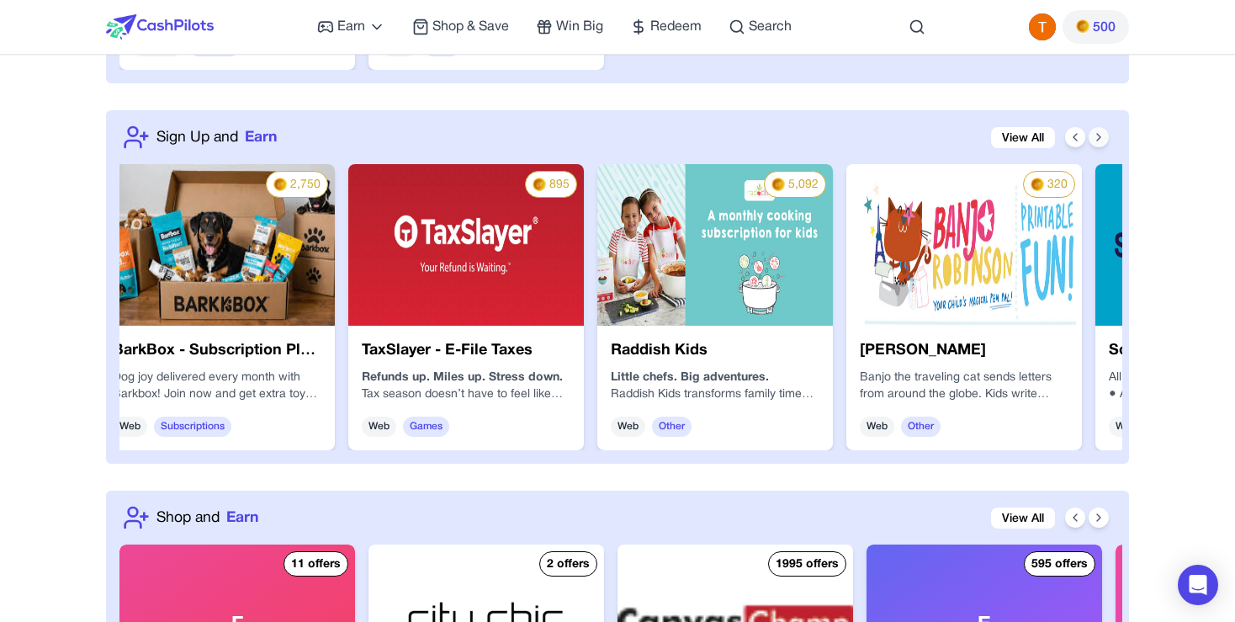
click at [1103, 131] on icon at bounding box center [1098, 136] width 13 height 13
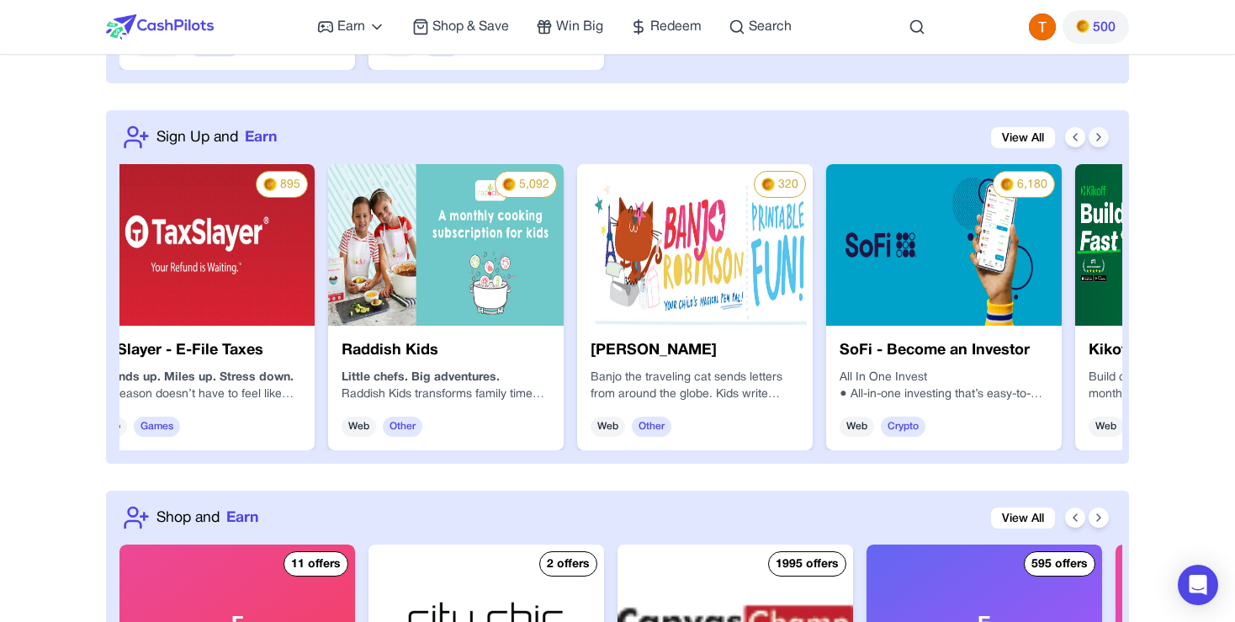
click at [1103, 131] on icon at bounding box center [1098, 136] width 13 height 13
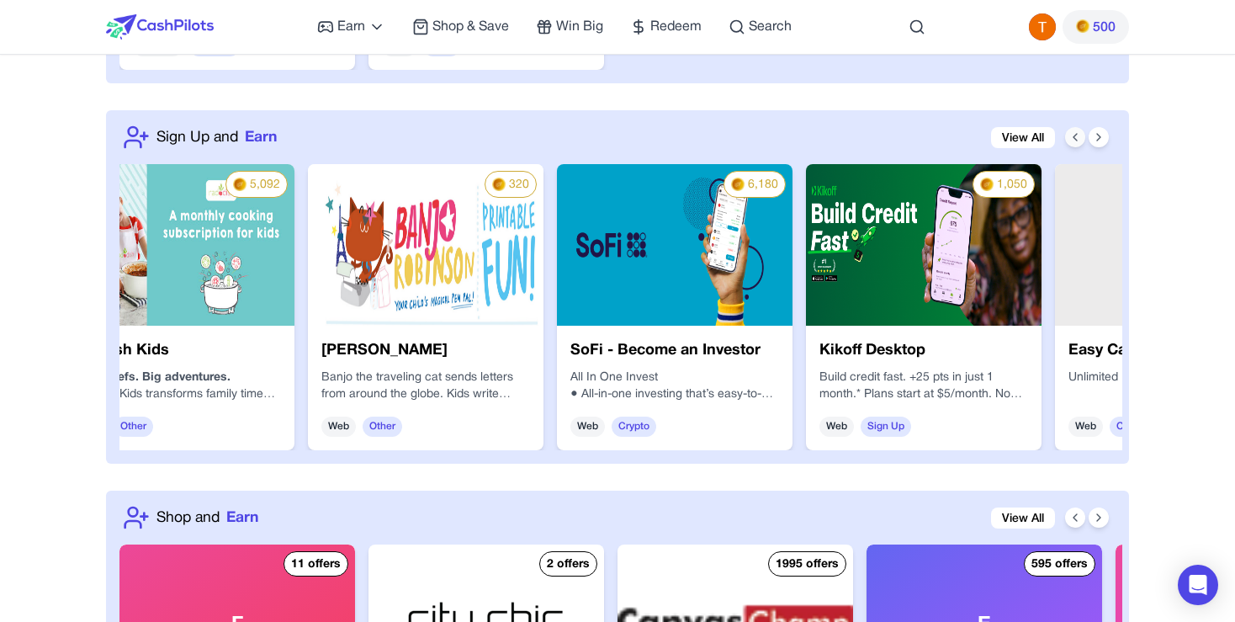
click at [1079, 130] on icon at bounding box center [1074, 136] width 13 height 13
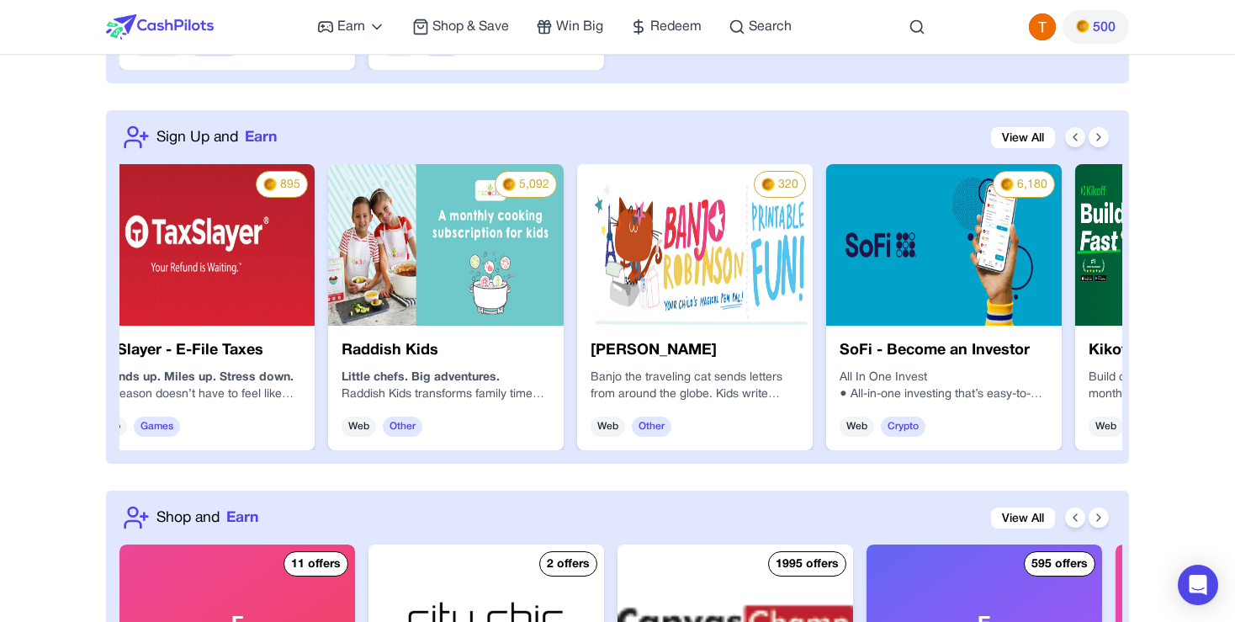
click at [1081, 128] on button at bounding box center [1075, 137] width 20 height 20
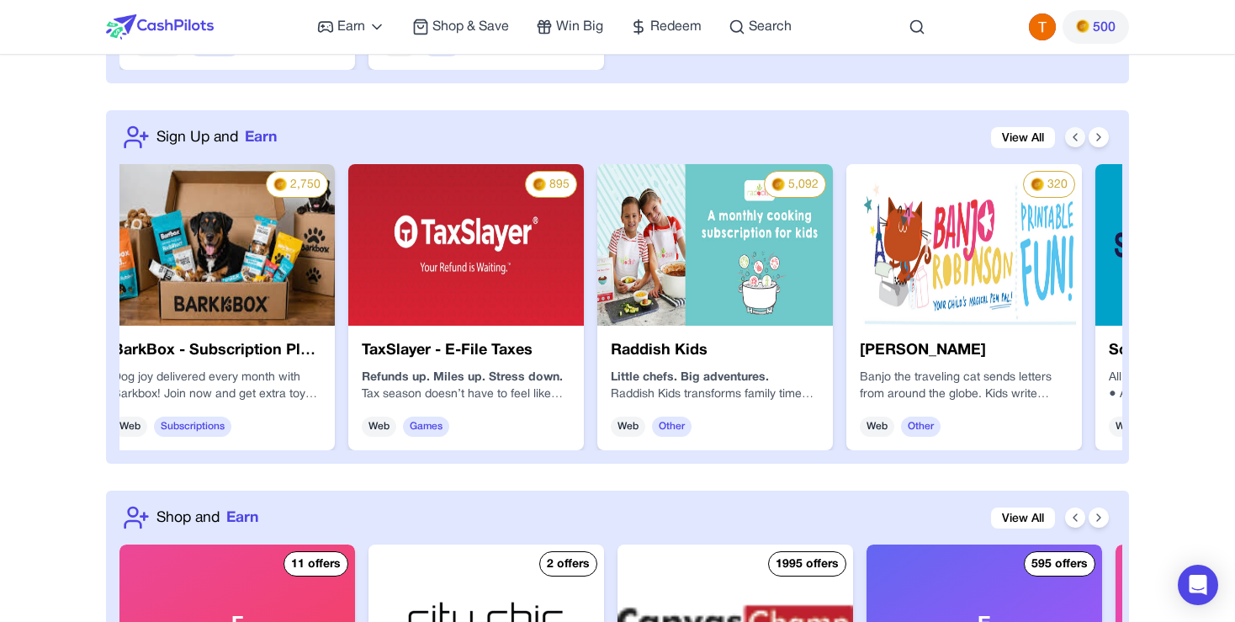
click at [1081, 128] on button at bounding box center [1075, 137] width 20 height 20
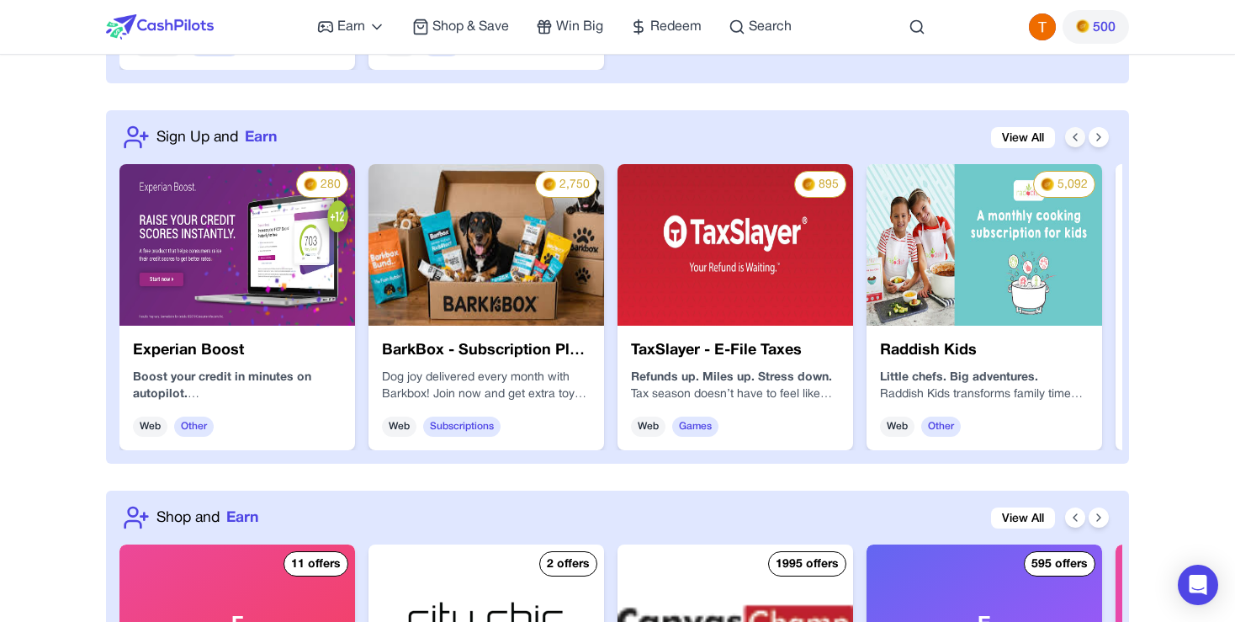
click at [1081, 128] on button at bounding box center [1075, 137] width 20 height 20
click at [1105, 135] on icon at bounding box center [1098, 136] width 13 height 13
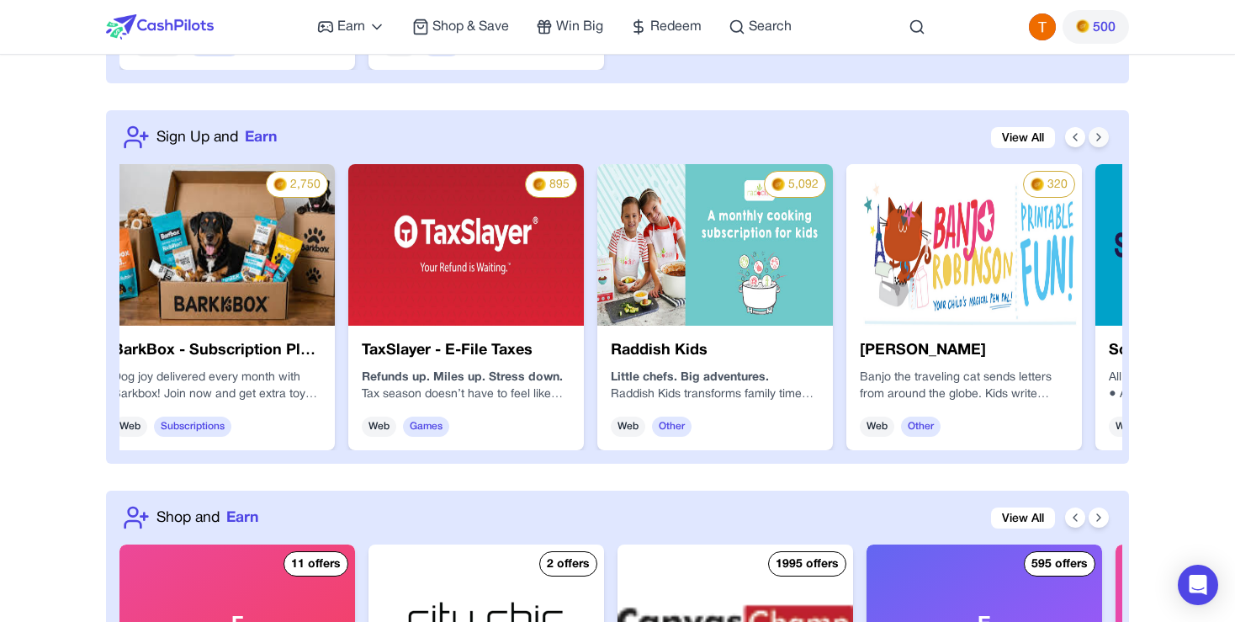
click at [1105, 135] on icon at bounding box center [1098, 136] width 13 height 13
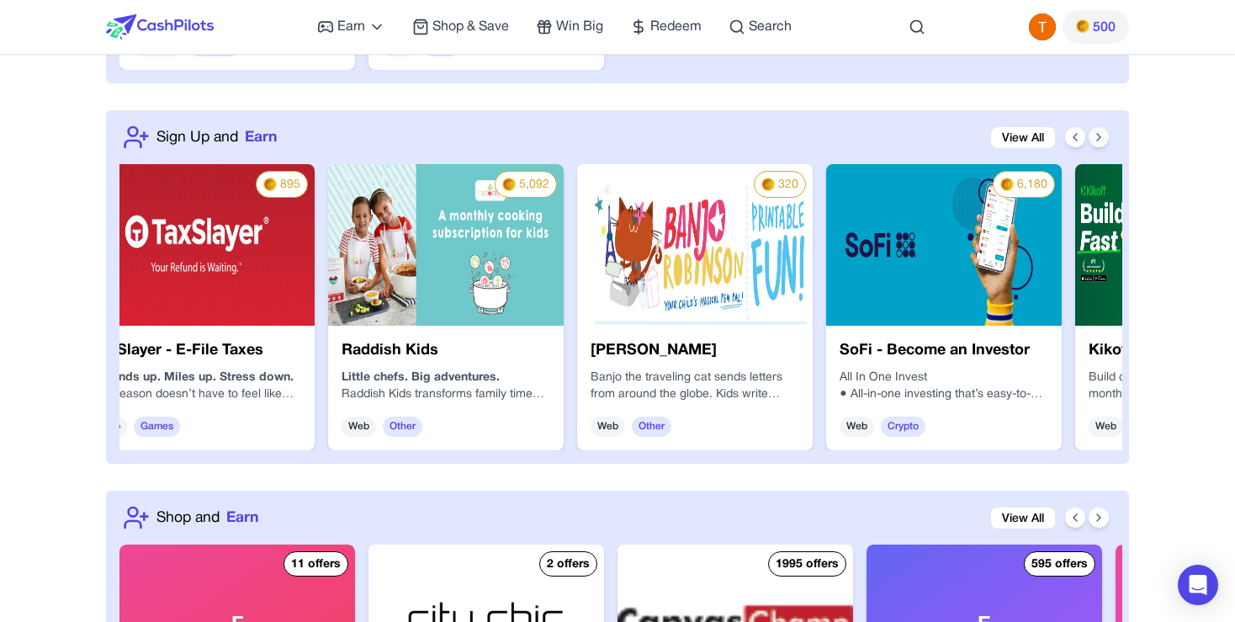
click at [1105, 135] on icon at bounding box center [1098, 136] width 13 height 13
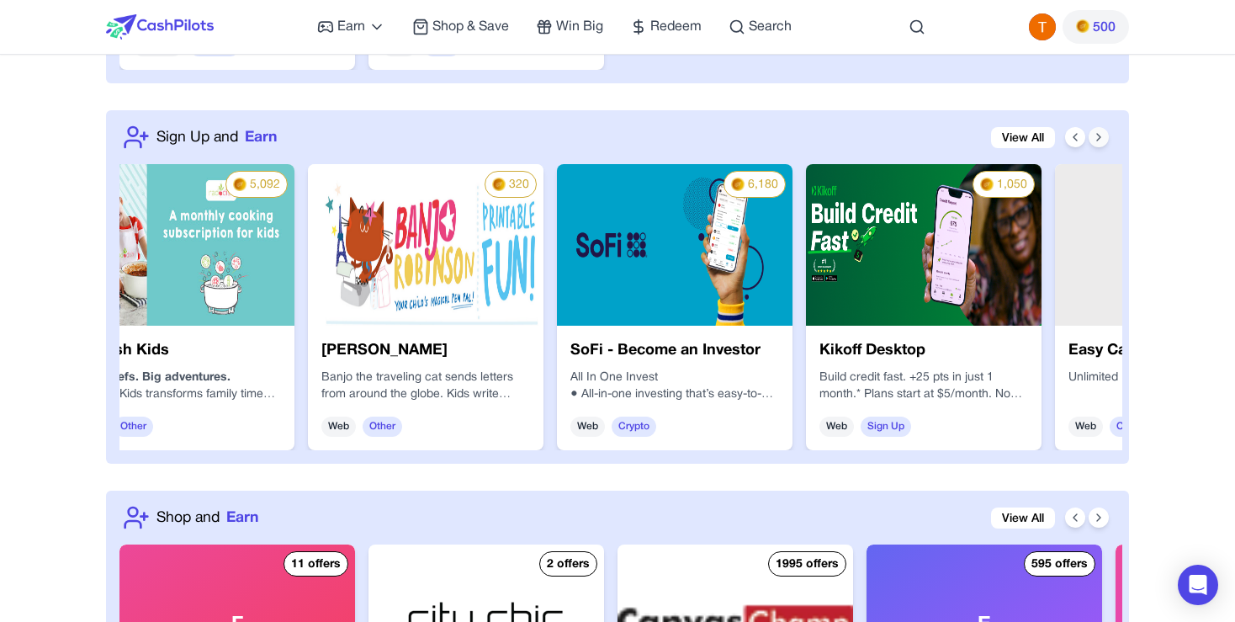
click at [1105, 135] on icon at bounding box center [1098, 136] width 13 height 13
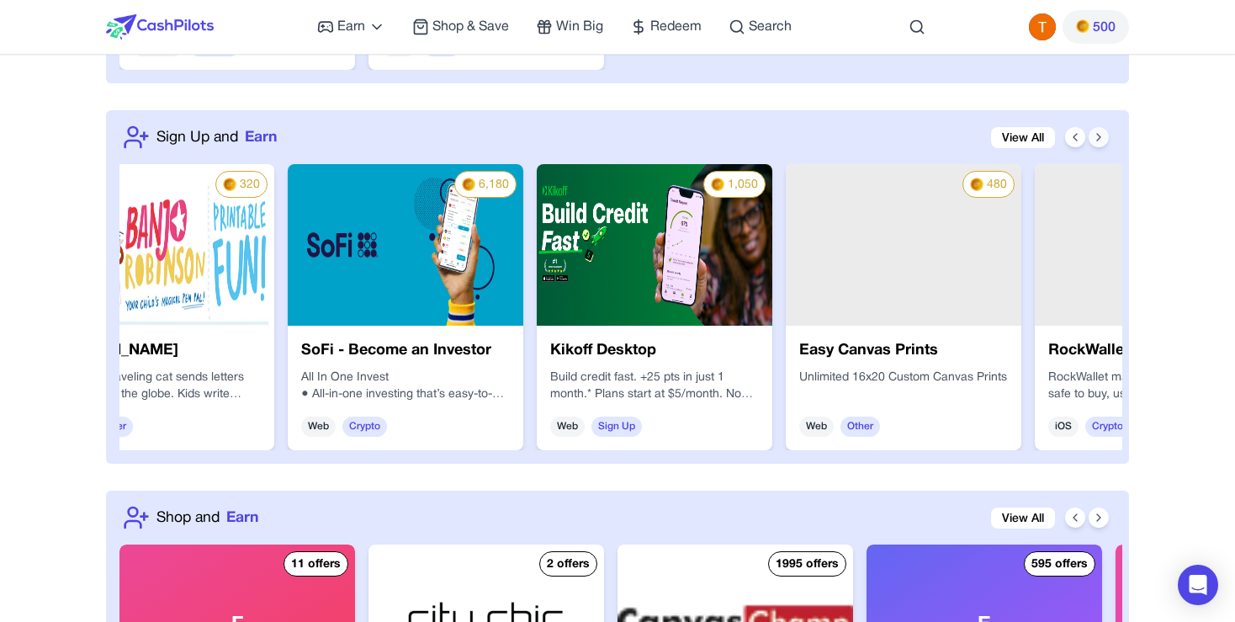
click at [1105, 135] on icon at bounding box center [1098, 136] width 13 height 13
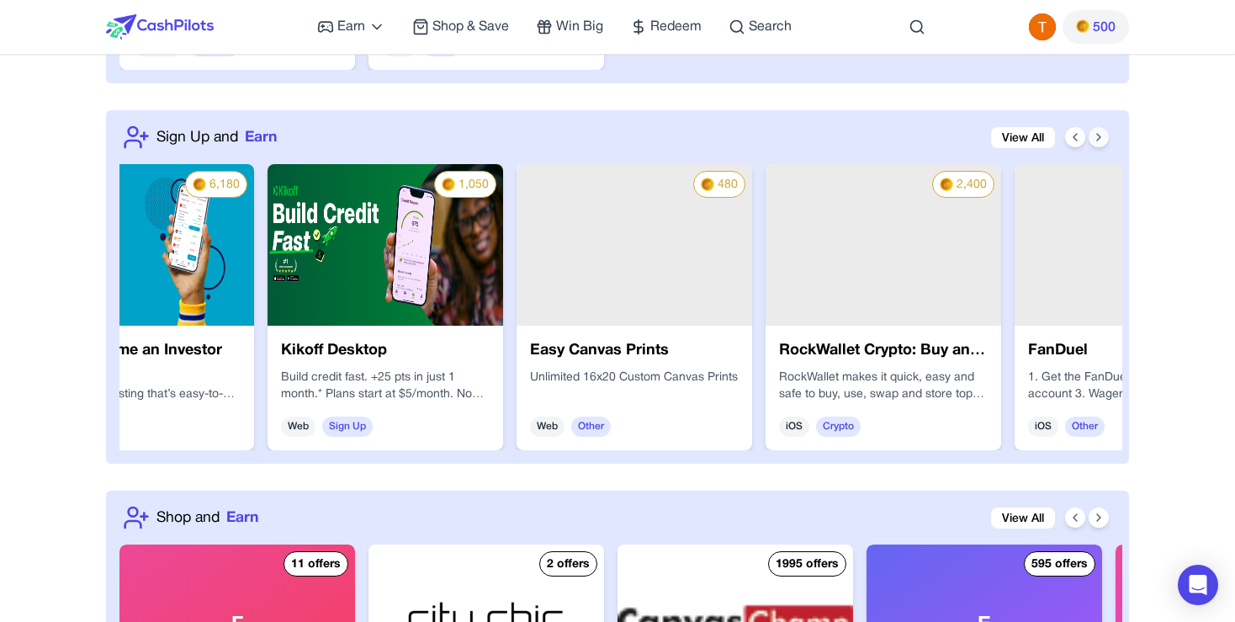
click at [1105, 135] on icon at bounding box center [1098, 136] width 13 height 13
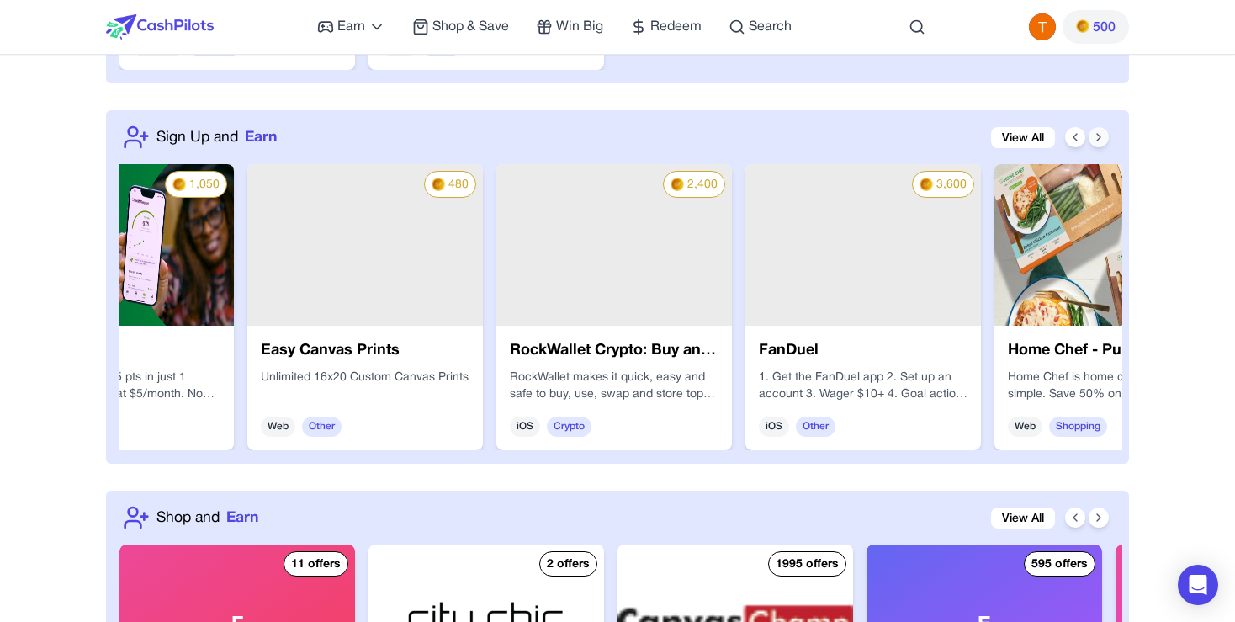
click at [1105, 135] on icon at bounding box center [1098, 136] width 13 height 13
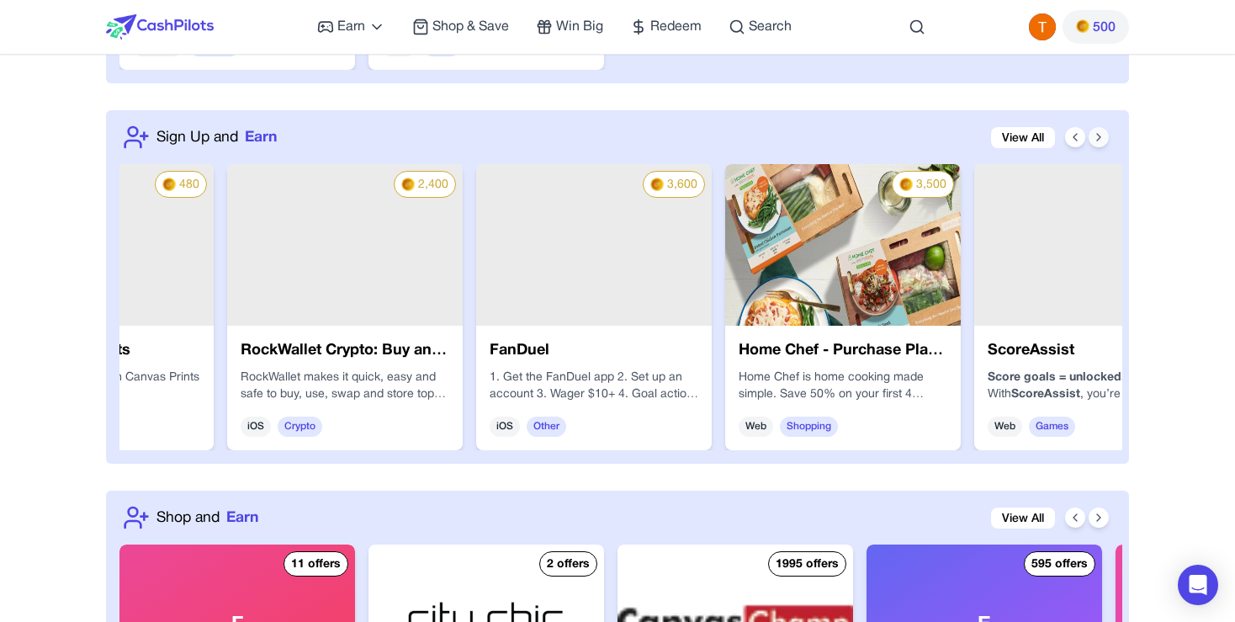
click at [1105, 135] on icon at bounding box center [1098, 136] width 13 height 13
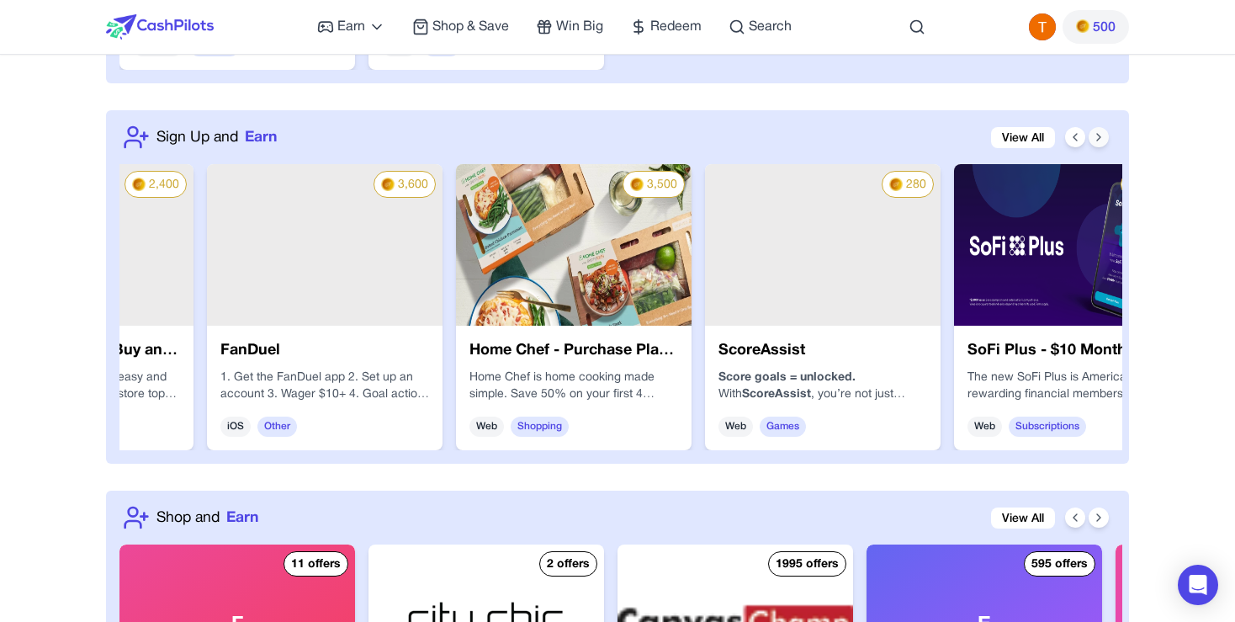
click at [1105, 135] on icon at bounding box center [1098, 136] width 13 height 13
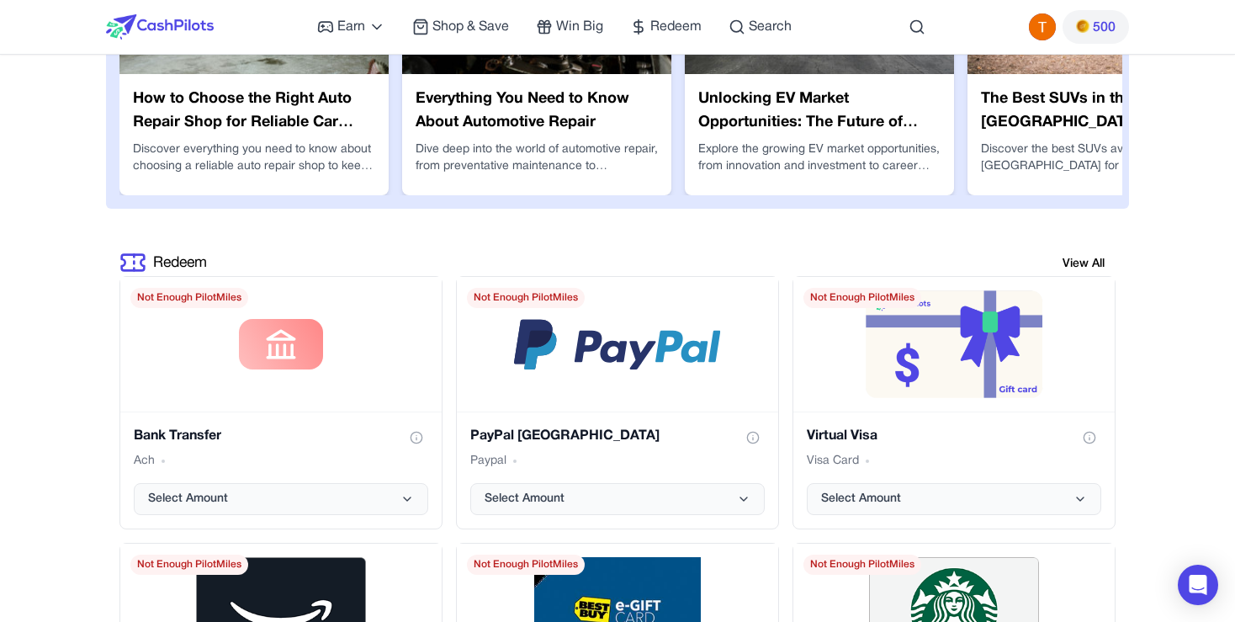
scroll to position [3103, 0]
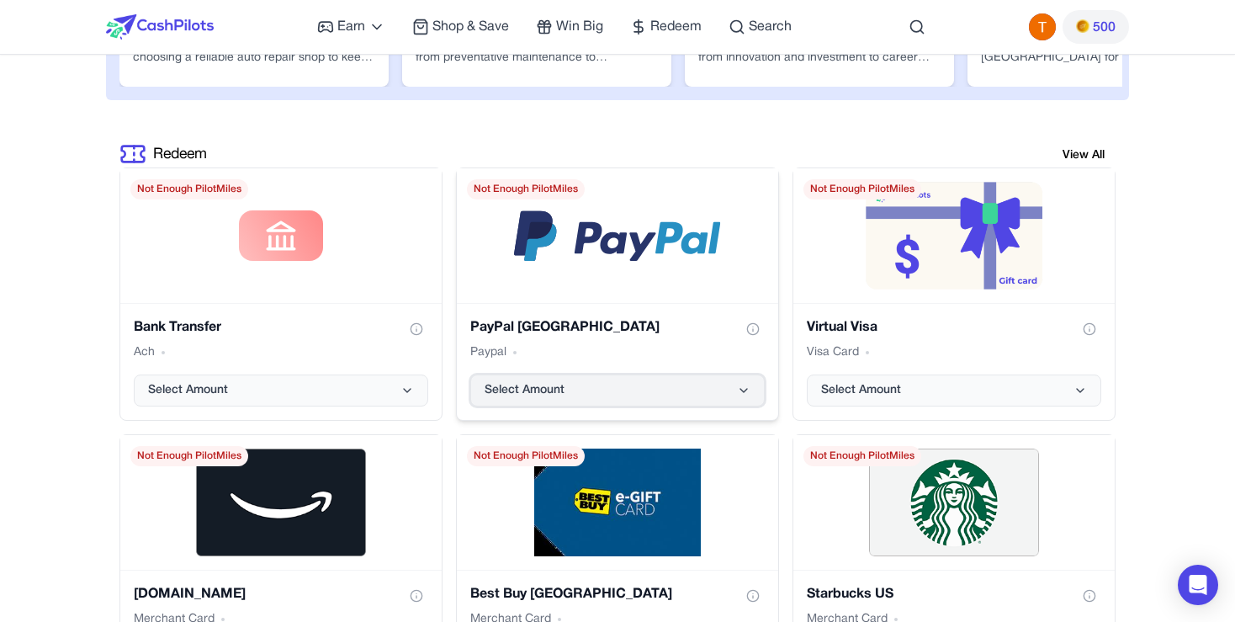
click at [533, 395] on button "Select Amount" at bounding box center [617, 390] width 294 height 32
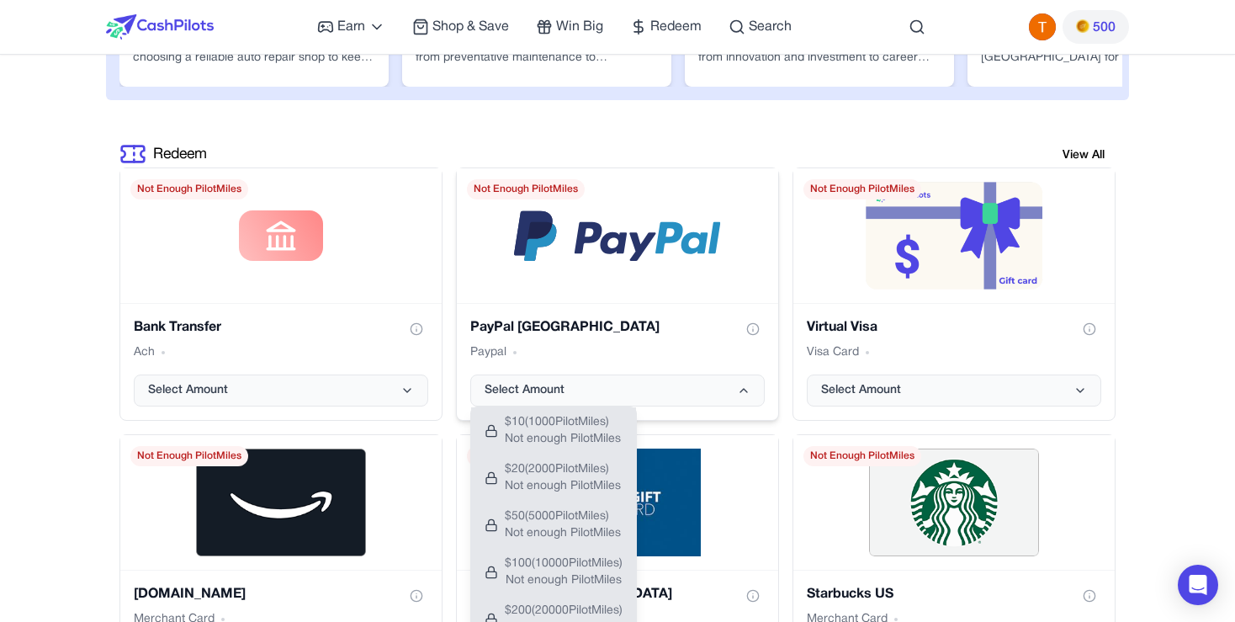
click at [629, 356] on div "Paypal" at bounding box center [617, 352] width 294 height 17
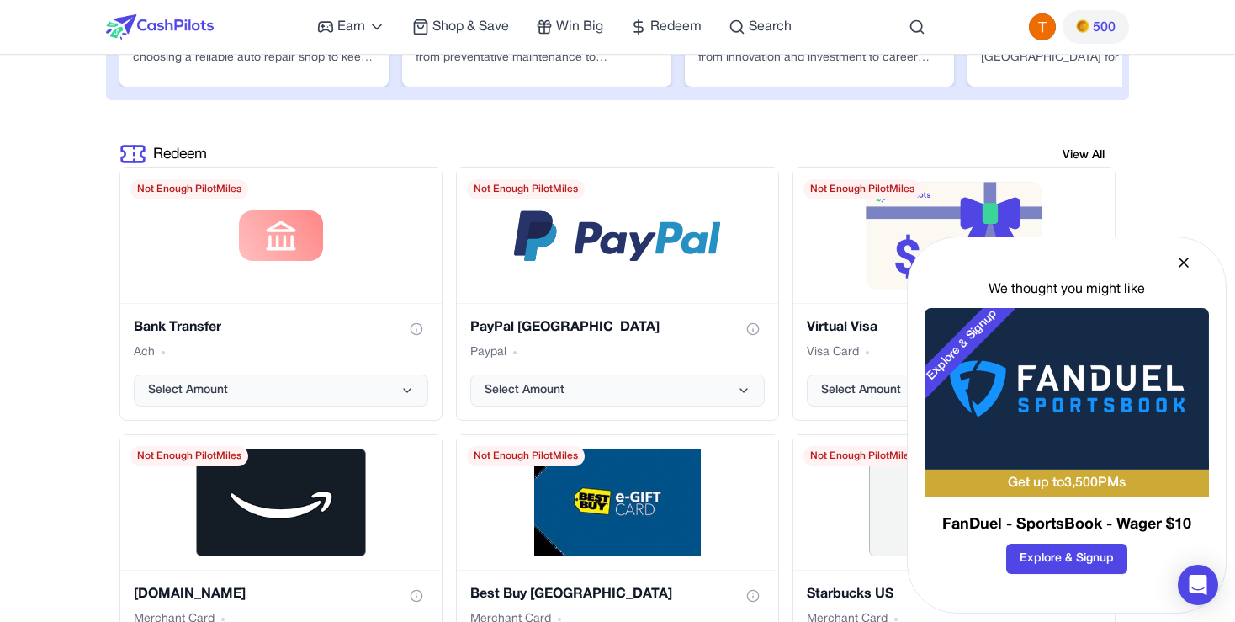
click at [1179, 269] on icon at bounding box center [1183, 262] width 17 height 17
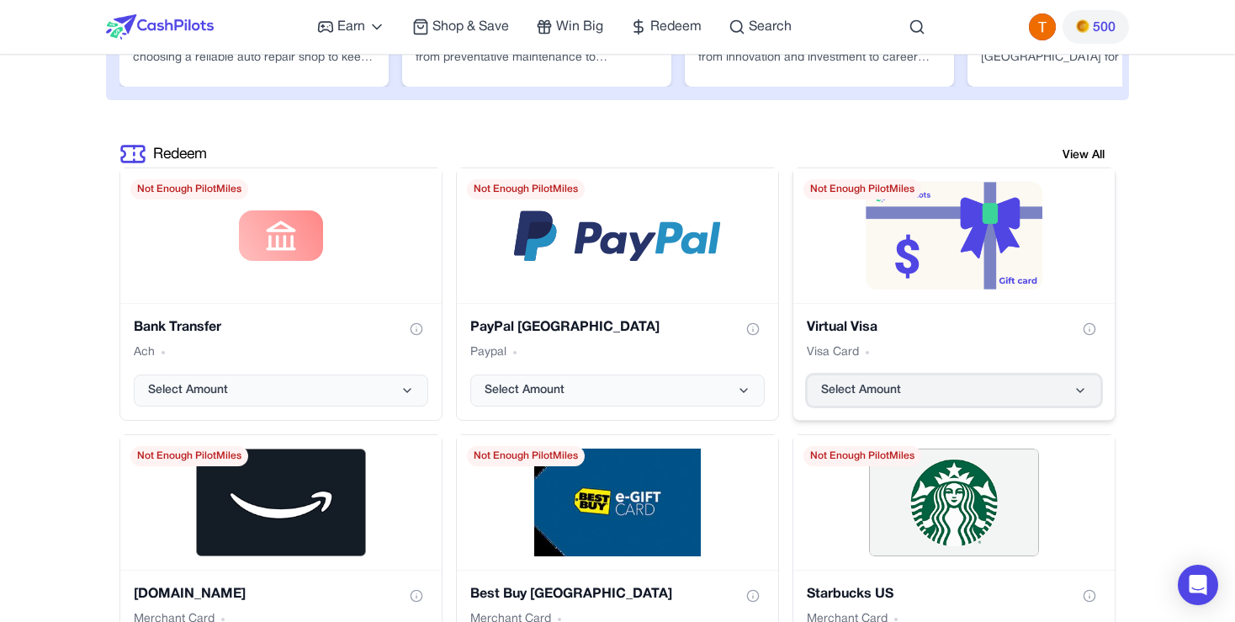
click at [883, 382] on span "Select Amount" at bounding box center [861, 390] width 80 height 17
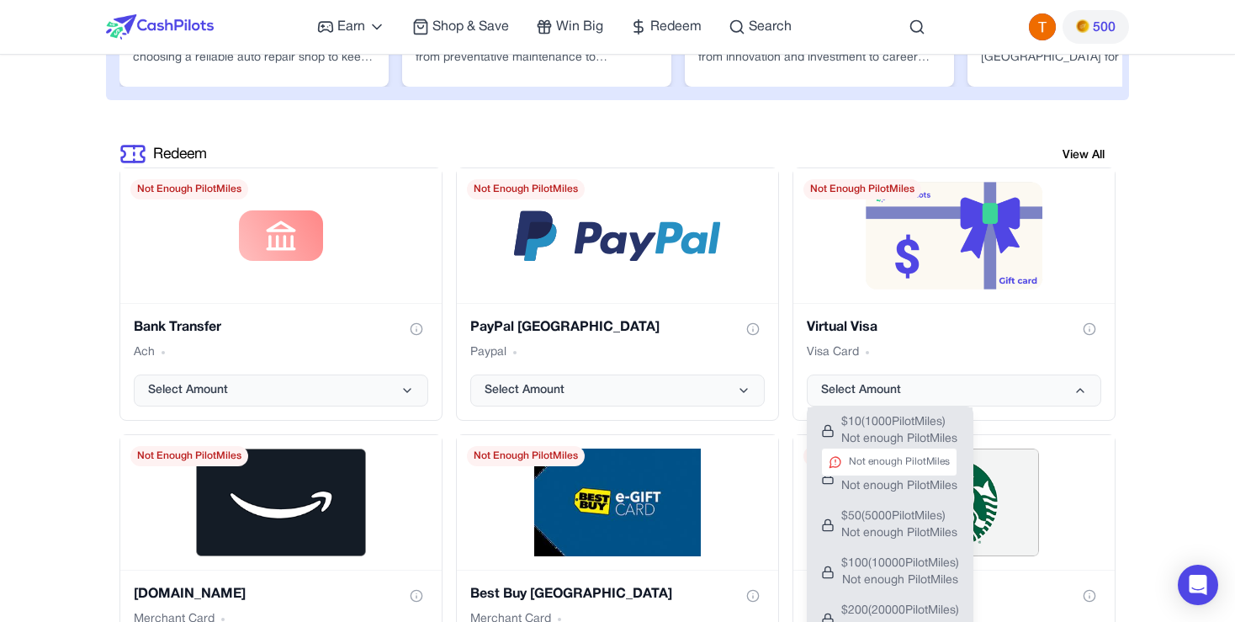
click at [907, 413] on button "$ 10 ( 1000 PilotMiles) Not enough PilotMiles Not enough PilotMiles" at bounding box center [890, 430] width 165 height 47
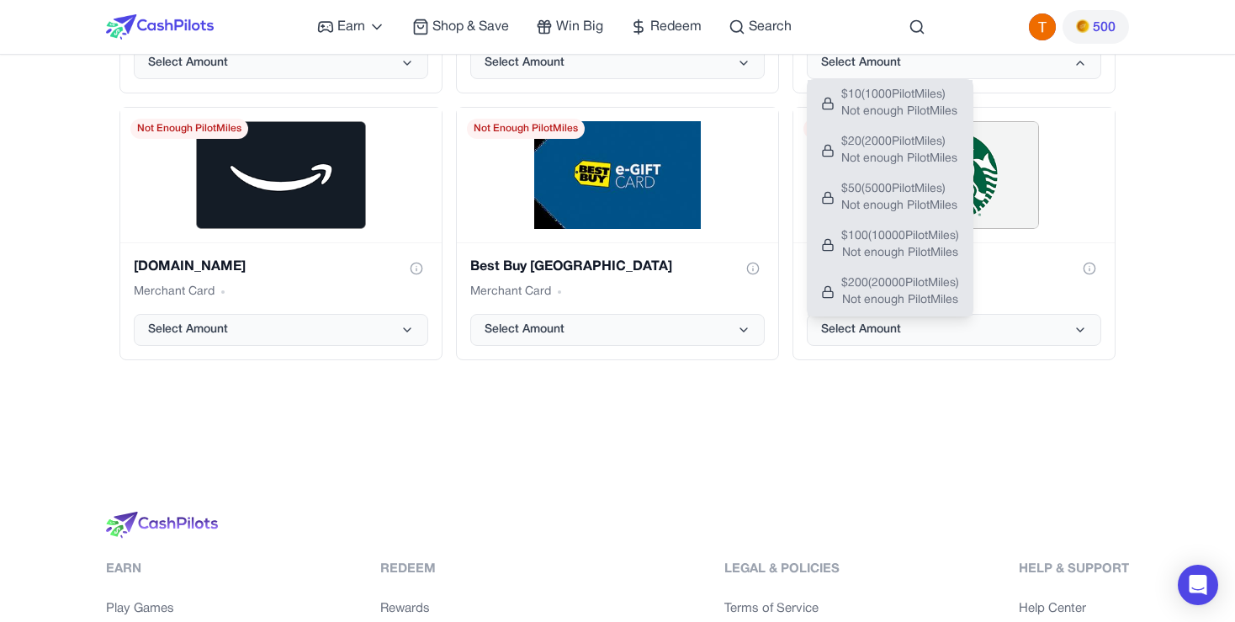
scroll to position [3212, 0]
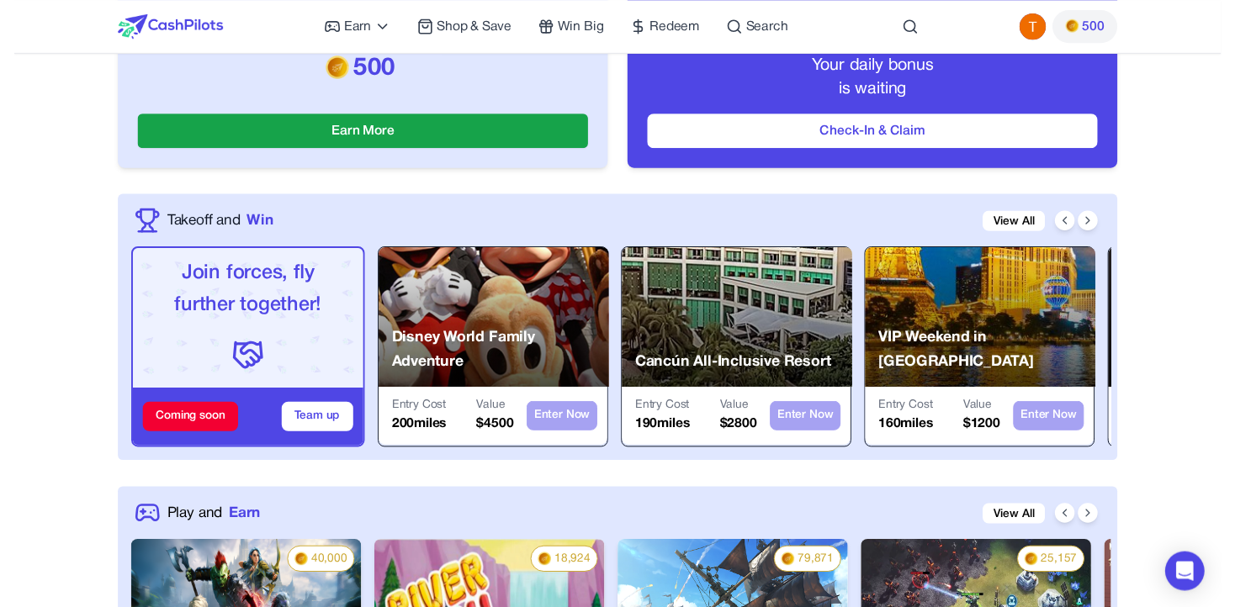
scroll to position [0, 0]
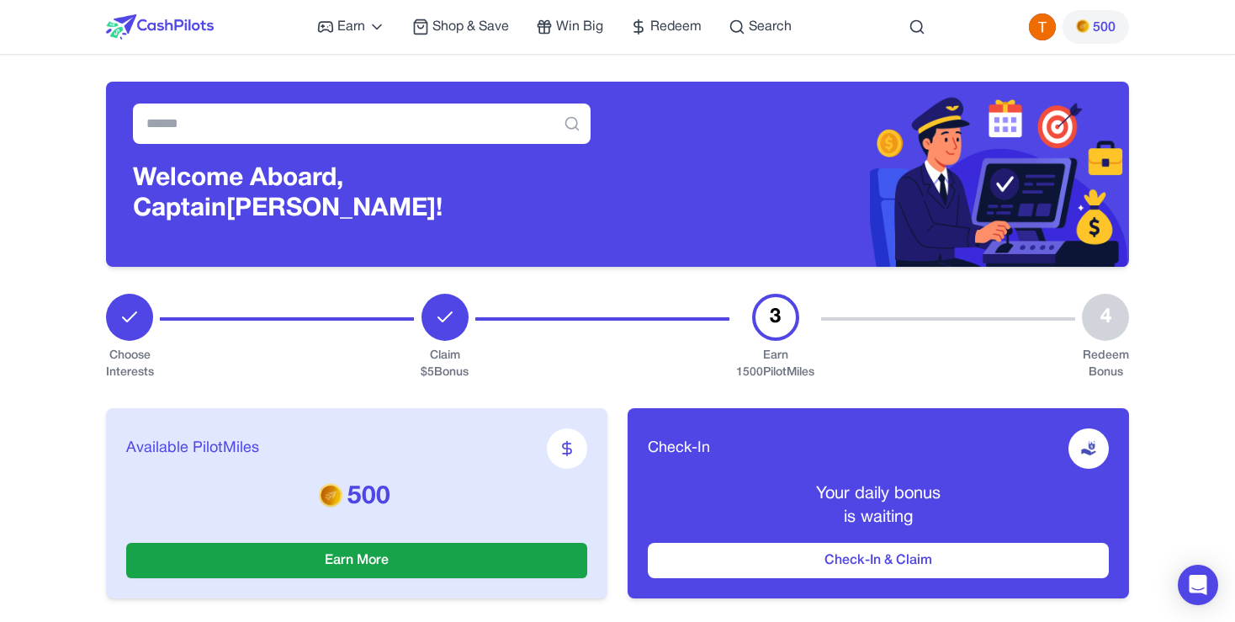
click at [628, 24] on div "Earn Play Games Enjoy fun games and earn Try New App Test new app for rewards T…" at bounding box center [554, 27] width 474 height 54
click at [647, 20] on icon at bounding box center [638, 27] width 17 height 17
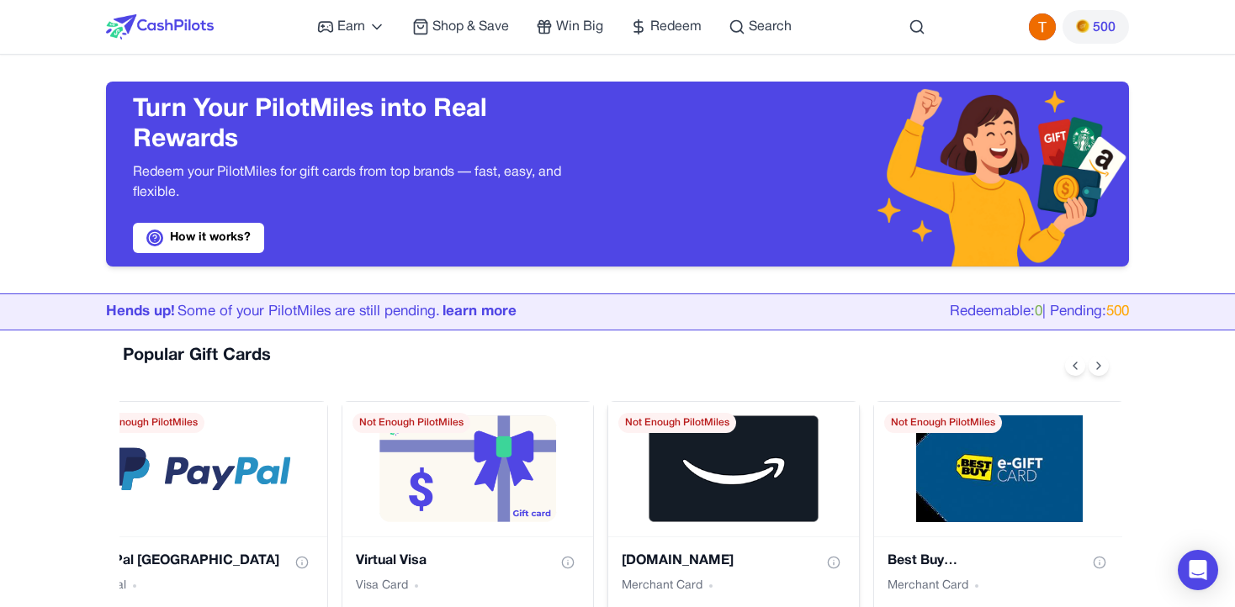
scroll to position [218, 0]
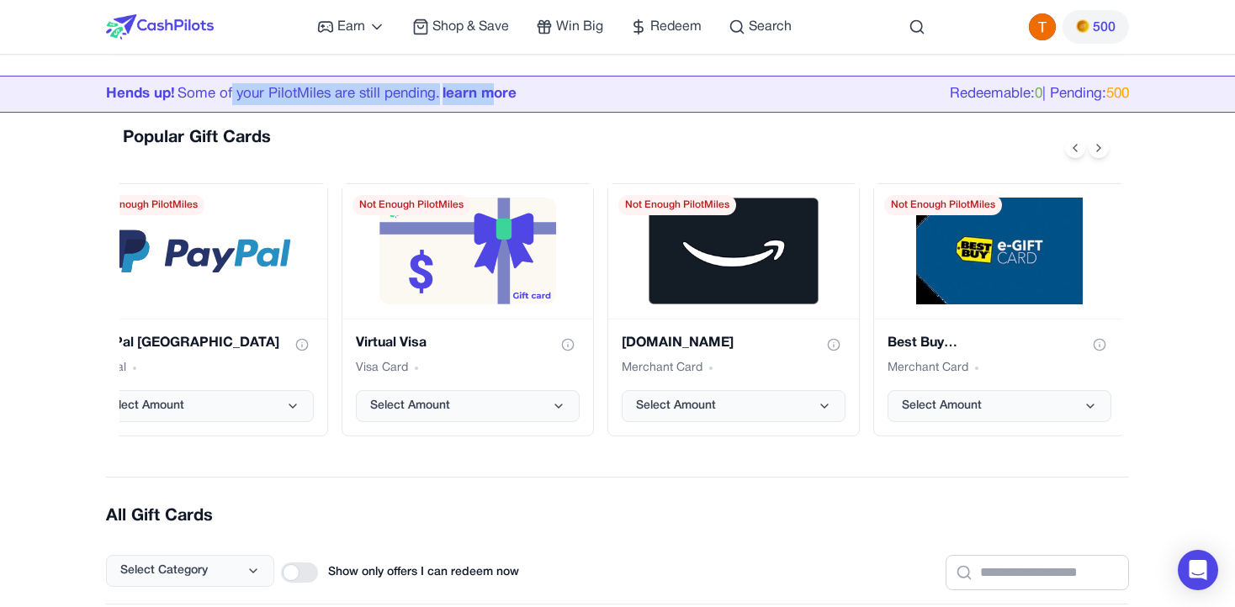
drag, startPoint x: 230, startPoint y: 93, endPoint x: 496, endPoint y: 105, distance: 266.9
click at [496, 105] on div "Hends up! Some of your PilotMiles are still pending. learn more Redeemable: 0 |…" at bounding box center [617, 94] width 1077 height 35
click at [410, 93] on div "Hends up! Some of your PilotMiles are still pending. learn more" at bounding box center [311, 94] width 411 height 22
click at [276, 89] on div "Hends up! Some of your PilotMiles are still pending. learn more" at bounding box center [311, 94] width 411 height 22
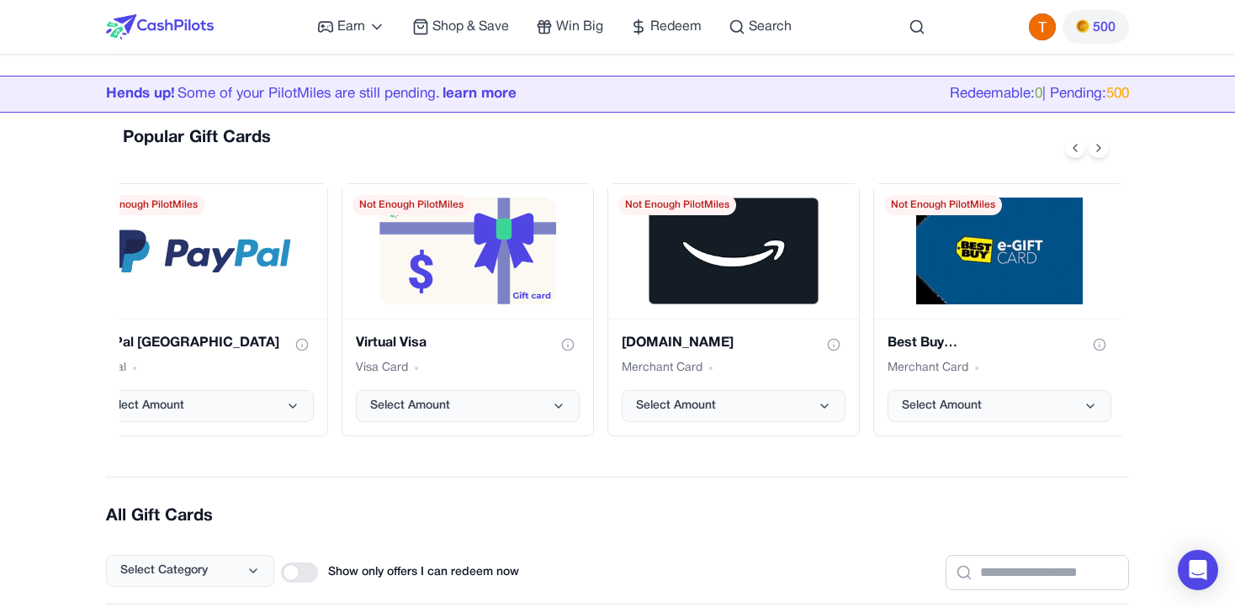
click at [1101, 93] on div "Redeemable: 0 | Pending: 500" at bounding box center [1039, 94] width 179 height 22
click at [991, 107] on div "Hends up! Some of your PilotMiles are still pending. learn more Redeemable: 0 |…" at bounding box center [617, 94] width 1077 height 35
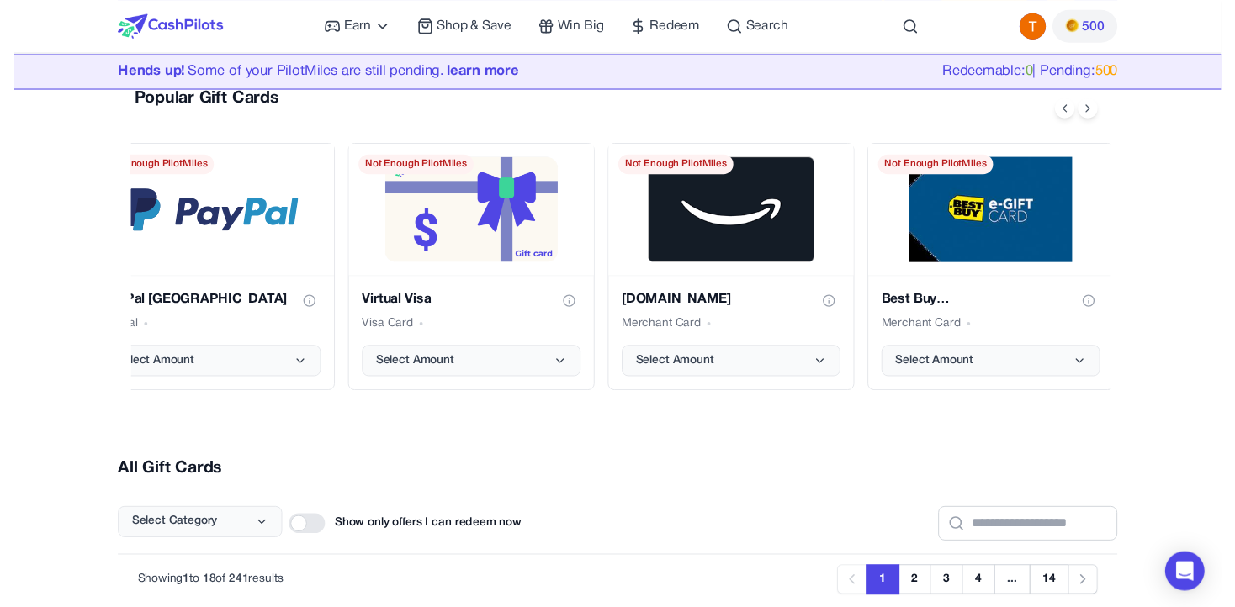
scroll to position [0, 0]
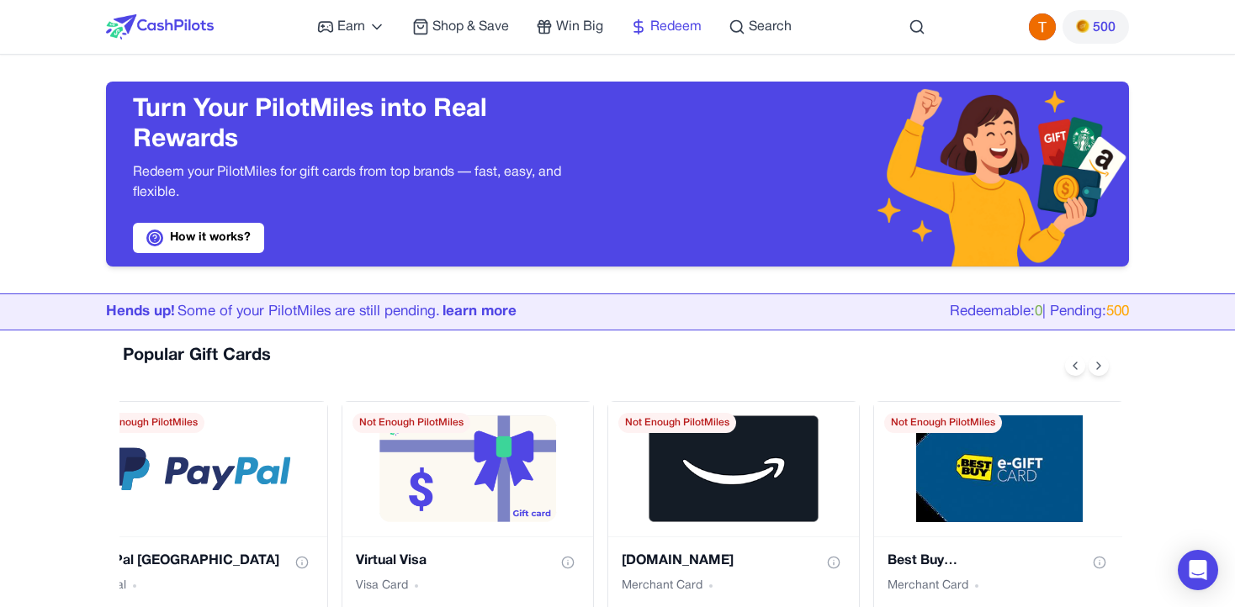
click at [639, 29] on icon at bounding box center [638, 27] width 17 height 17
click at [646, 21] on icon at bounding box center [638, 27] width 17 height 17
click at [1123, 311] on span "500" at bounding box center [1117, 311] width 23 height 13
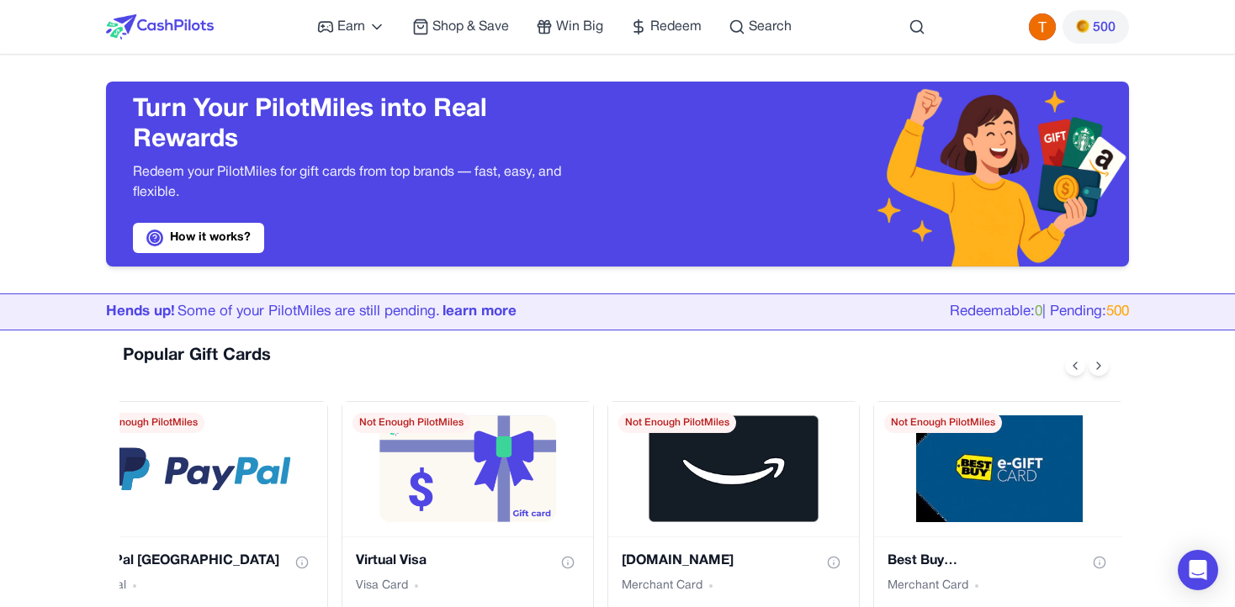
click at [1056, 306] on div "Redeemable: 0 | Pending: 500" at bounding box center [1039, 312] width 179 height 22
drag, startPoint x: 1067, startPoint y: 315, endPoint x: 1142, endPoint y: 315, distance: 75.7
click at [1142, 315] on div "Hends up! Some of your PilotMiles are still pending. learn more Redeemable: 0 |…" at bounding box center [617, 311] width 1077 height 35
click at [1073, 303] on div "Redeemable: 0 | Pending: 500" at bounding box center [1039, 312] width 179 height 22
click at [690, 25] on span "Redeem" at bounding box center [675, 27] width 51 height 20
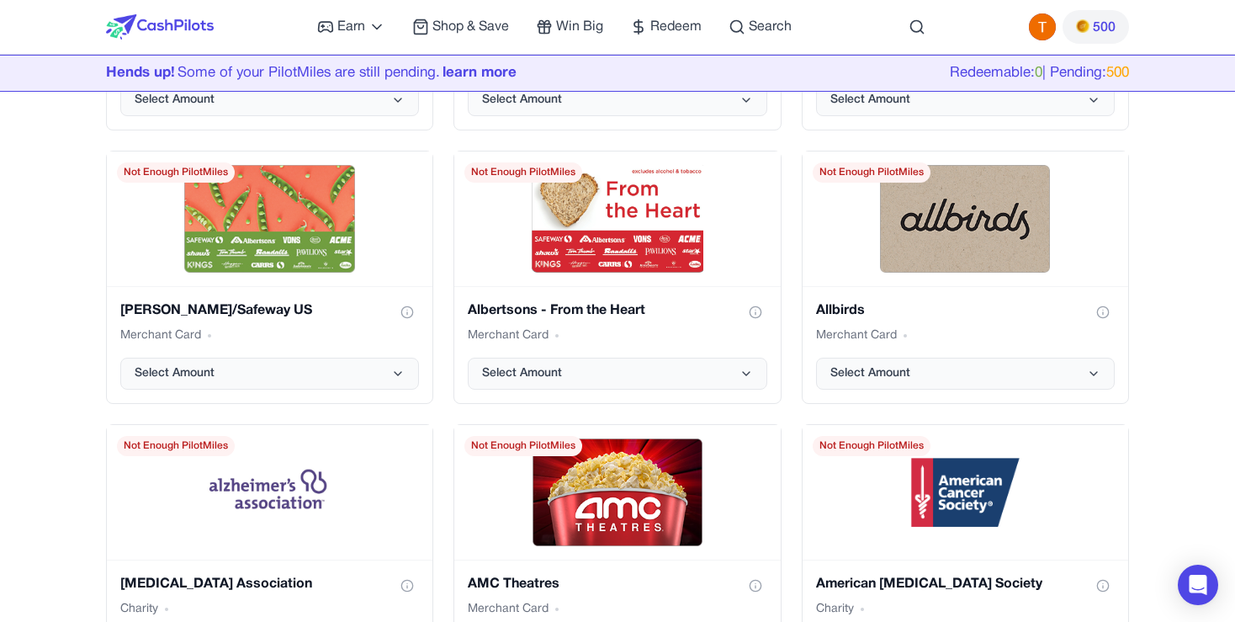
scroll to position [654, 0]
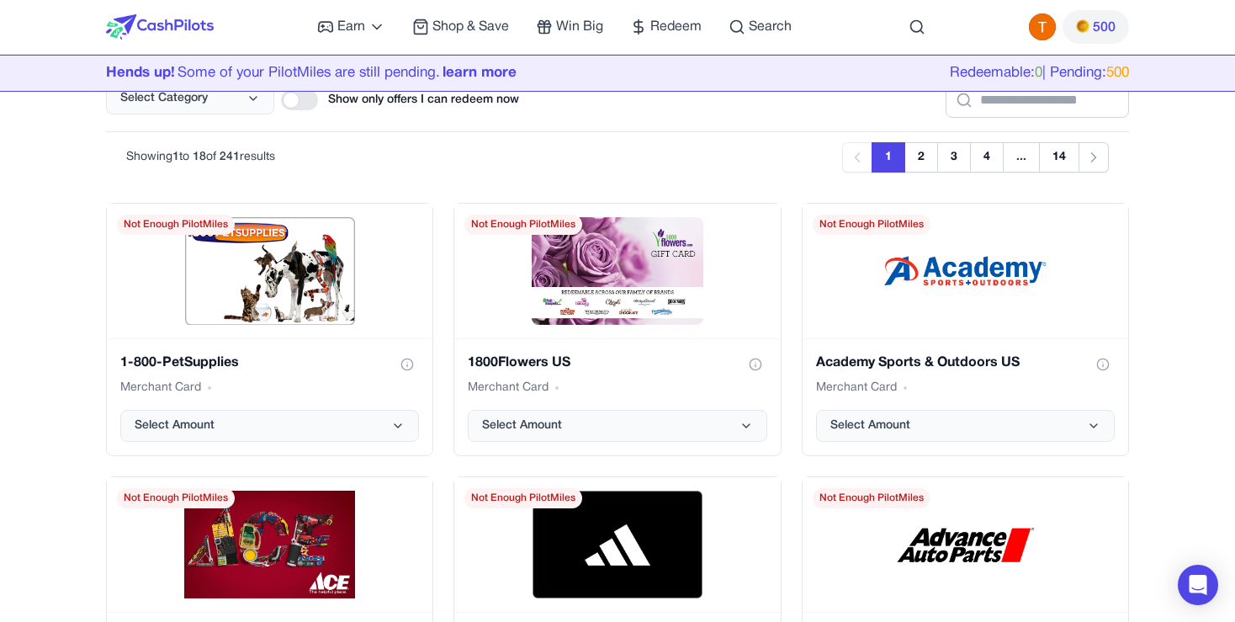
click at [453, 180] on div "Previous Next Showing 1 to 18 of 241 results Previous 1 2 3 4 ... 14 Next" at bounding box center [617, 156] width 1023 height 51
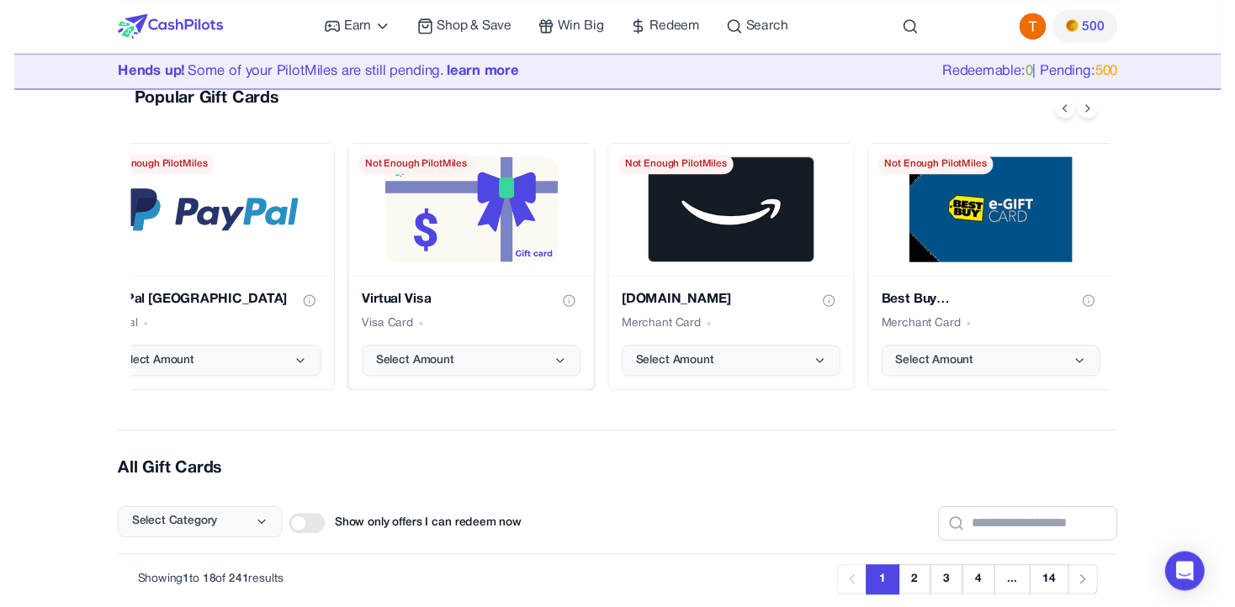
scroll to position [0, 0]
